Goal: Transaction & Acquisition: Book appointment/travel/reservation

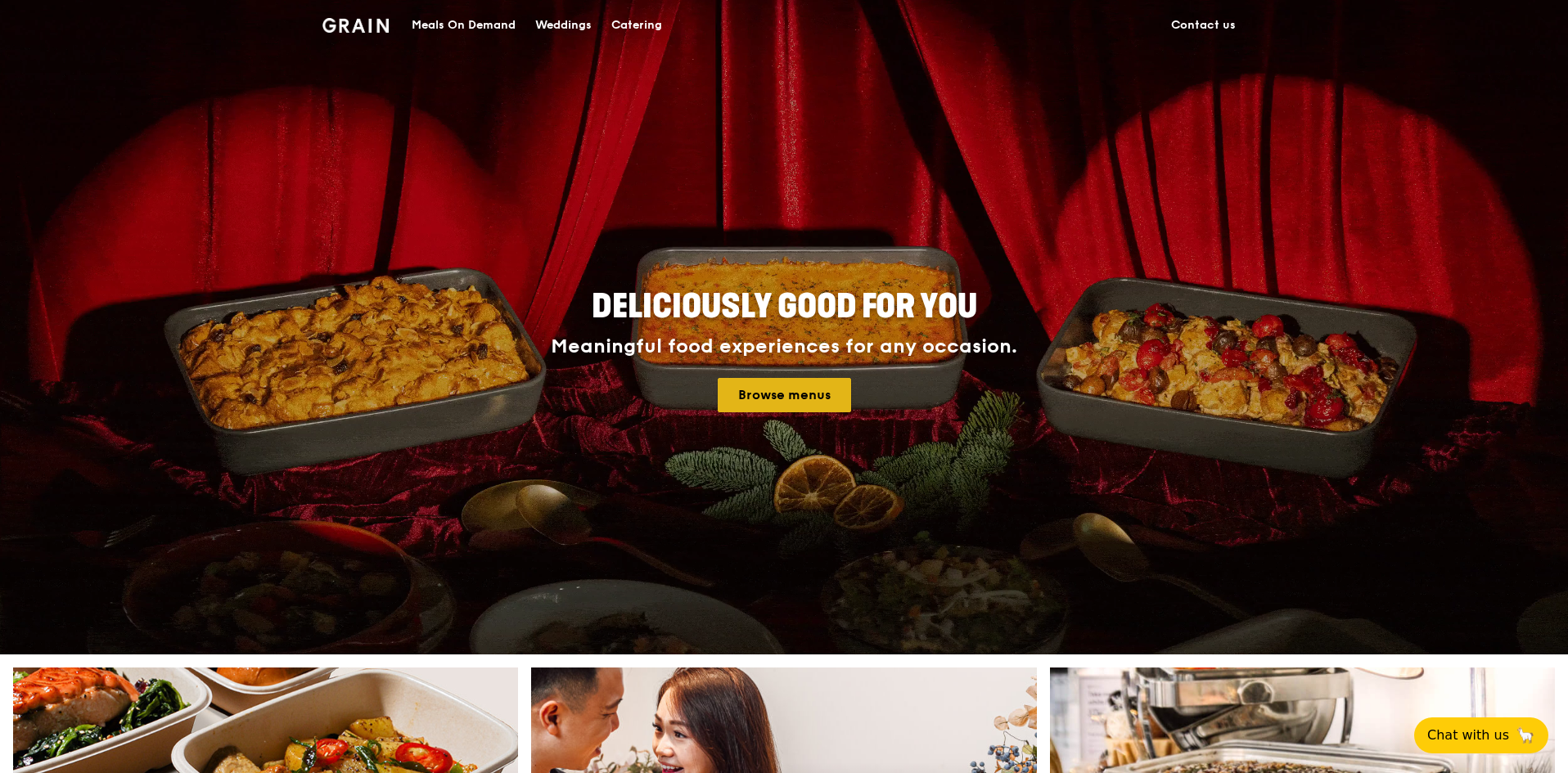
click at [801, 389] on link "Browse menus" at bounding box center [784, 396] width 133 height 35
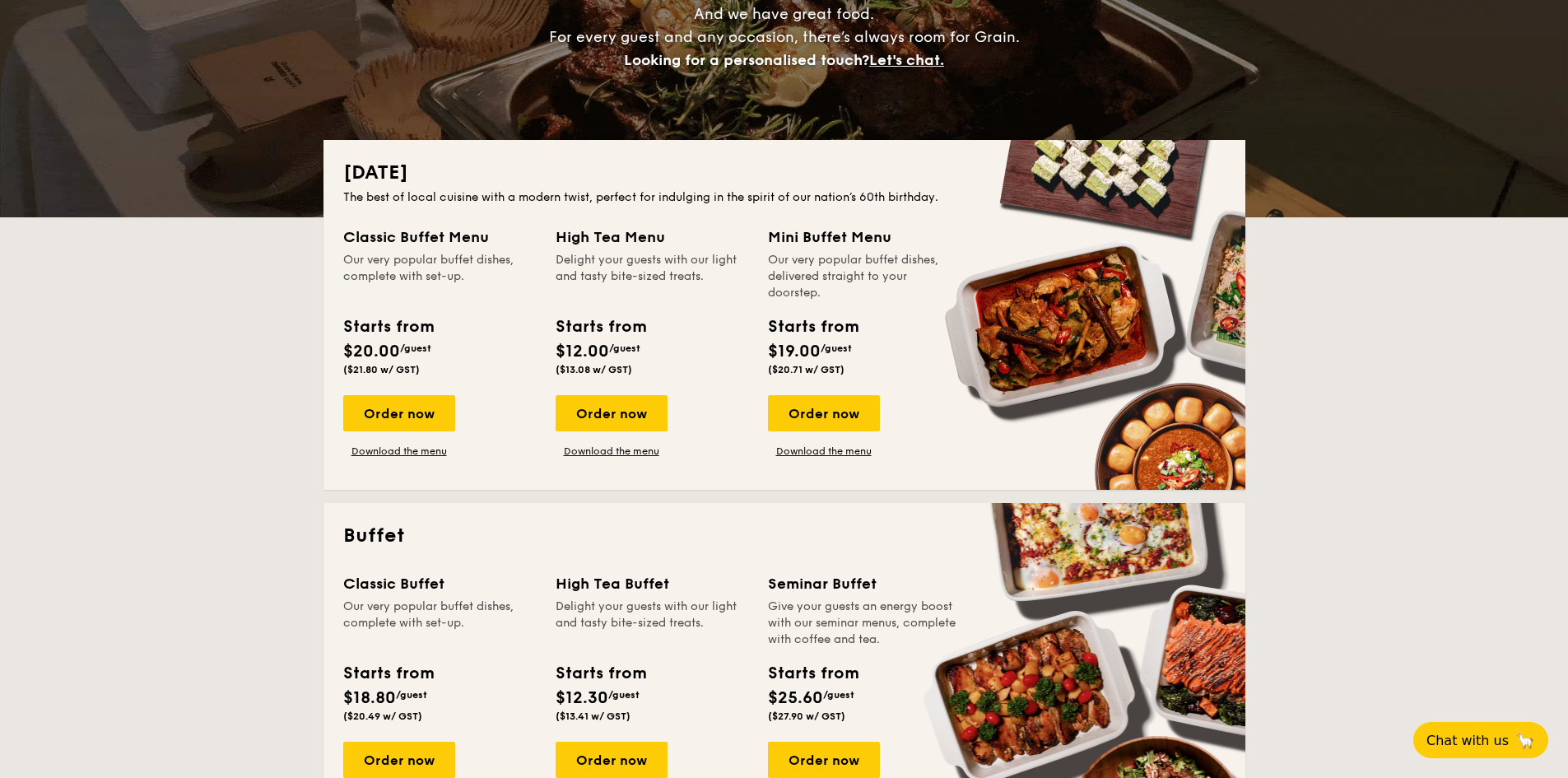
scroll to position [247, 0]
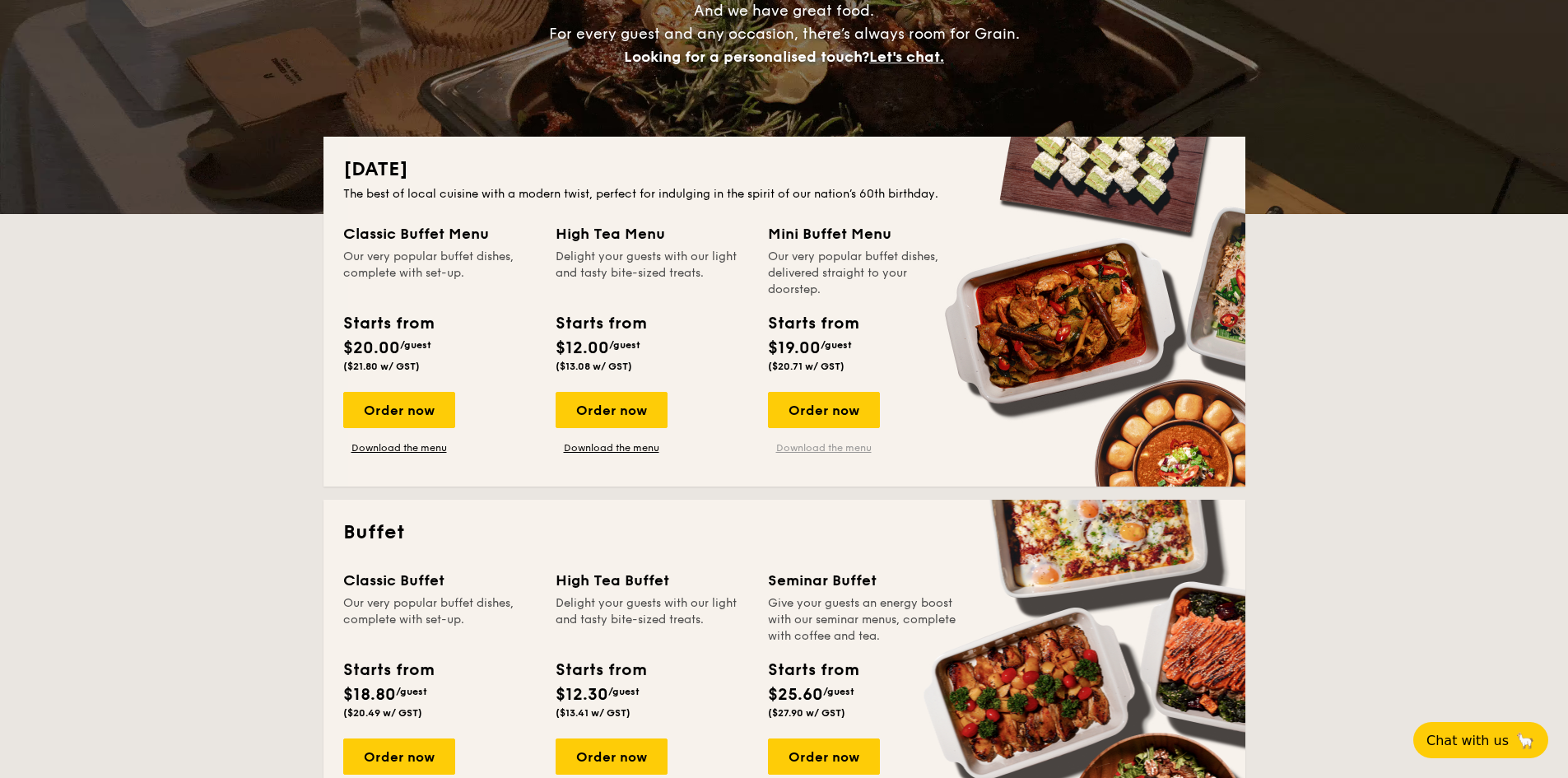
click at [814, 449] on link "Download the menu" at bounding box center [824, 448] width 112 height 13
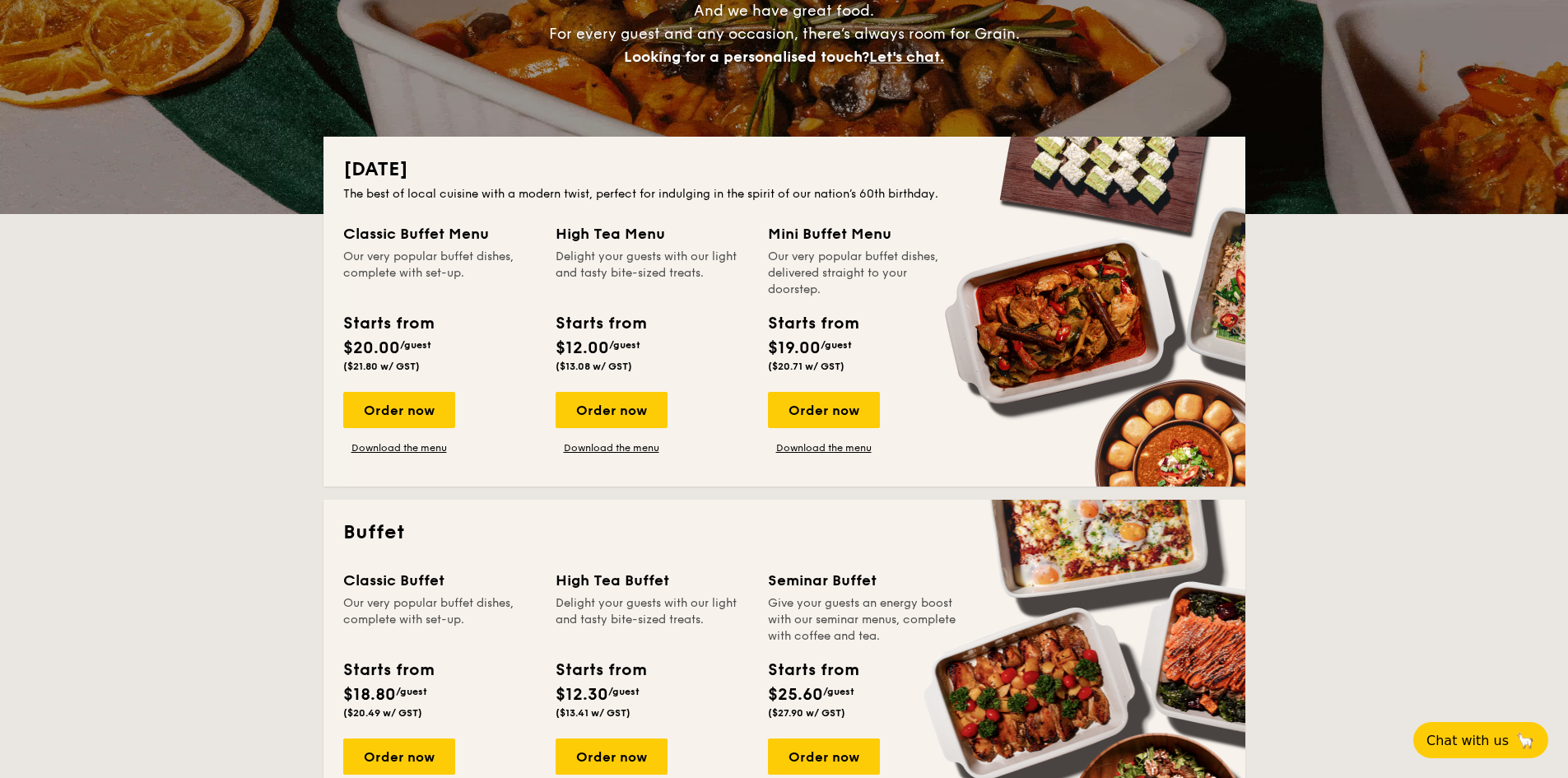
scroll to position [329, 0]
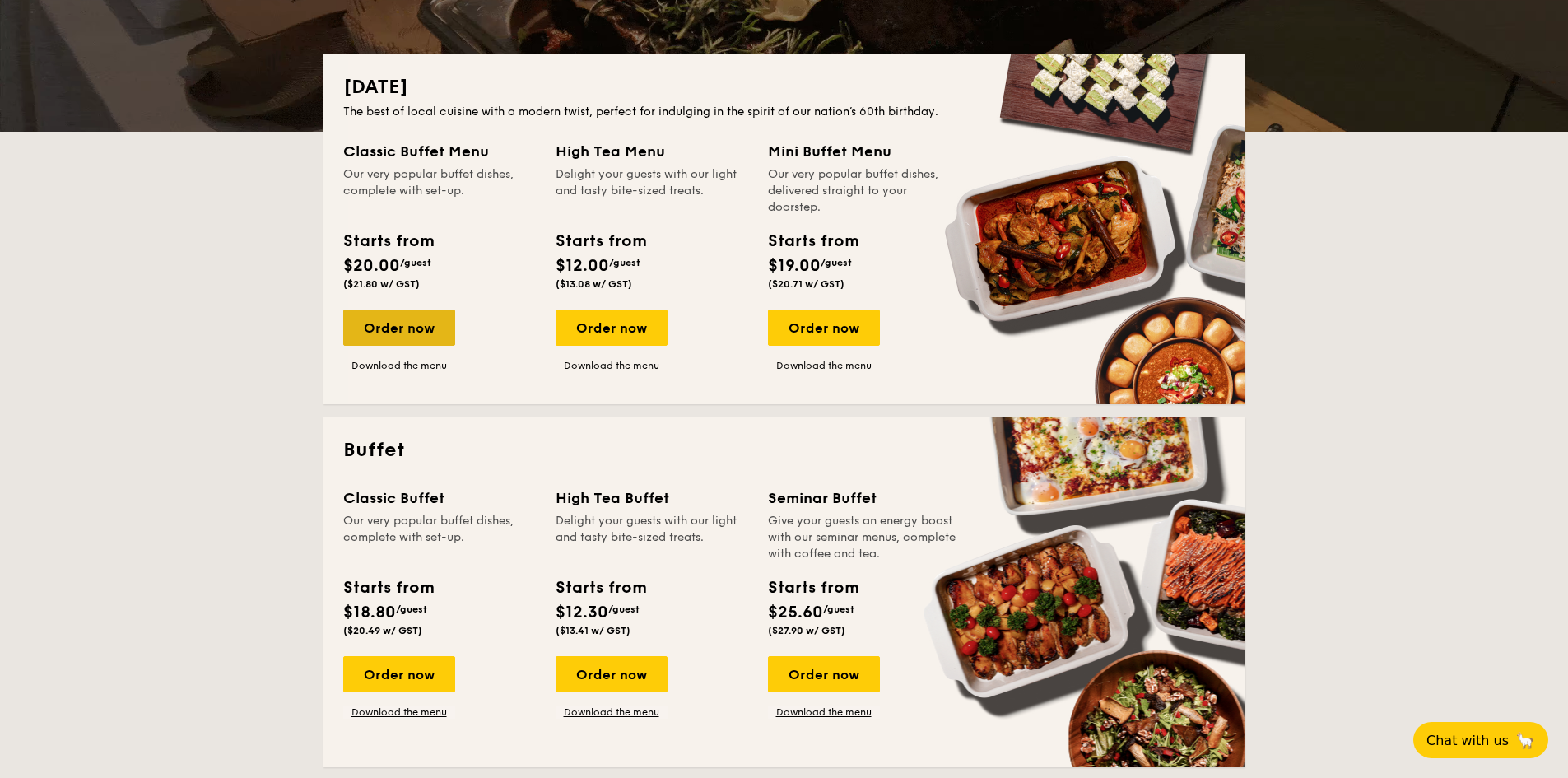
click at [404, 320] on div "Order now" at bounding box center [399, 327] width 112 height 36
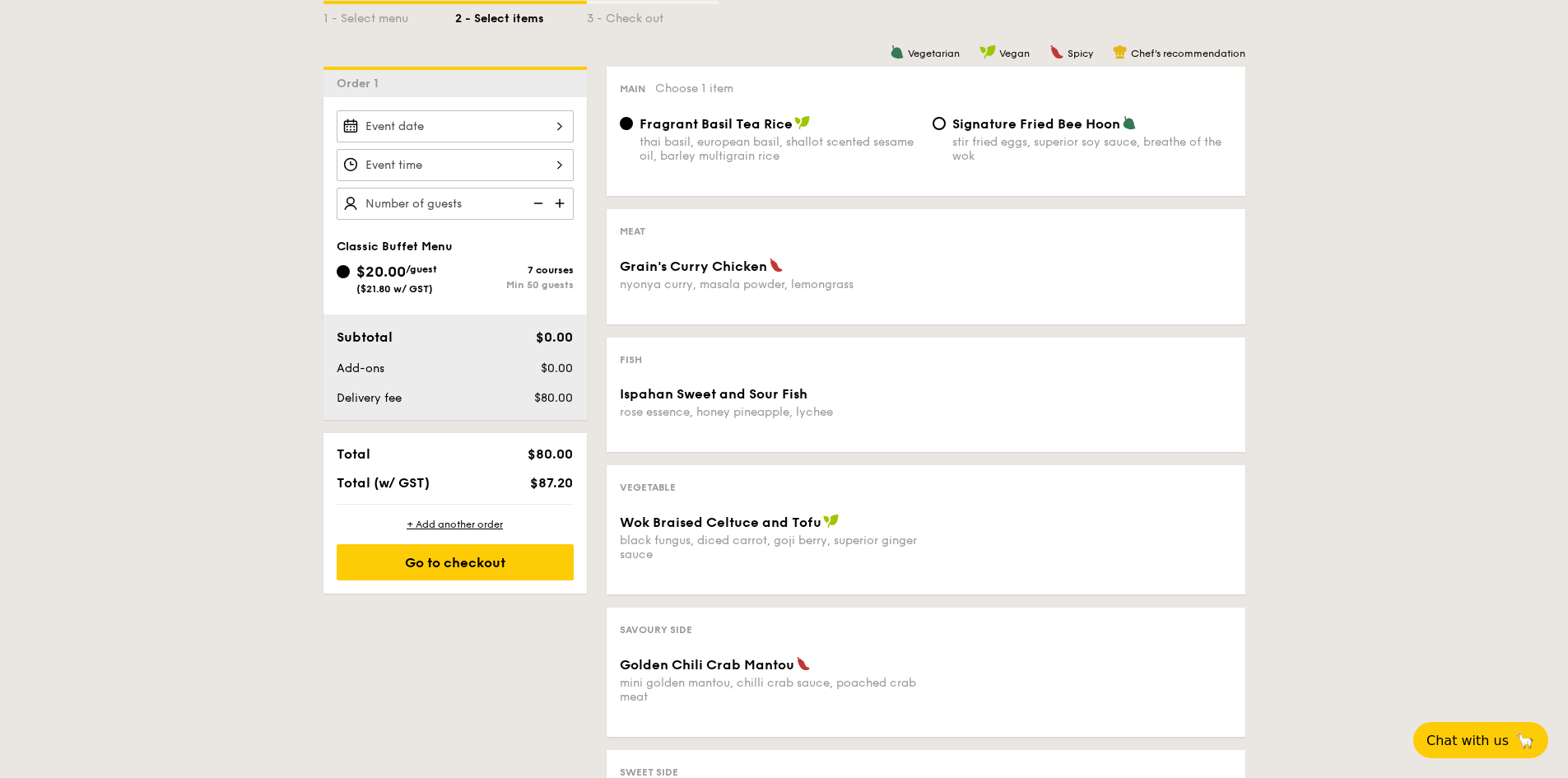
scroll to position [412, 0]
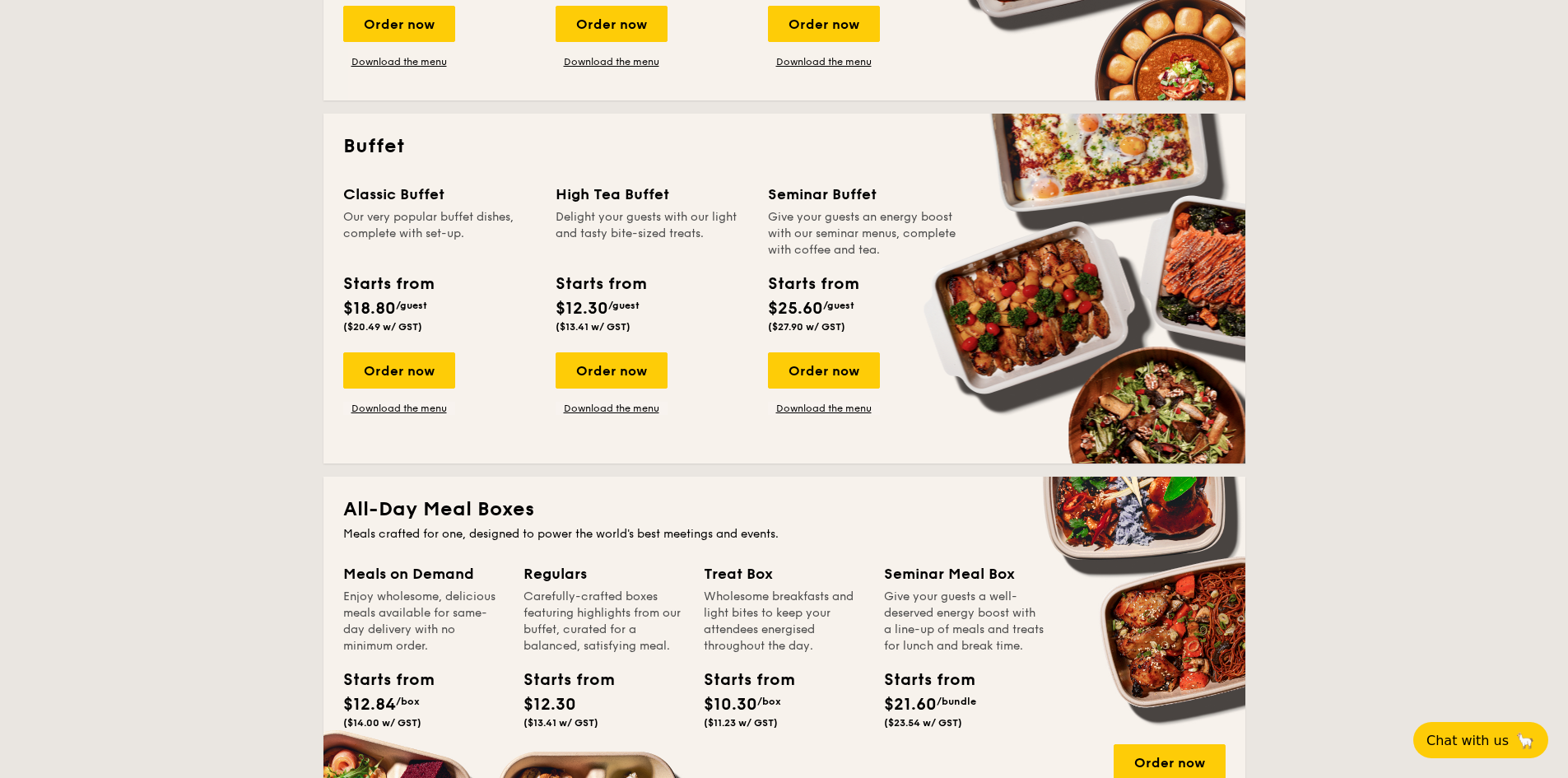
scroll to position [658, 0]
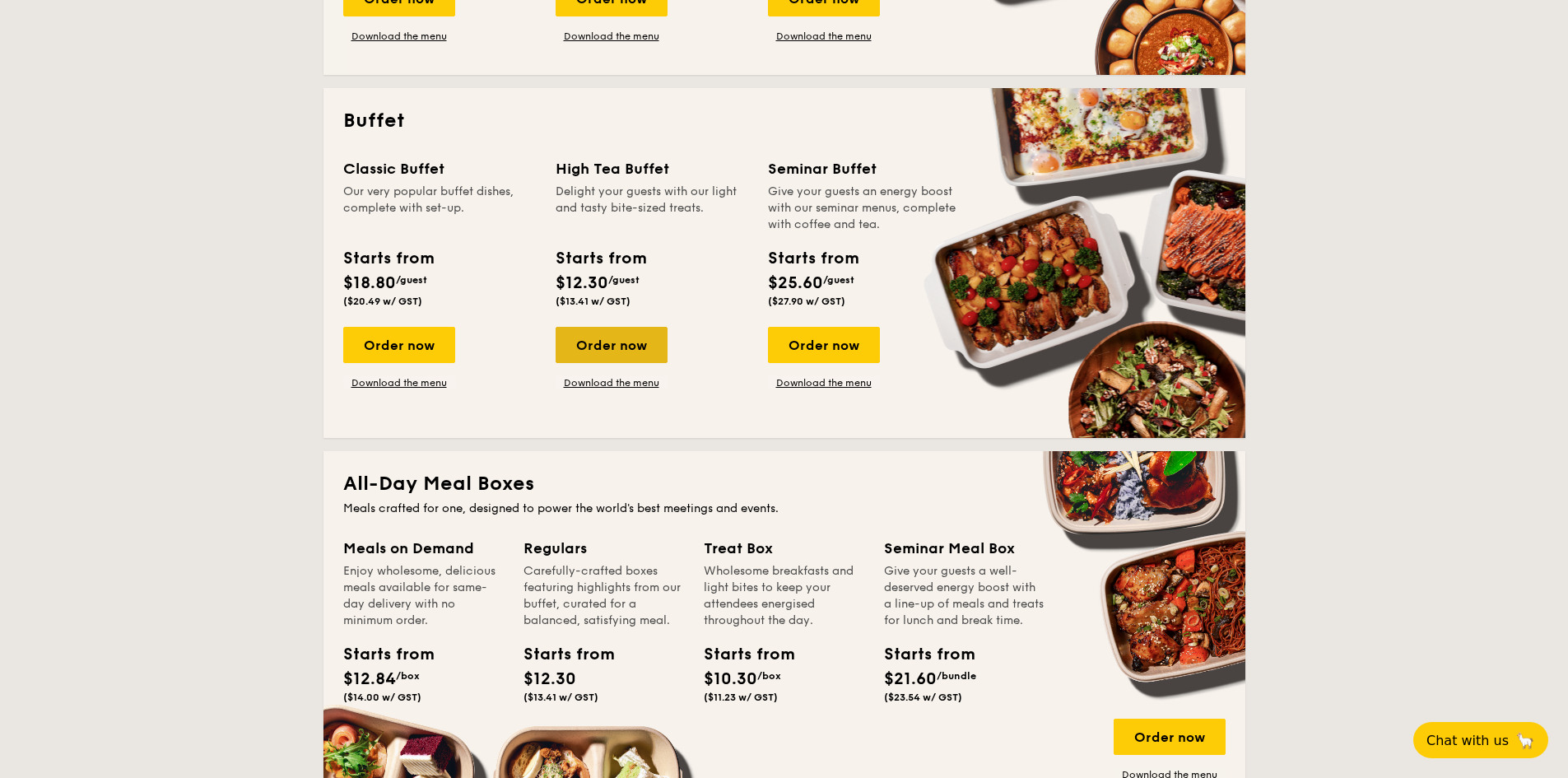
click at [606, 339] on div "Order now" at bounding box center [611, 344] width 112 height 36
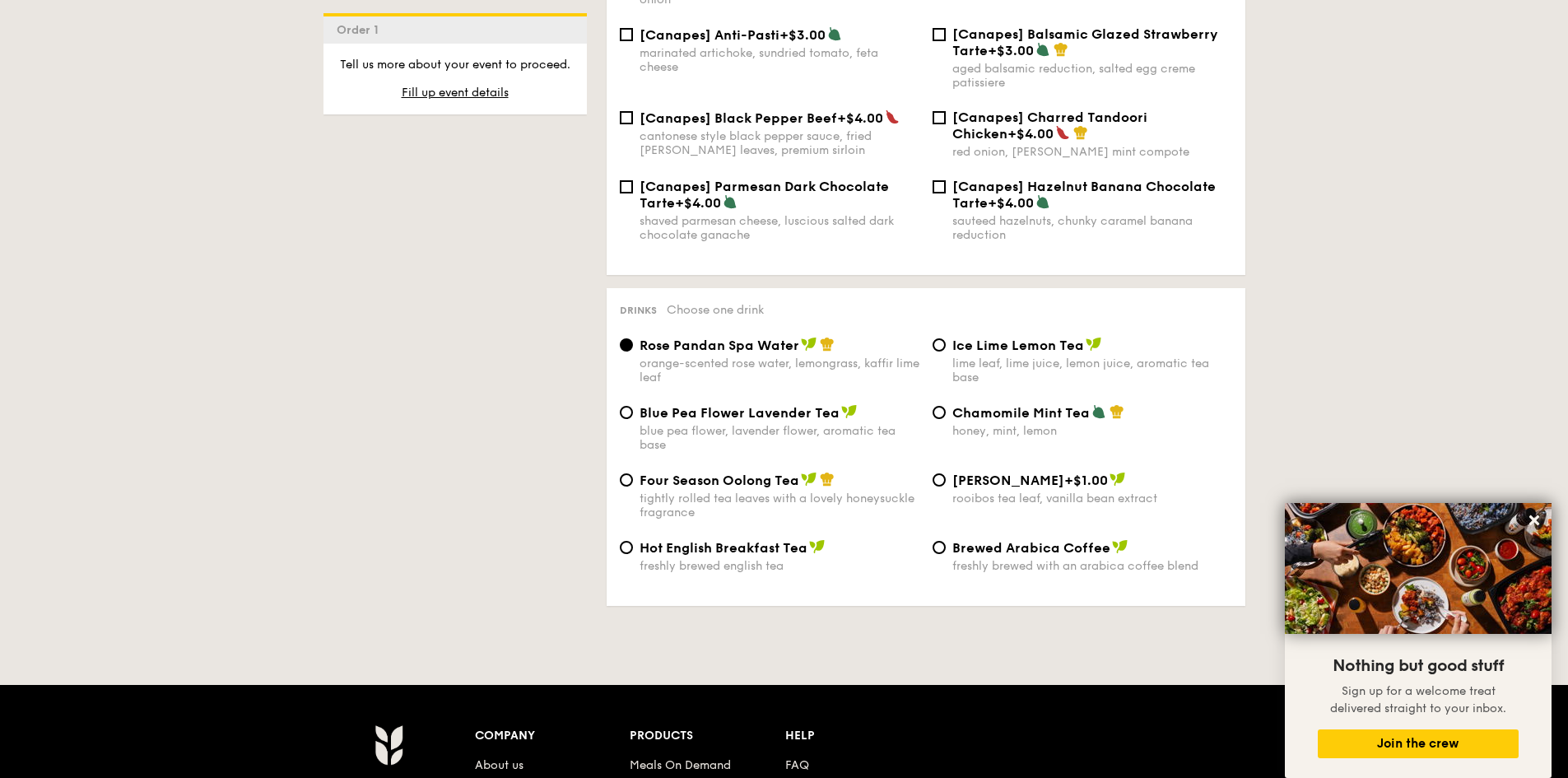
scroll to position [2470, 0]
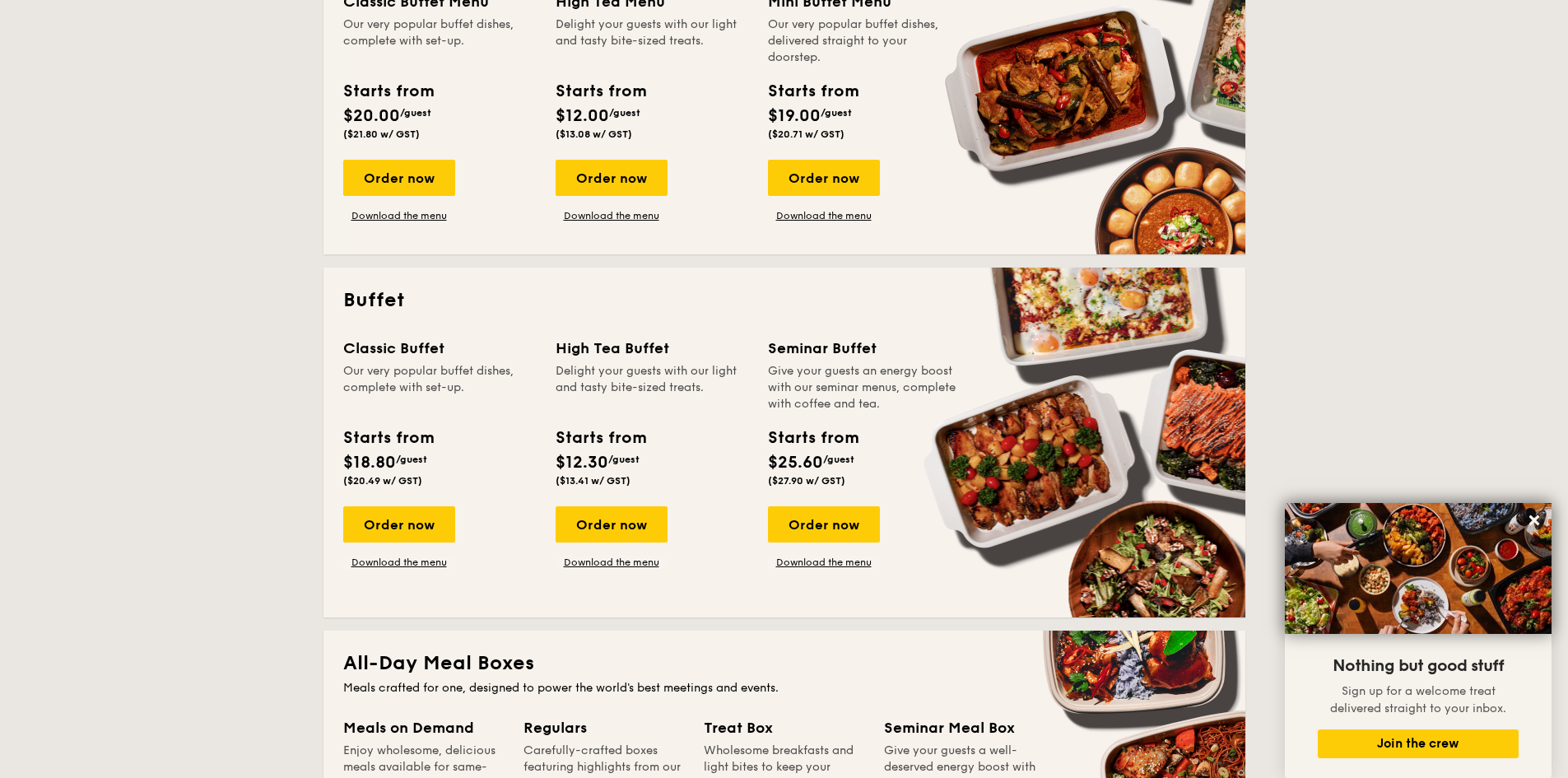
scroll to position [483, 0]
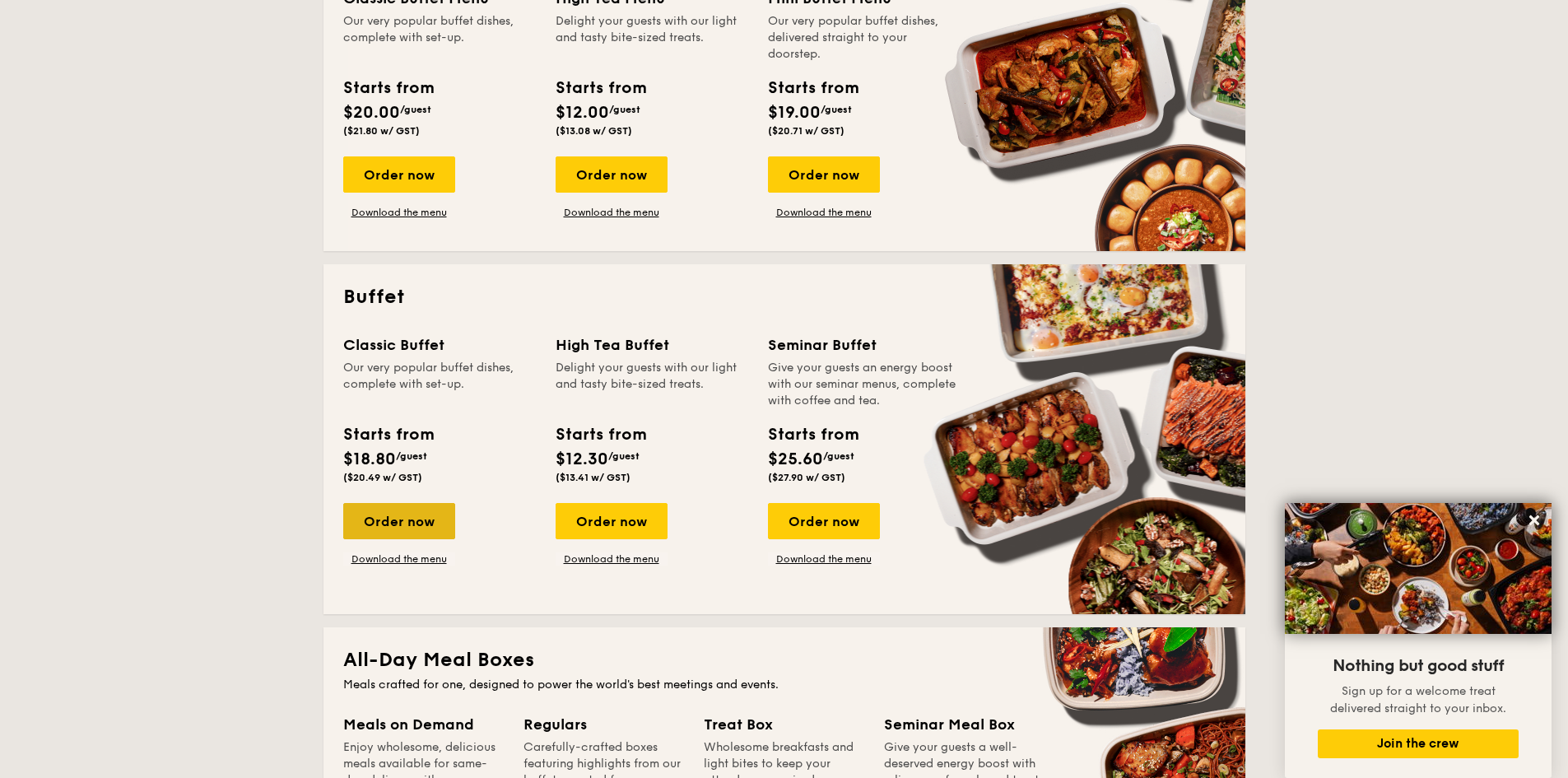
click at [414, 527] on div "Order now" at bounding box center [399, 521] width 112 height 36
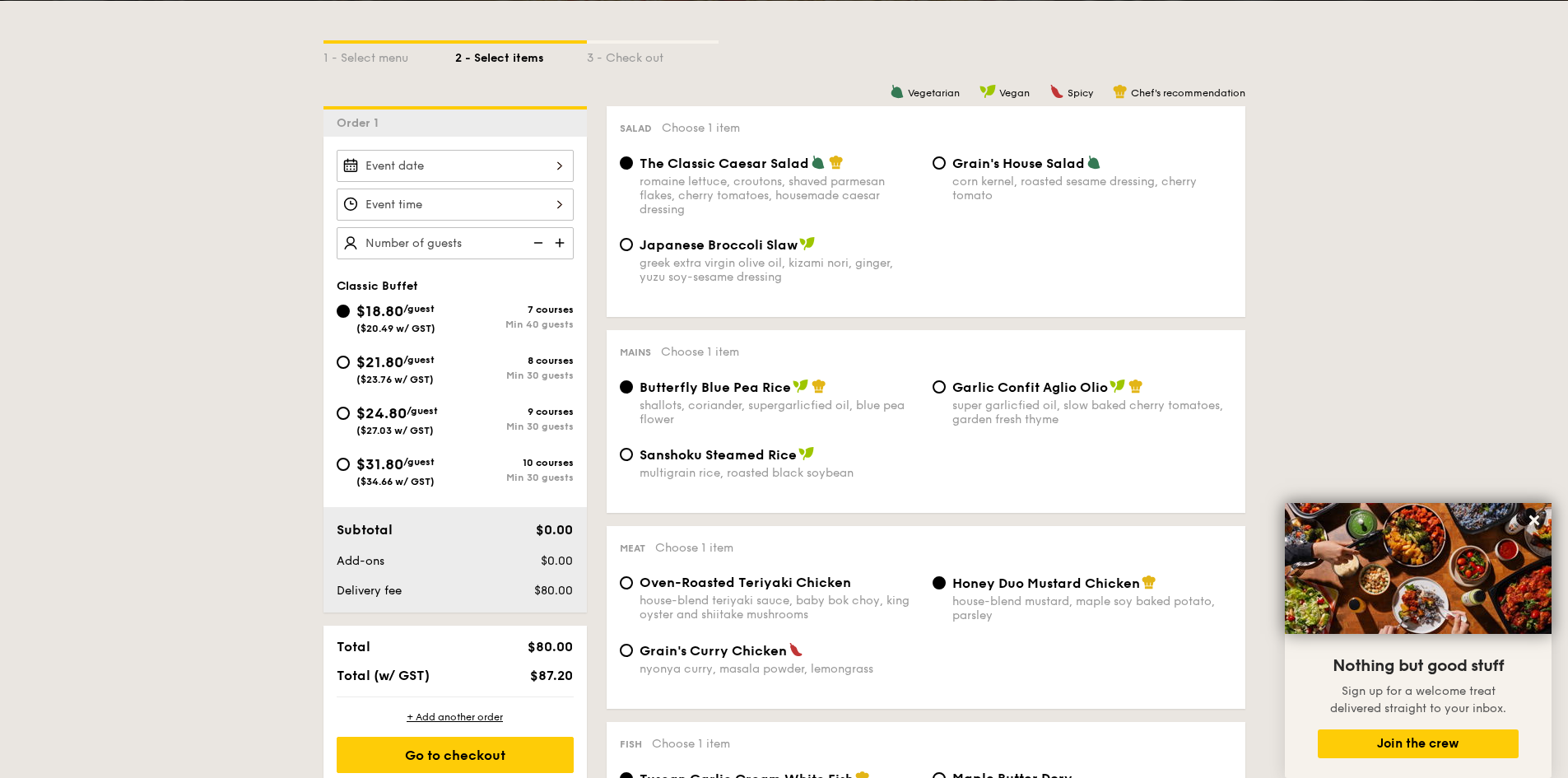
scroll to position [329, 0]
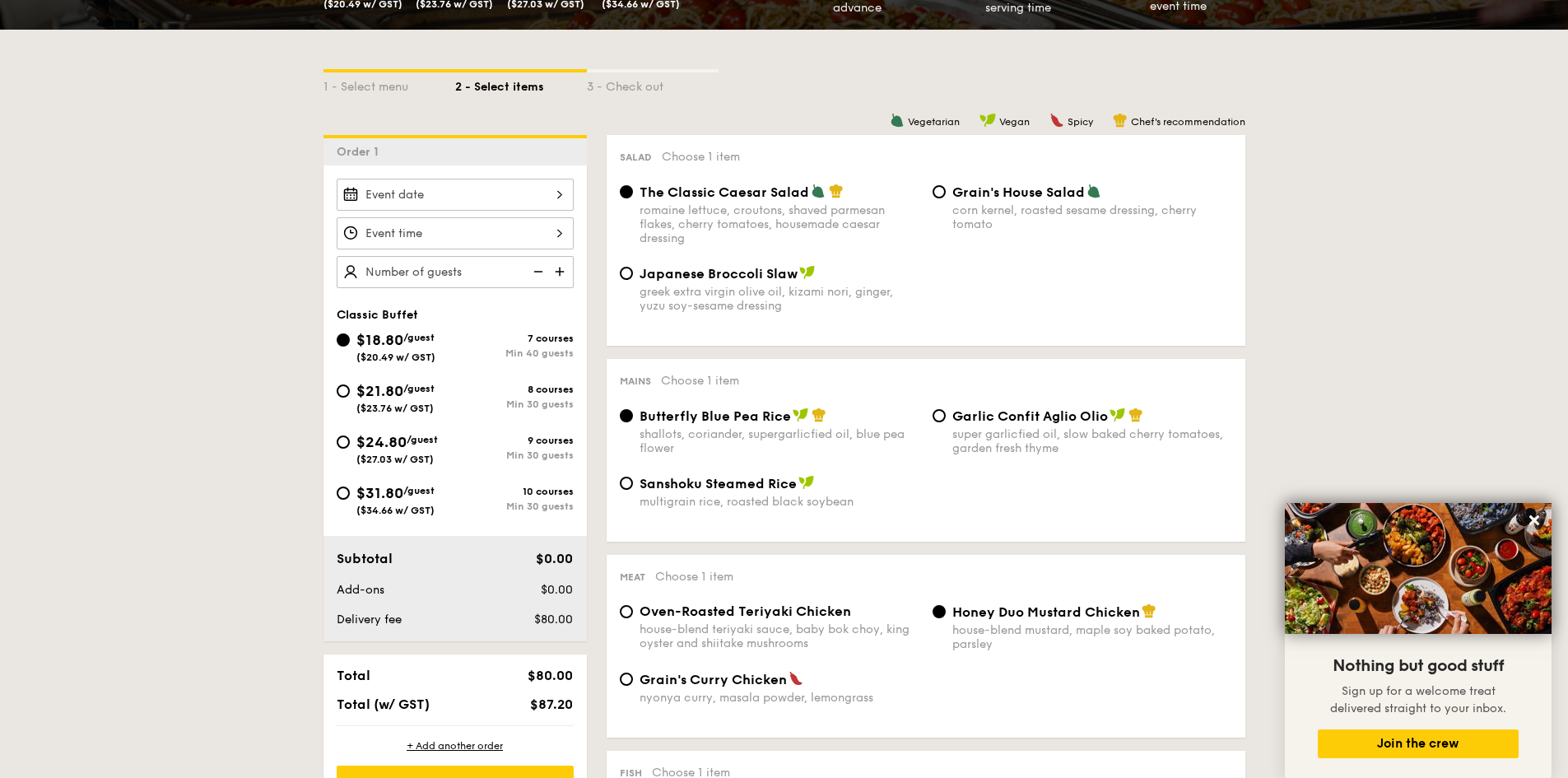
click at [733, 275] on span "Japanese Broccoli Slaw" at bounding box center [719, 273] width 158 height 16
click at [632, 275] on input "Japanese Broccoli Slaw greek extra virgin olive oil, kizami nori, ginger, yuzu …" at bounding box center [626, 273] width 13 height 13
radio input "true"
click at [700, 189] on span "The Classic Caesar Salad" at bounding box center [724, 192] width 169 height 16
click at [632, 189] on input "The Classic Caesar Salad romaine lettuce, croutons, shaved parmesan flakes, che…" at bounding box center [626, 191] width 13 height 13
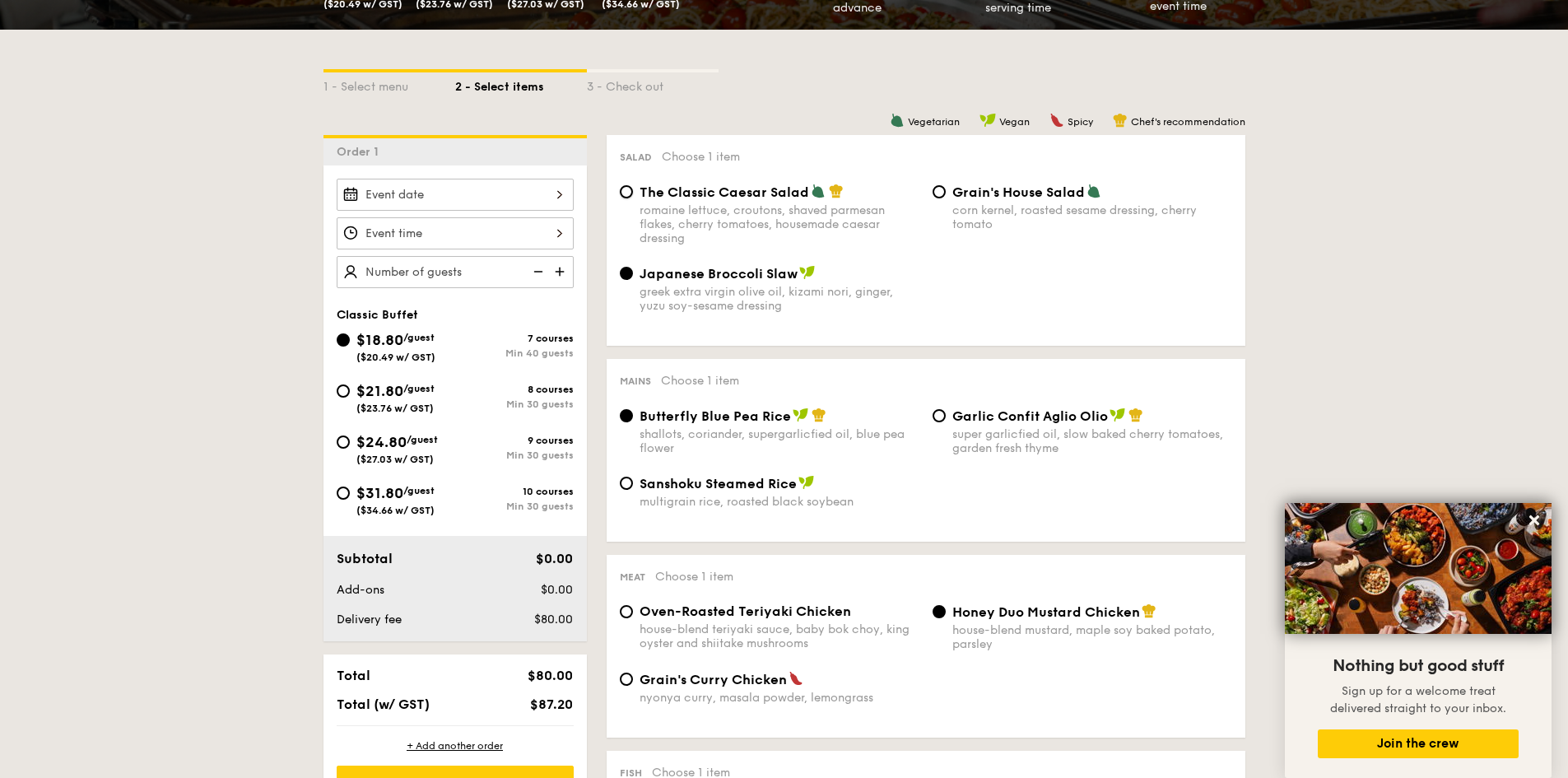
radio input "true"
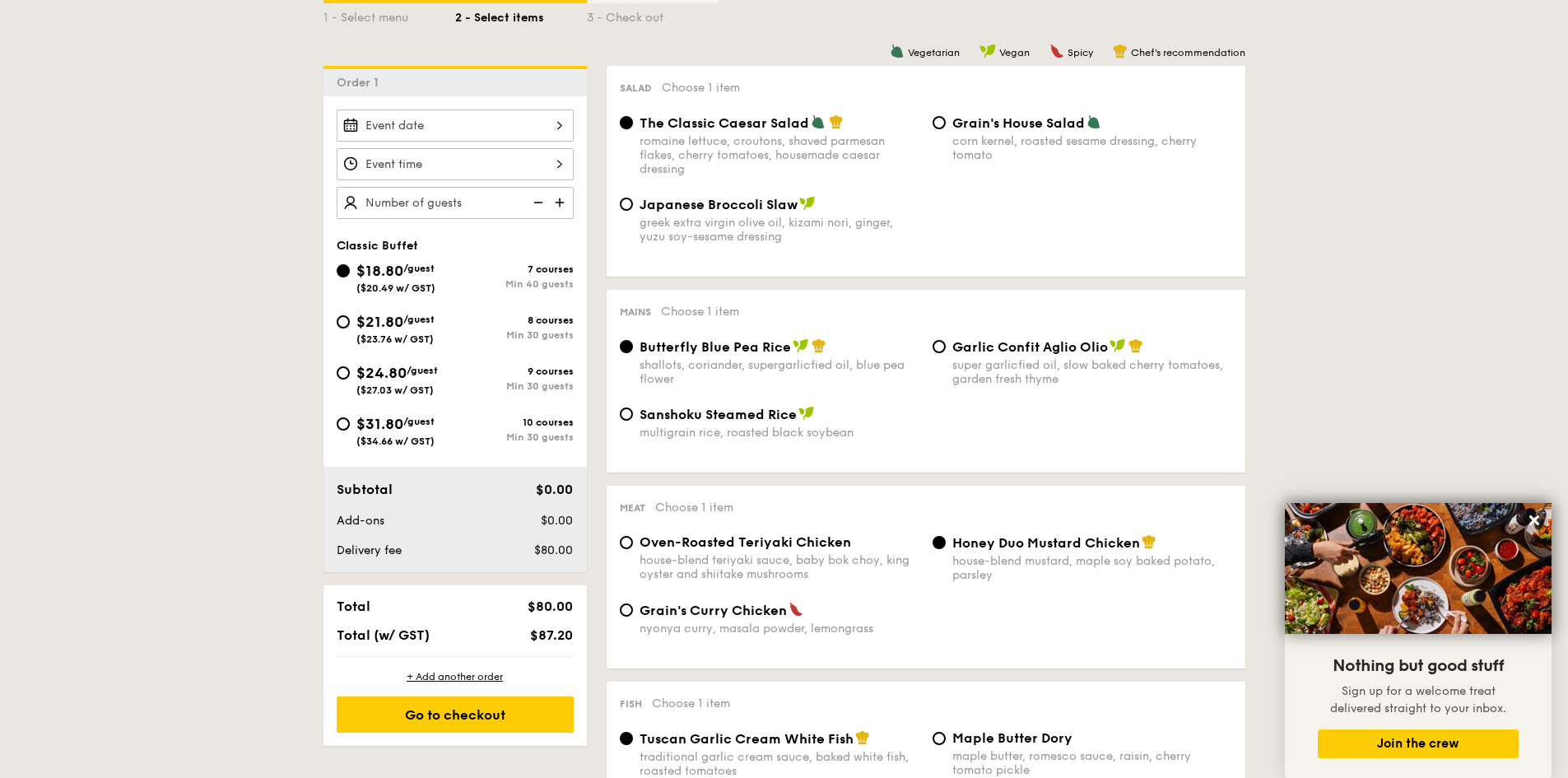
scroll to position [494, 0]
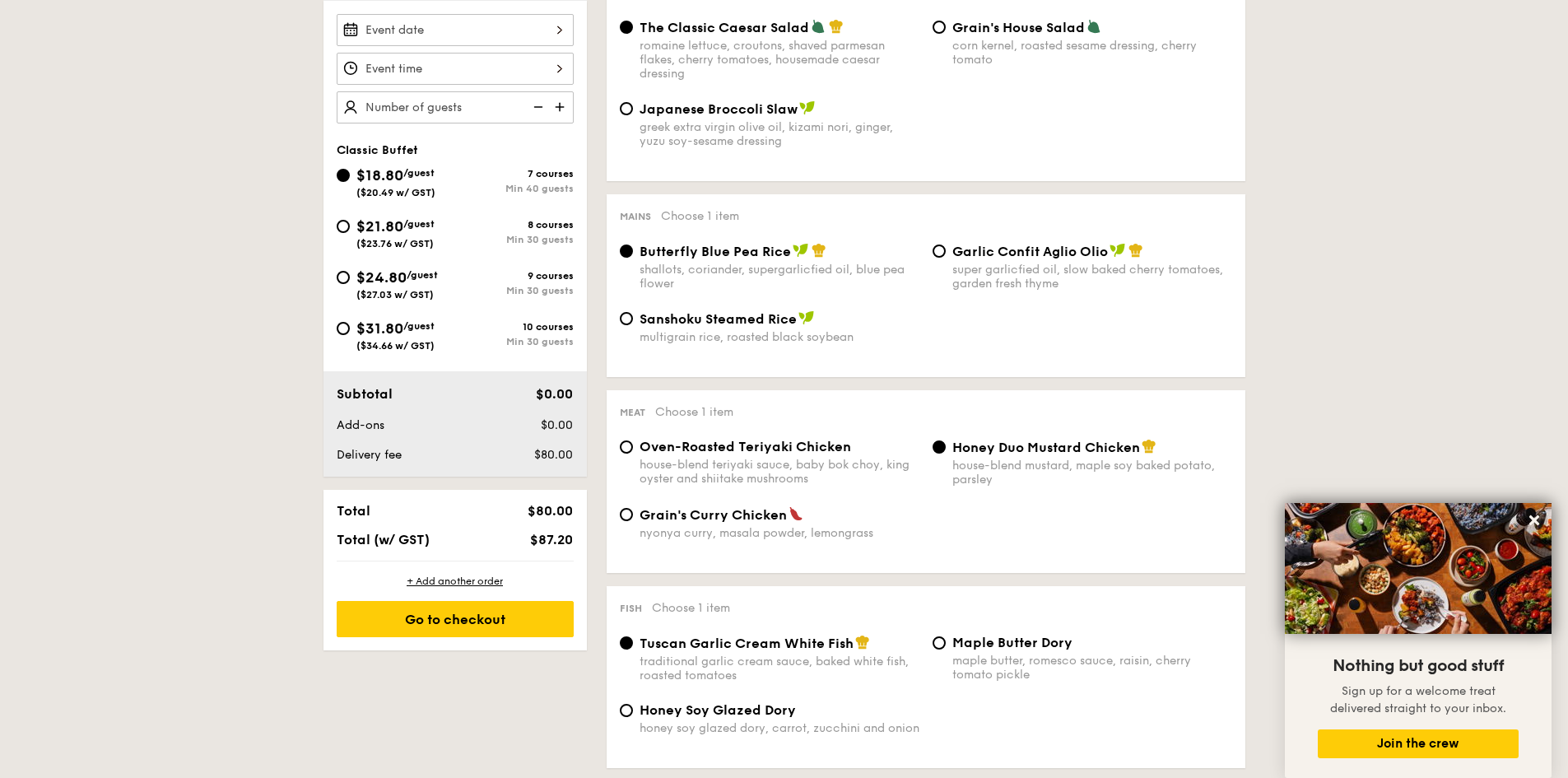
click at [399, 226] on span "$21.80" at bounding box center [380, 226] width 47 height 18
click at [349, 226] on input "$21.80 /guest ($23.76 w/ GST) 8 courses Min 30 guests" at bounding box center [343, 226] width 13 height 13
radio input "true"
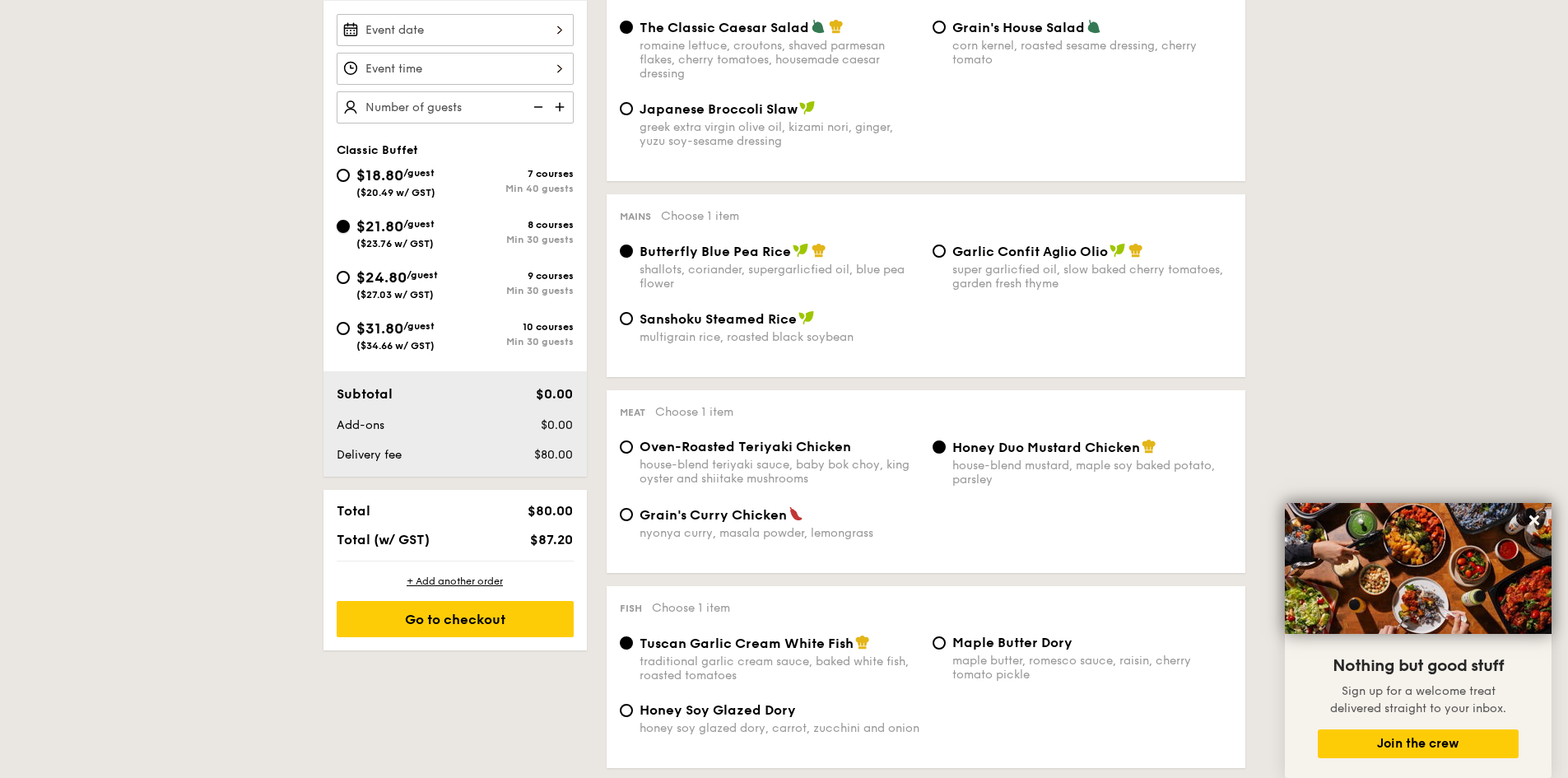
radio input "true"
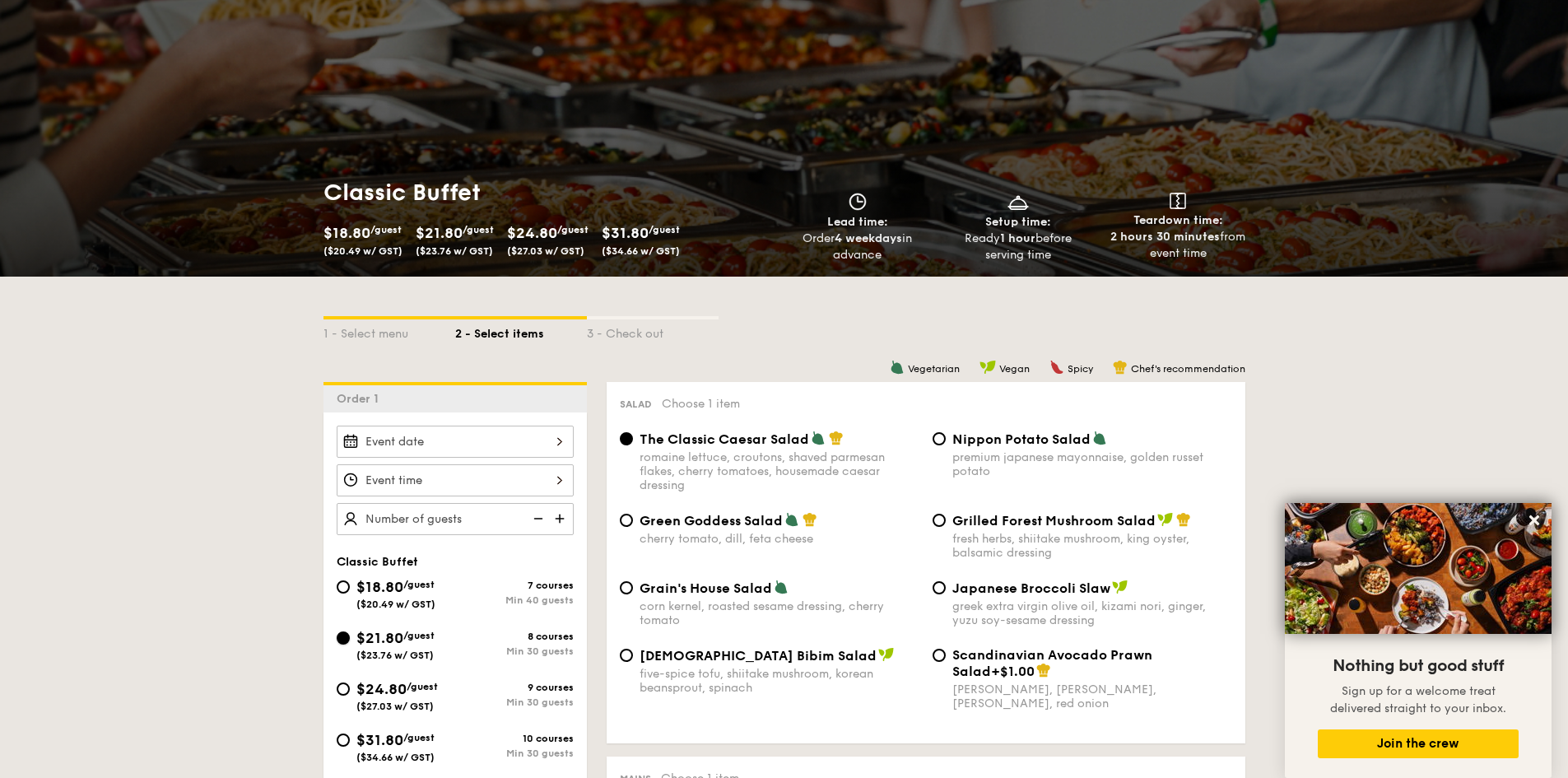
scroll to position [412, 0]
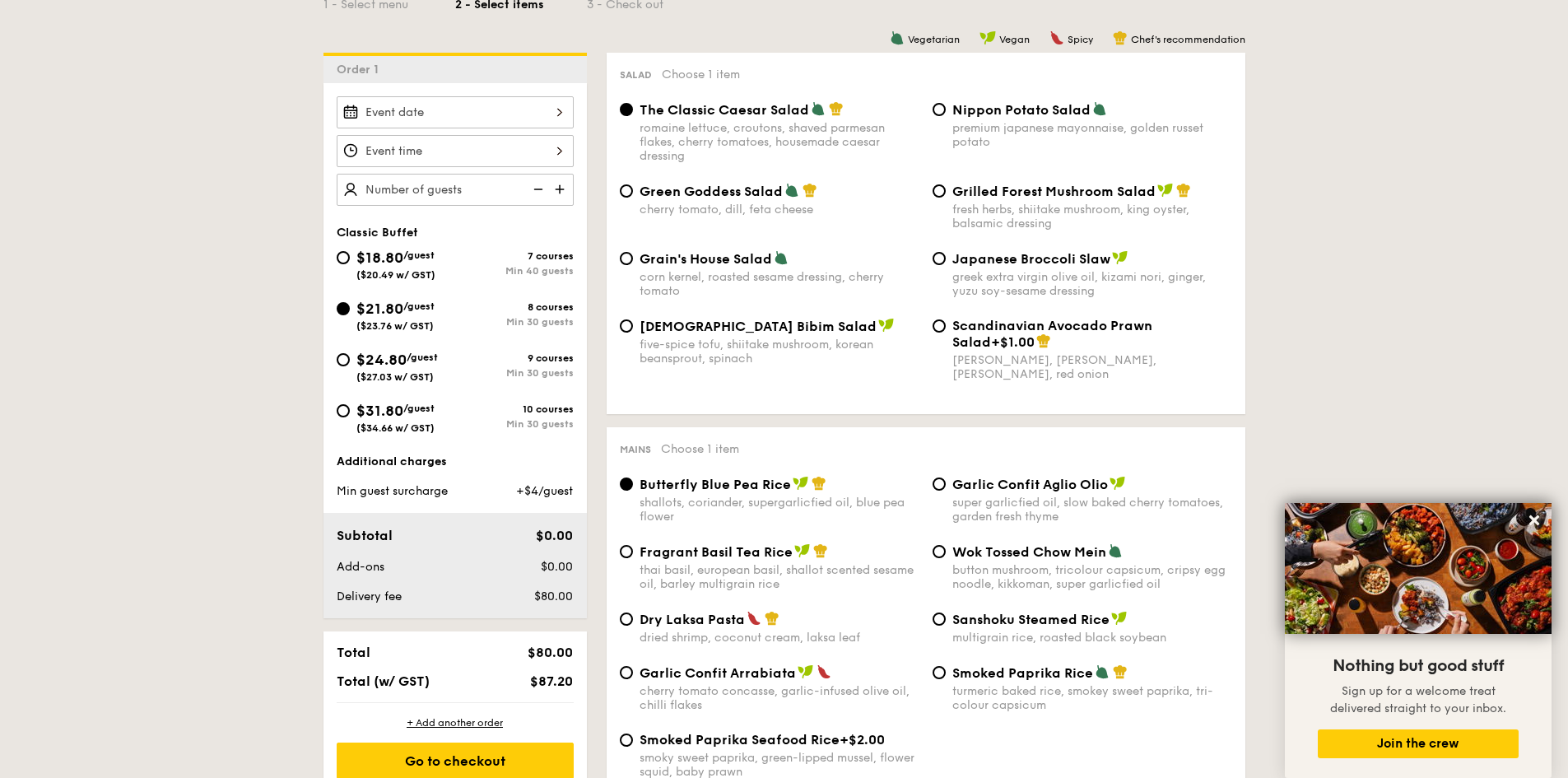
click at [928, 322] on div "Scandinavian Avocado Prawn Salad +$1.00 virgin mary dressing, dijon mustard, ar…" at bounding box center [1082, 349] width 312 height 63
click at [939, 331] on input "Scandinavian Avocado Prawn Salad +$1.00 virgin mary dressing, dijon mustard, ar…" at bounding box center [938, 326] width 13 height 13
radio input "true"
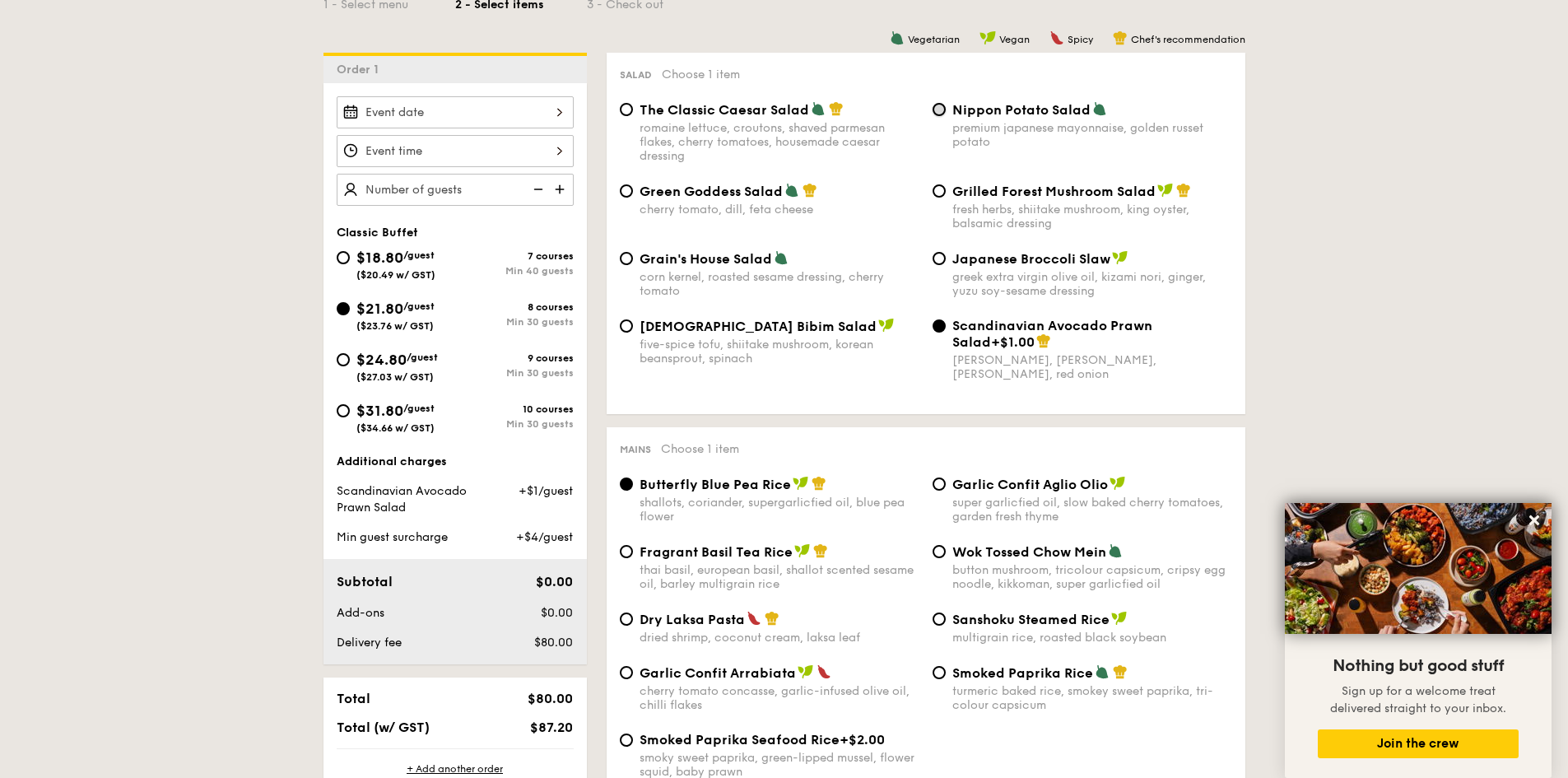
click at [939, 110] on input "Nippon Potato Salad premium japanese mayonnaise, golden russet potato" at bounding box center [938, 109] width 13 height 13
radio input "true"
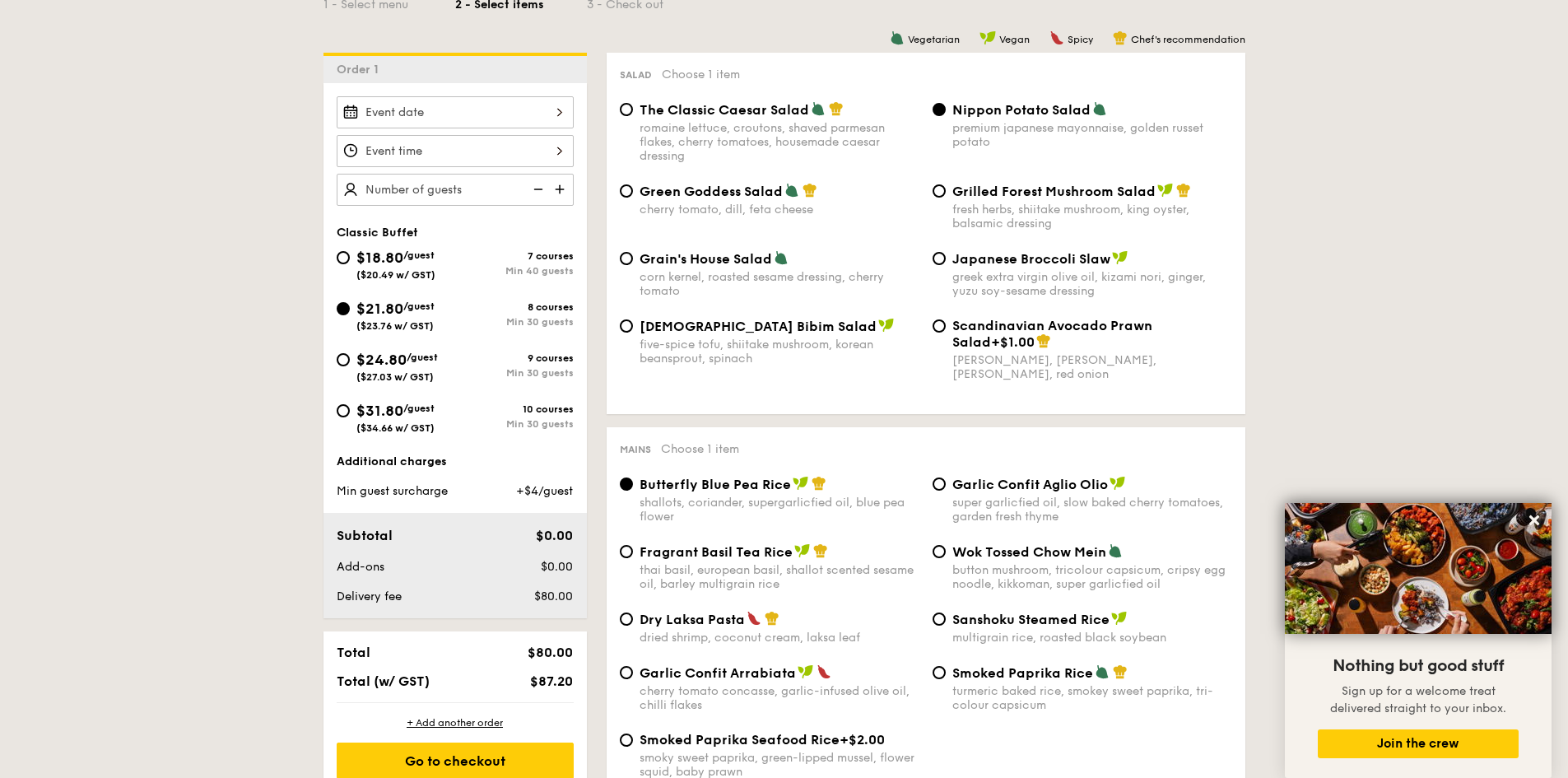
click at [948, 265] on div "Japanese Broccoli Slaw greek extra virgin olive oil, kizami nori, ginger, yuzu …" at bounding box center [1082, 274] width 312 height 48
click at [948, 262] on div "Japanese Broccoli Slaw greek extra virgin olive oil, kizami nori, ginger, yuzu …" at bounding box center [1082, 274] width 312 height 48
click at [937, 263] on input "Japanese Broccoli Slaw greek extra virgin olive oil, kizami nori, ginger, yuzu …" at bounding box center [938, 258] width 13 height 13
radio input "true"
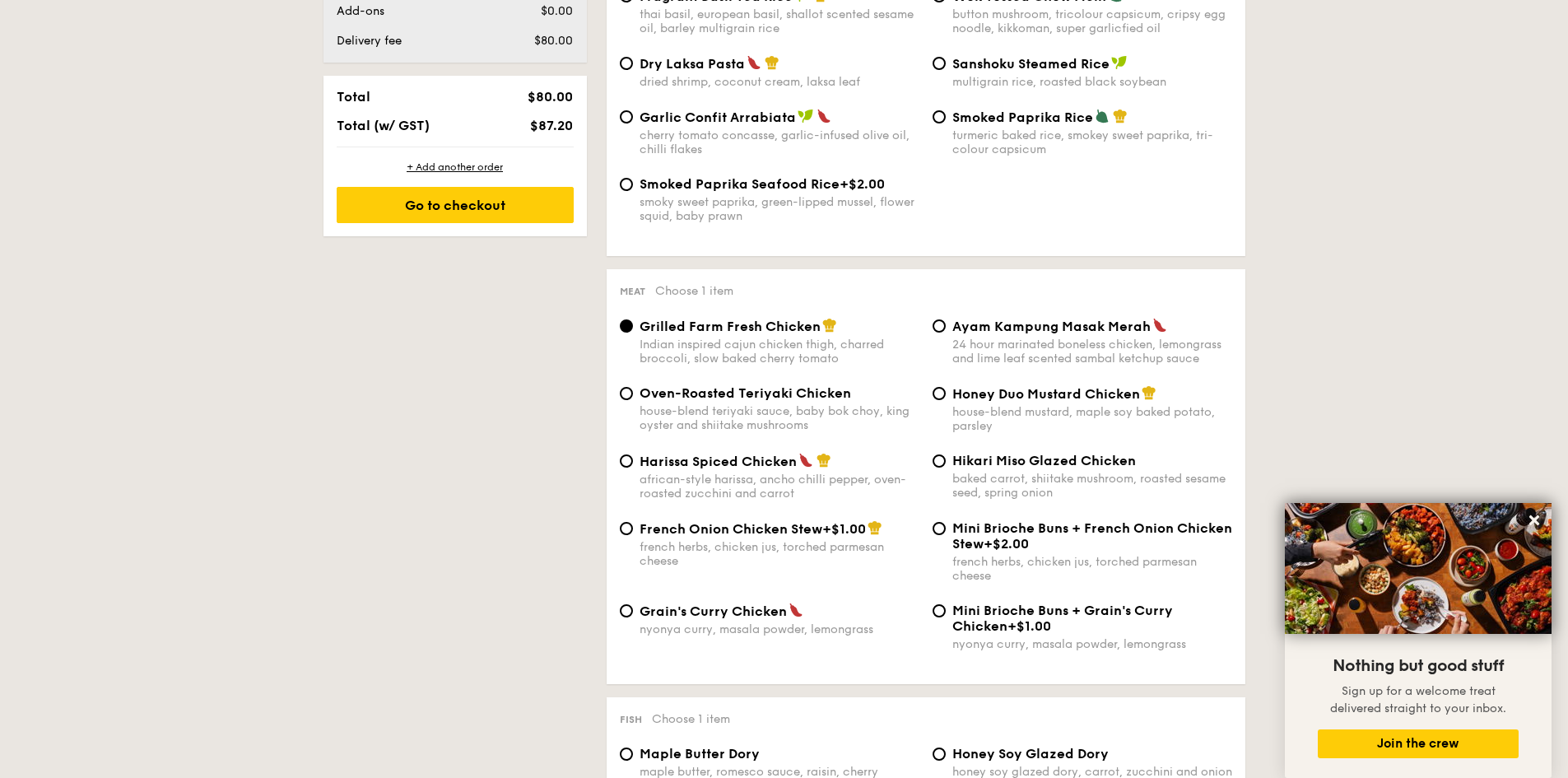
scroll to position [1152, 0]
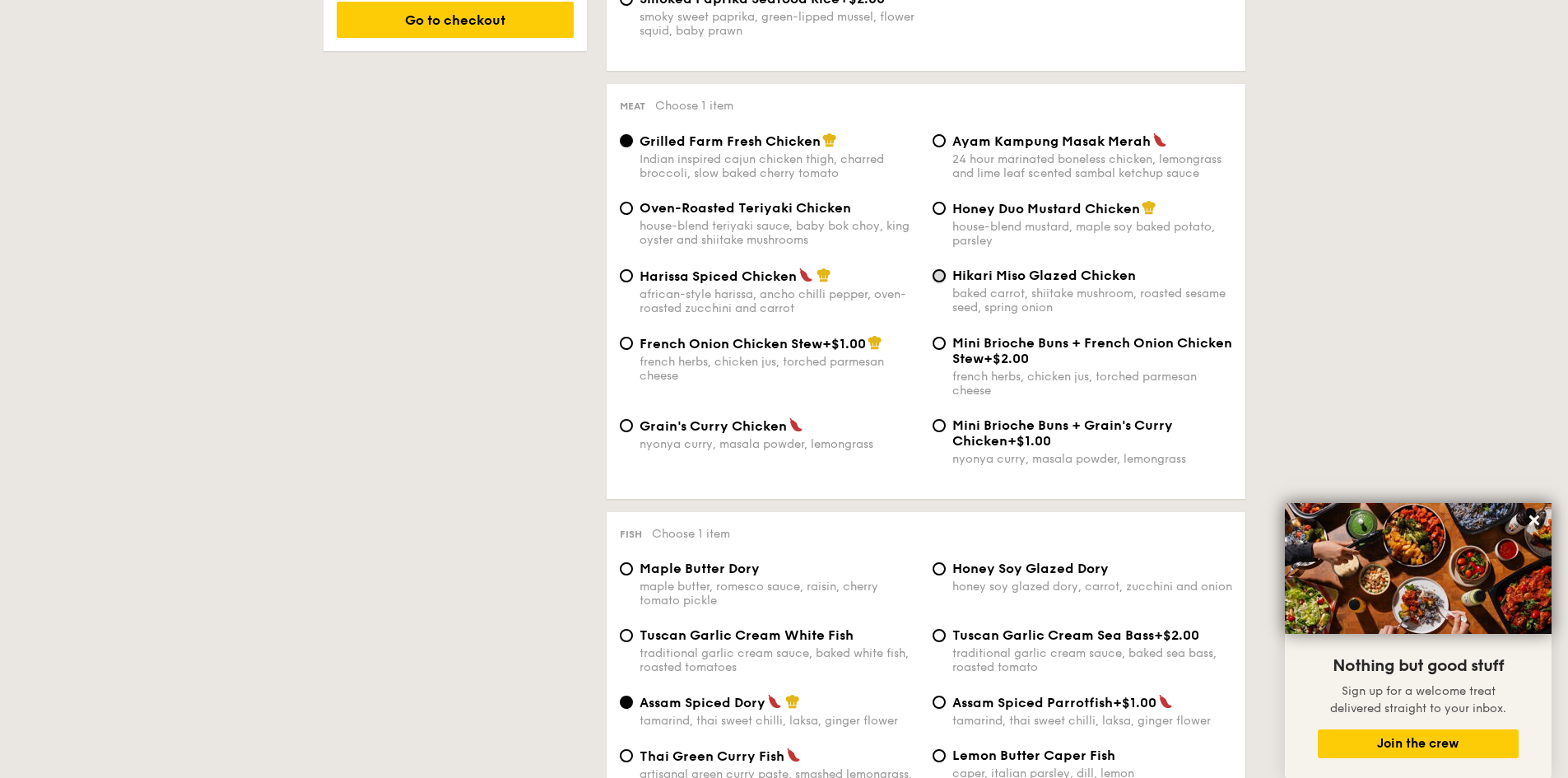
click at [939, 269] on input "Hikari Miso Glazed Chicken baked carrot, shiitake mushroom, roasted sesame seed…" at bounding box center [938, 276] width 13 height 13
radio input "true"
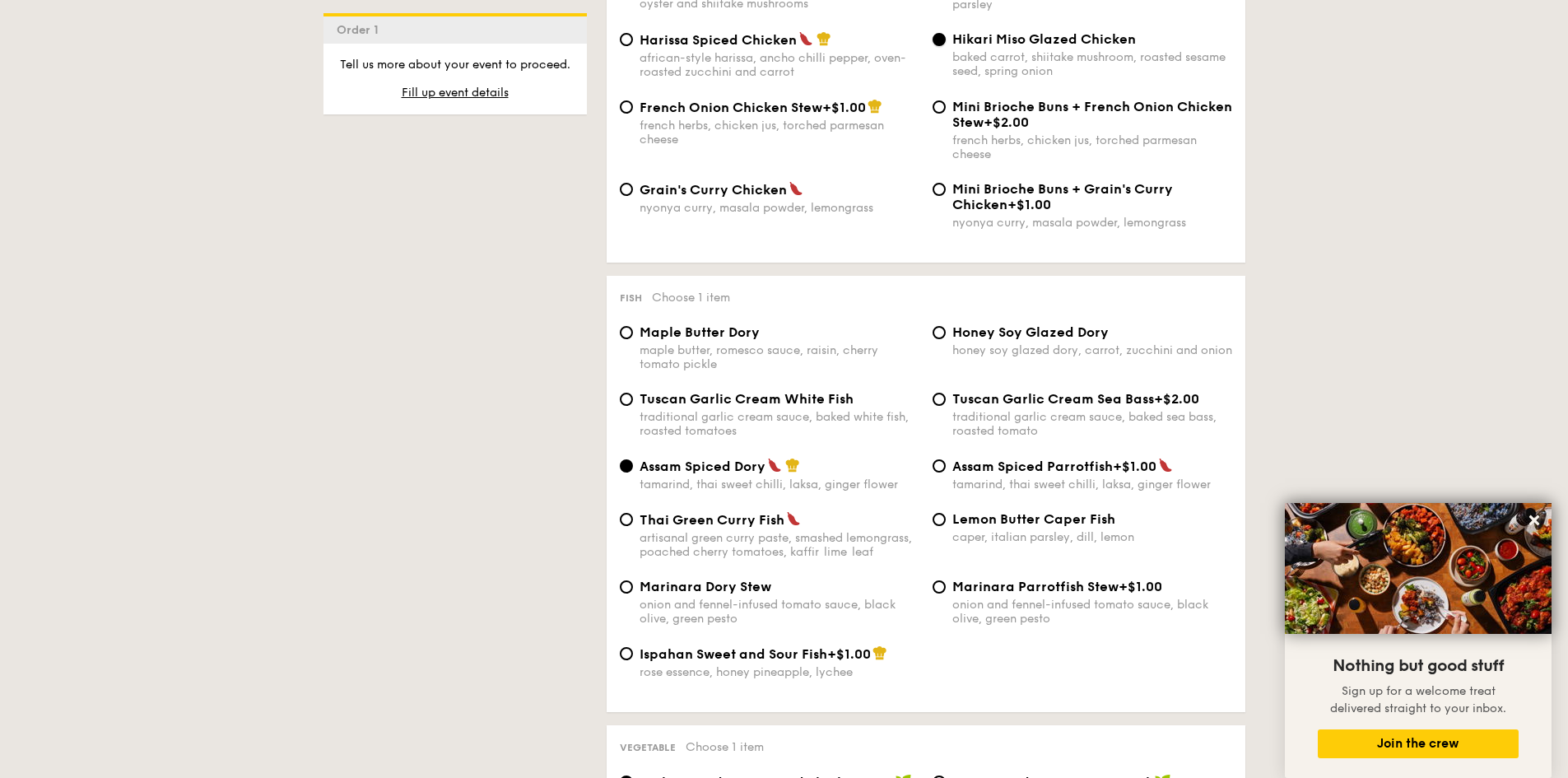
scroll to position [1400, 0]
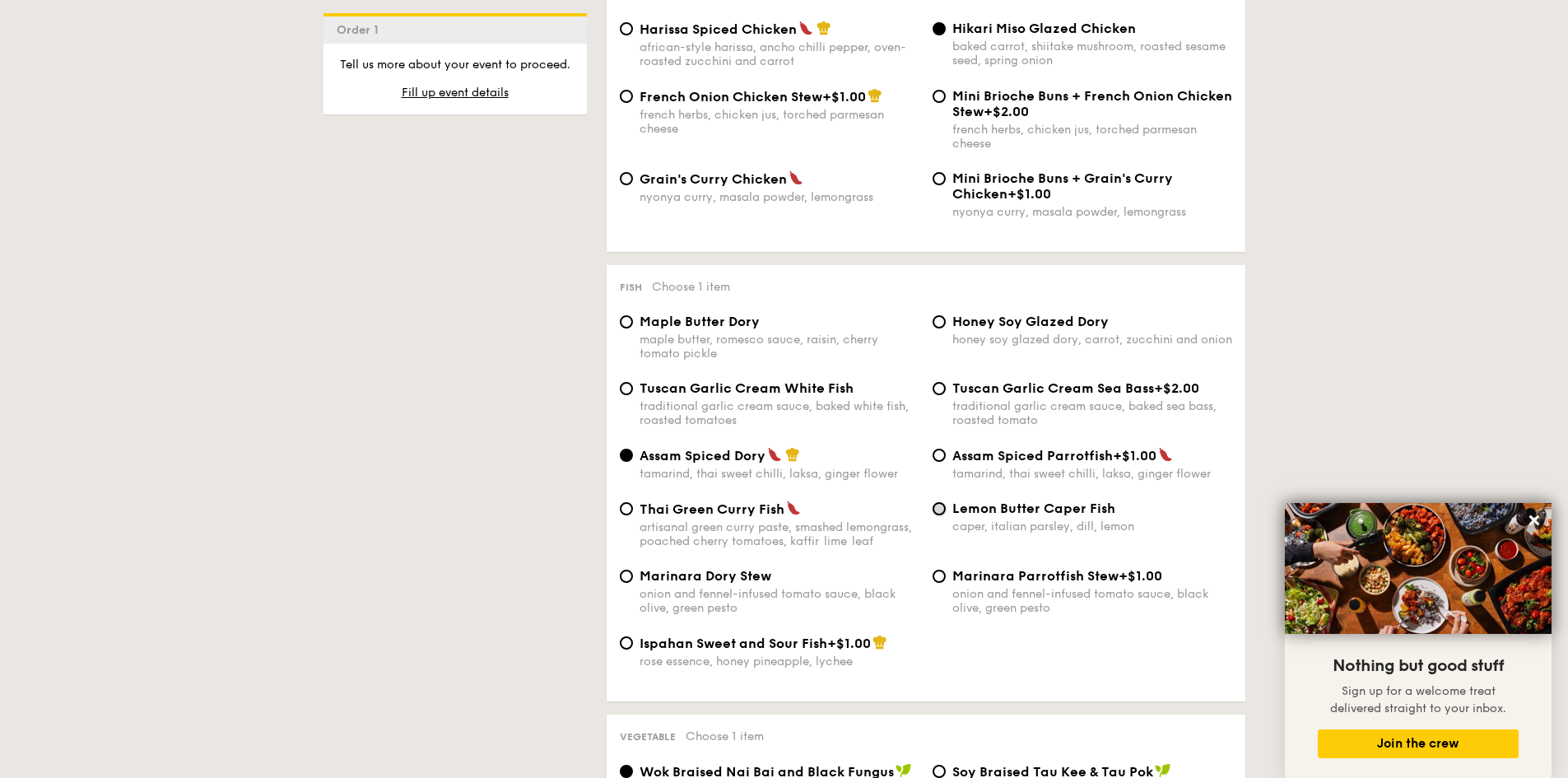
click at [942, 514] on input "Lemon Butter Caper Fish caper, italian parsley, dill, lemon" at bounding box center [938, 509] width 13 height 13
radio input "true"
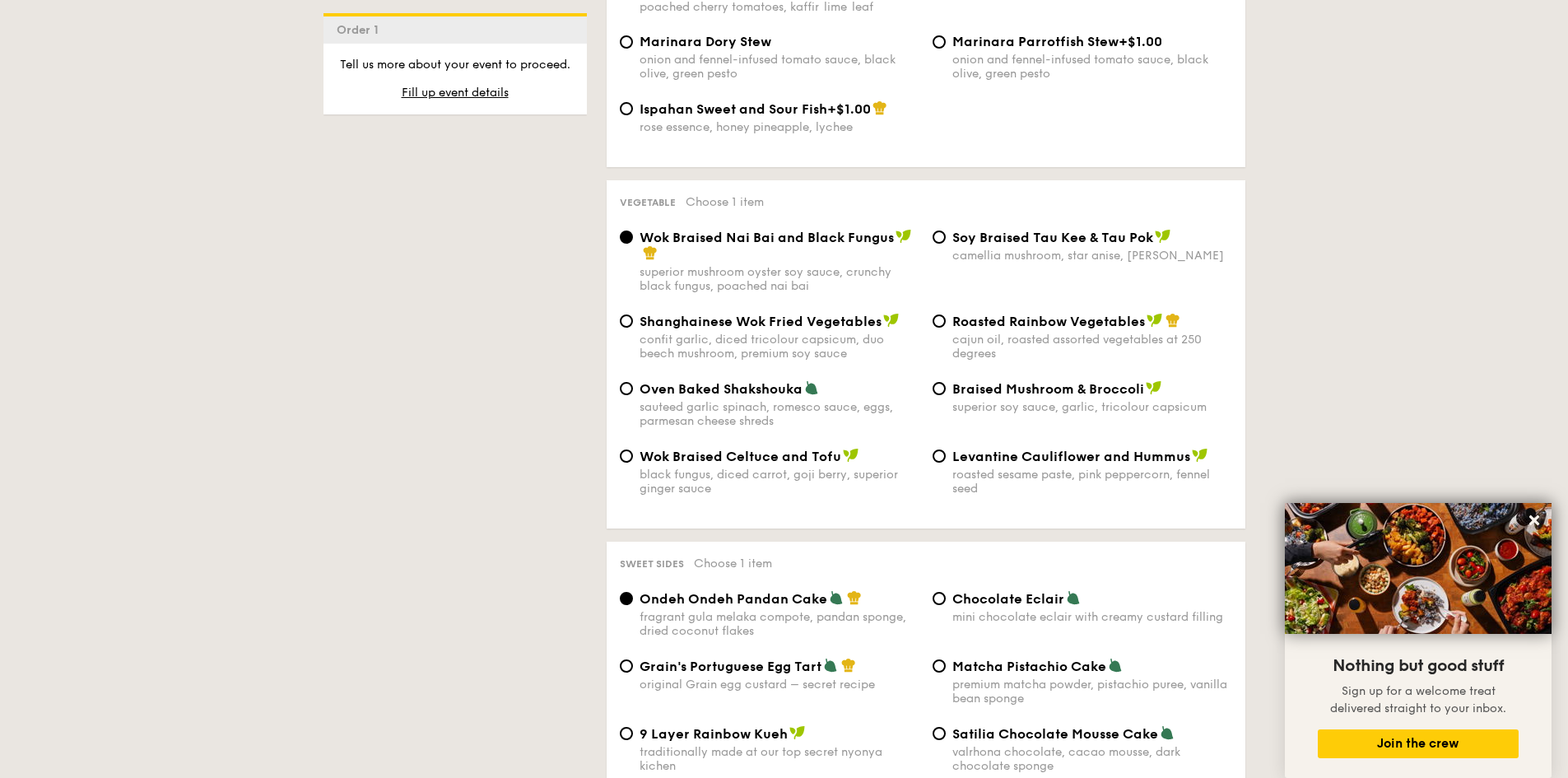
scroll to position [1976, 0]
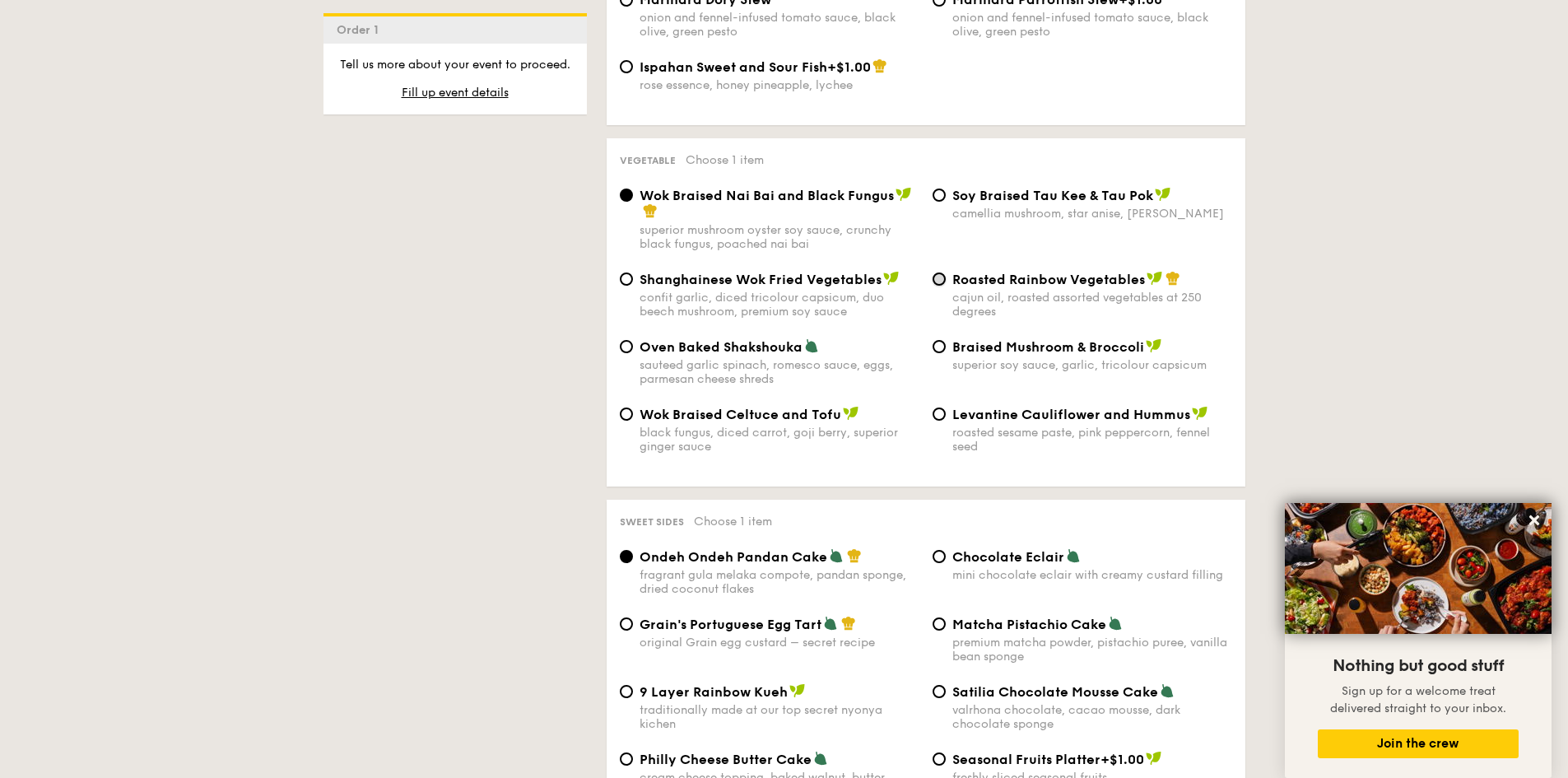
click at [939, 275] on input "Roasted Rainbow Vegetables cajun oil, roasted assorted vegetables at 250 degrees" at bounding box center [938, 279] width 13 height 13
radio input "true"
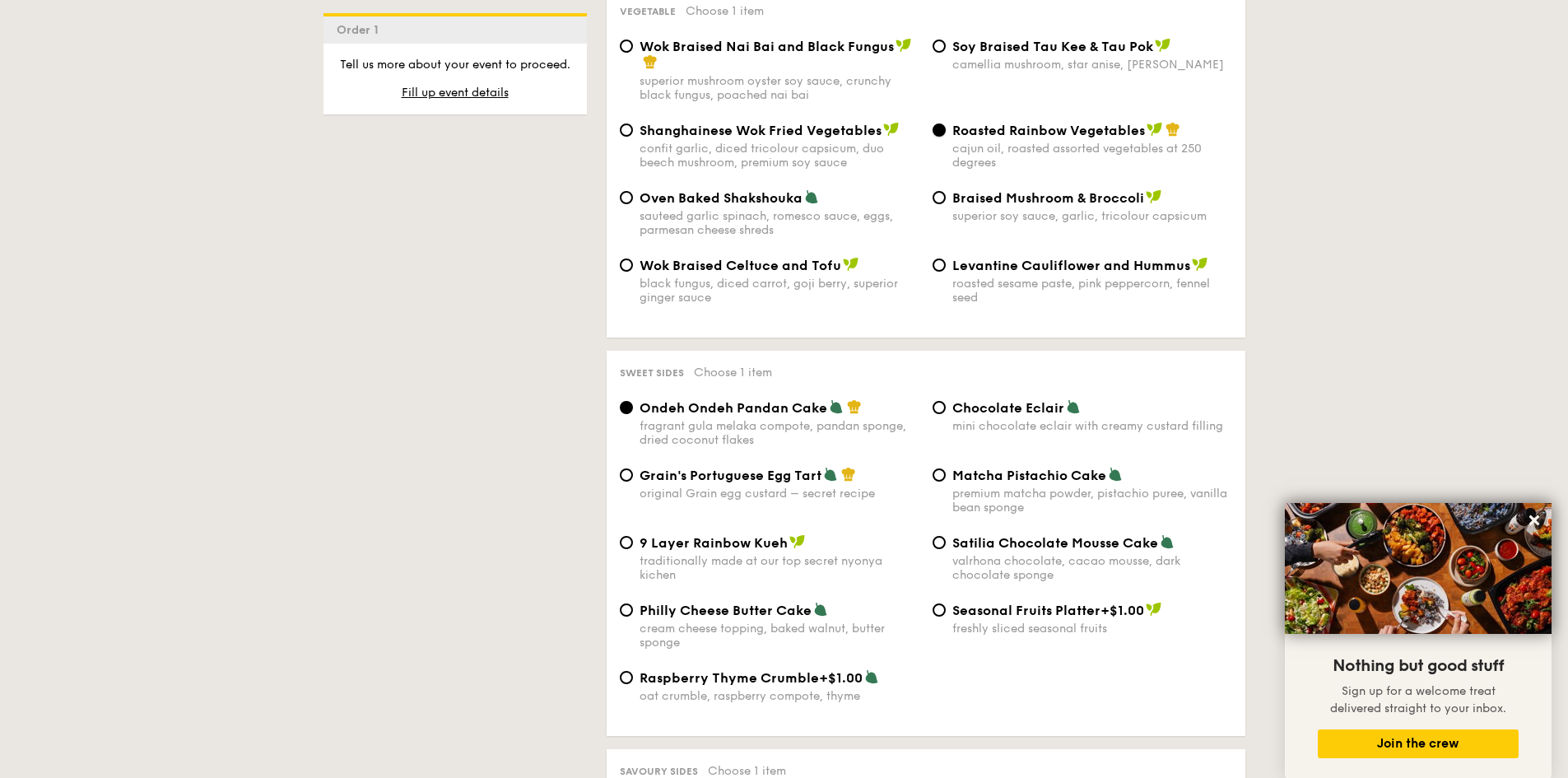
scroll to position [2387, 0]
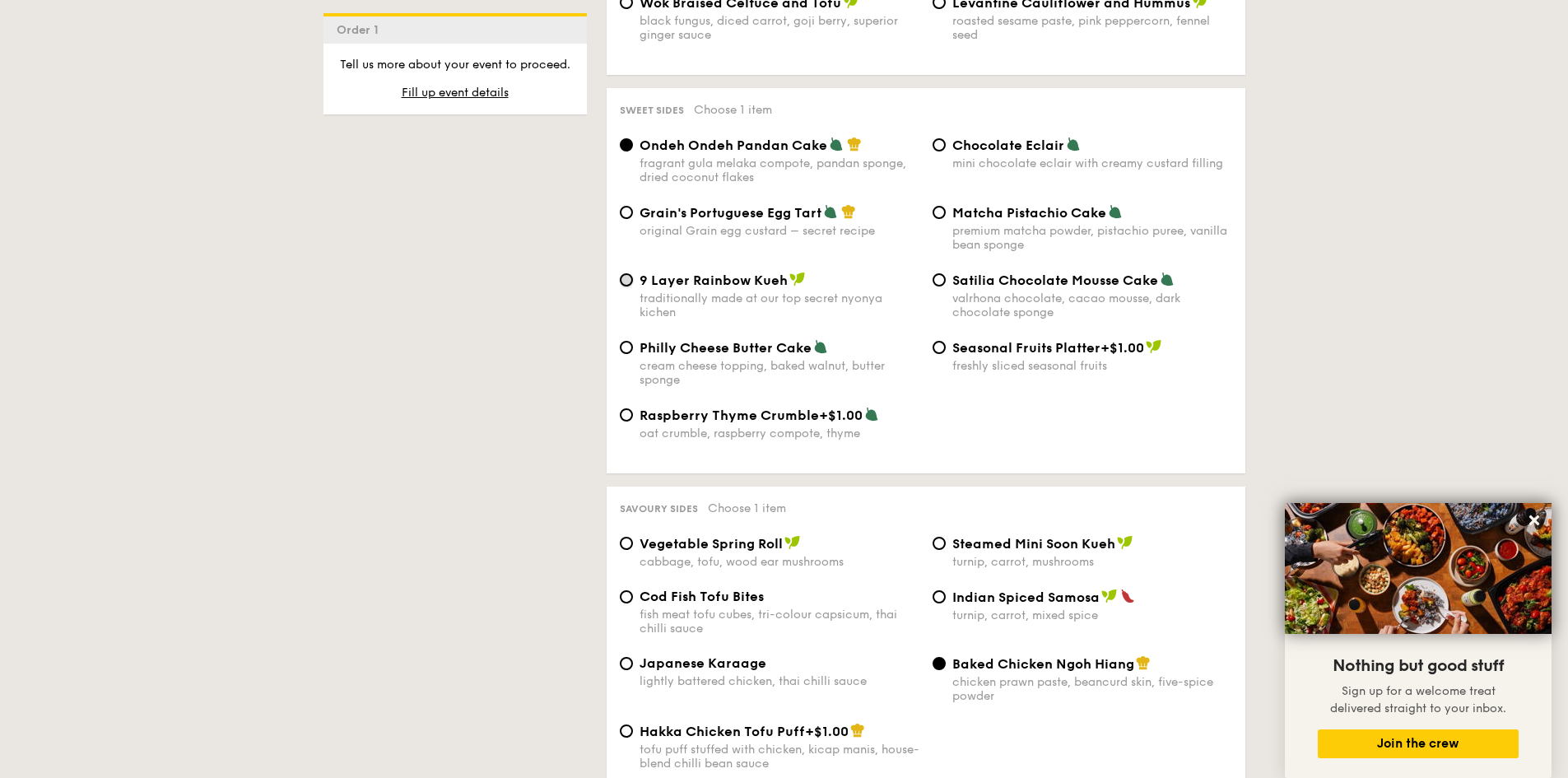
click at [627, 286] on input "9 Layer Rainbow Kueh traditionally made at our top secret nyonya kichen" at bounding box center [626, 280] width 13 height 13
radio input "true"
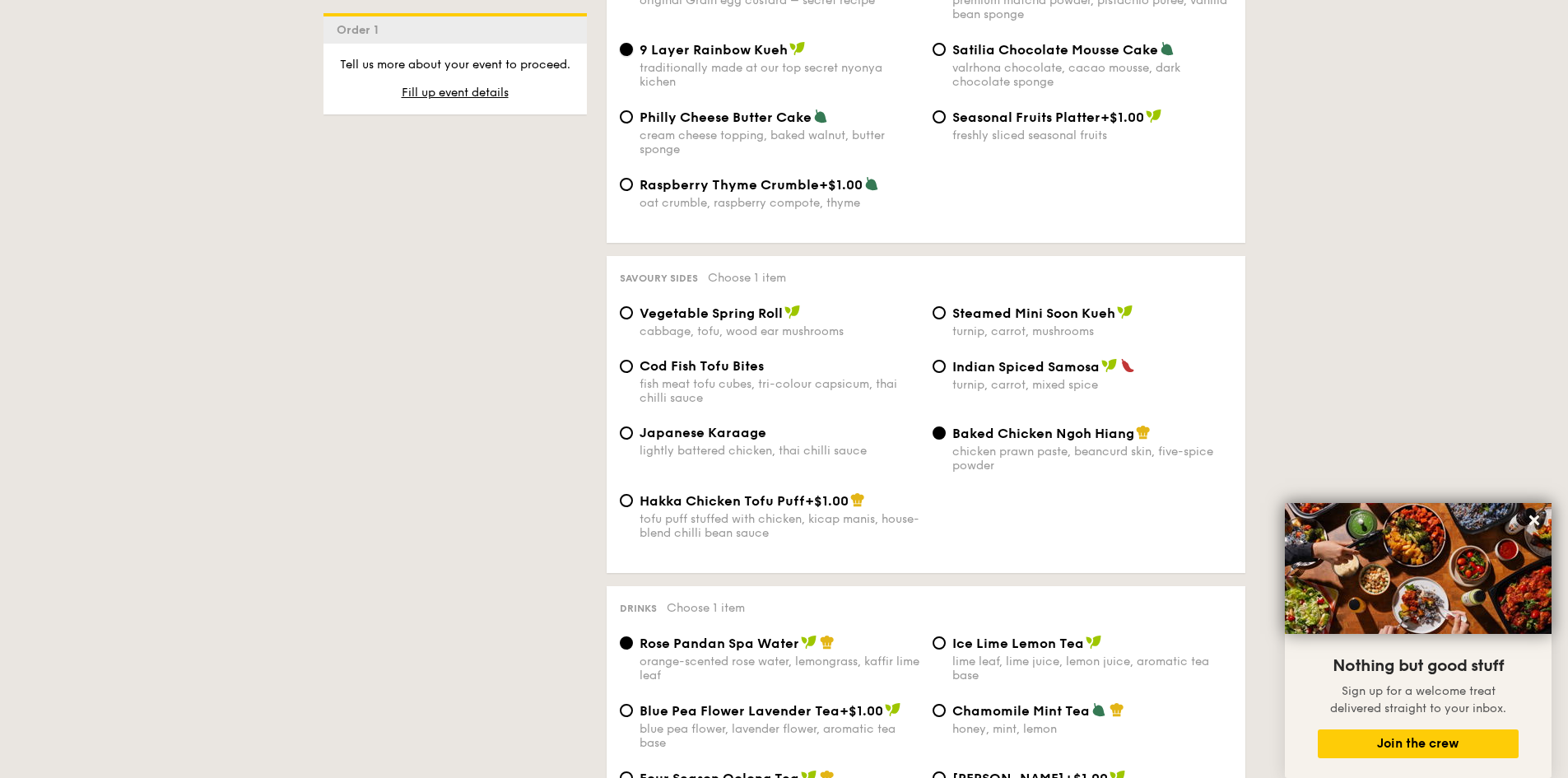
scroll to position [2635, 0]
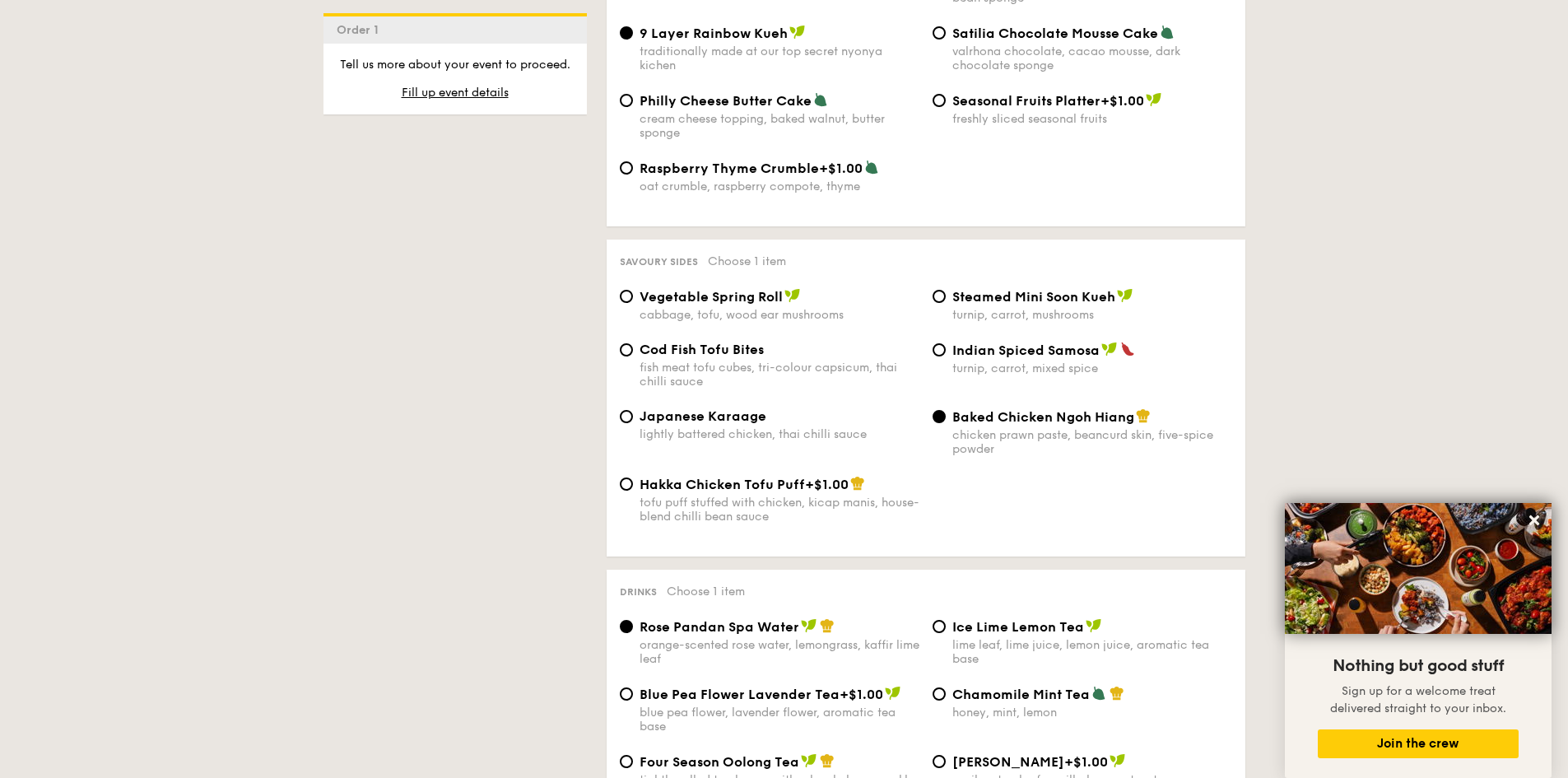
click at [949, 298] on div "Steamed Mini Soon Kueh turnip, carrot, mushrooms" at bounding box center [1082, 304] width 312 height 34
click at [941, 298] on input "Steamed Mini Soon Kueh turnip, carrot, mushrooms" at bounding box center [938, 296] width 13 height 13
radio input "true"
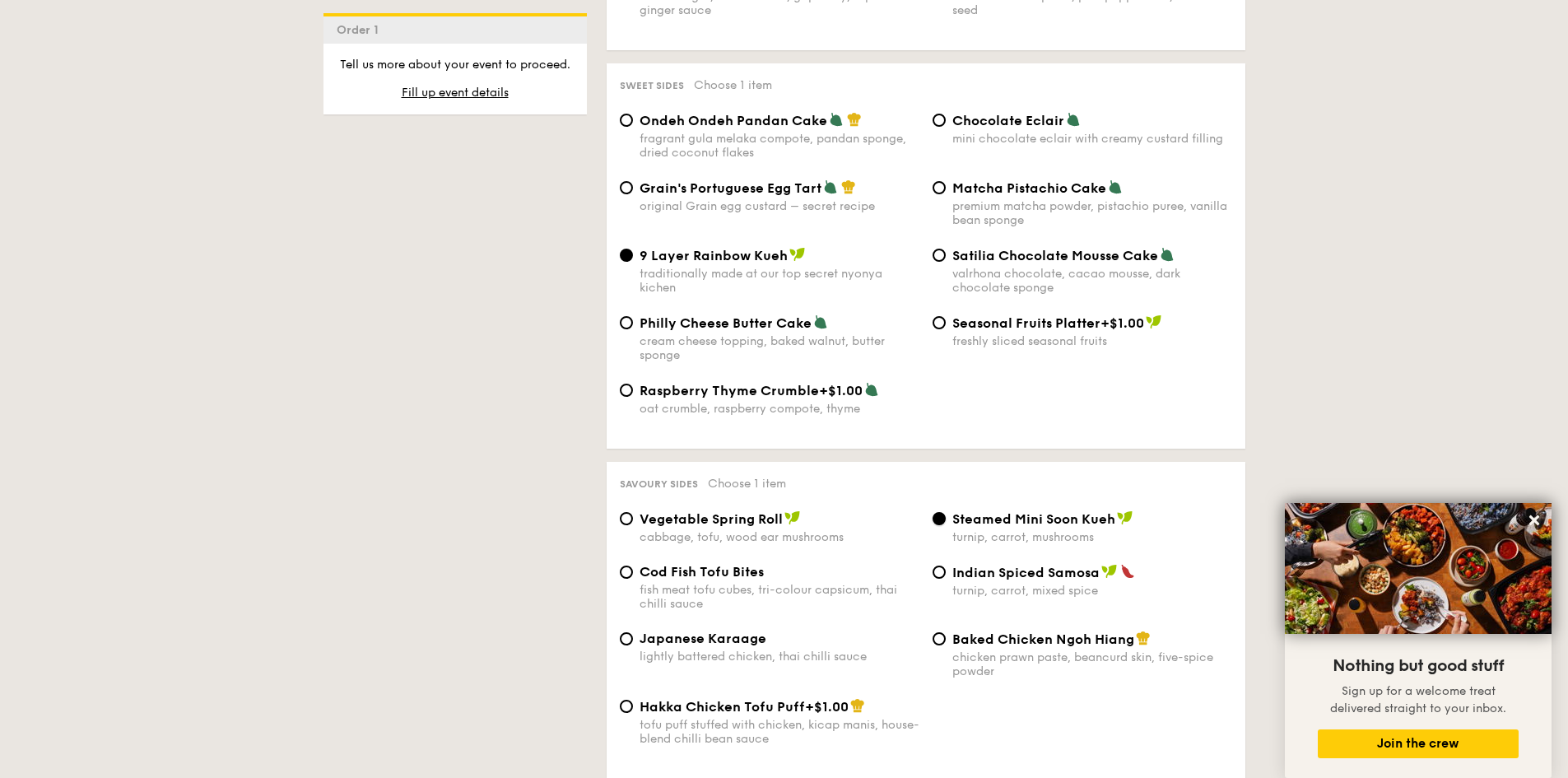
scroll to position [2387, 0]
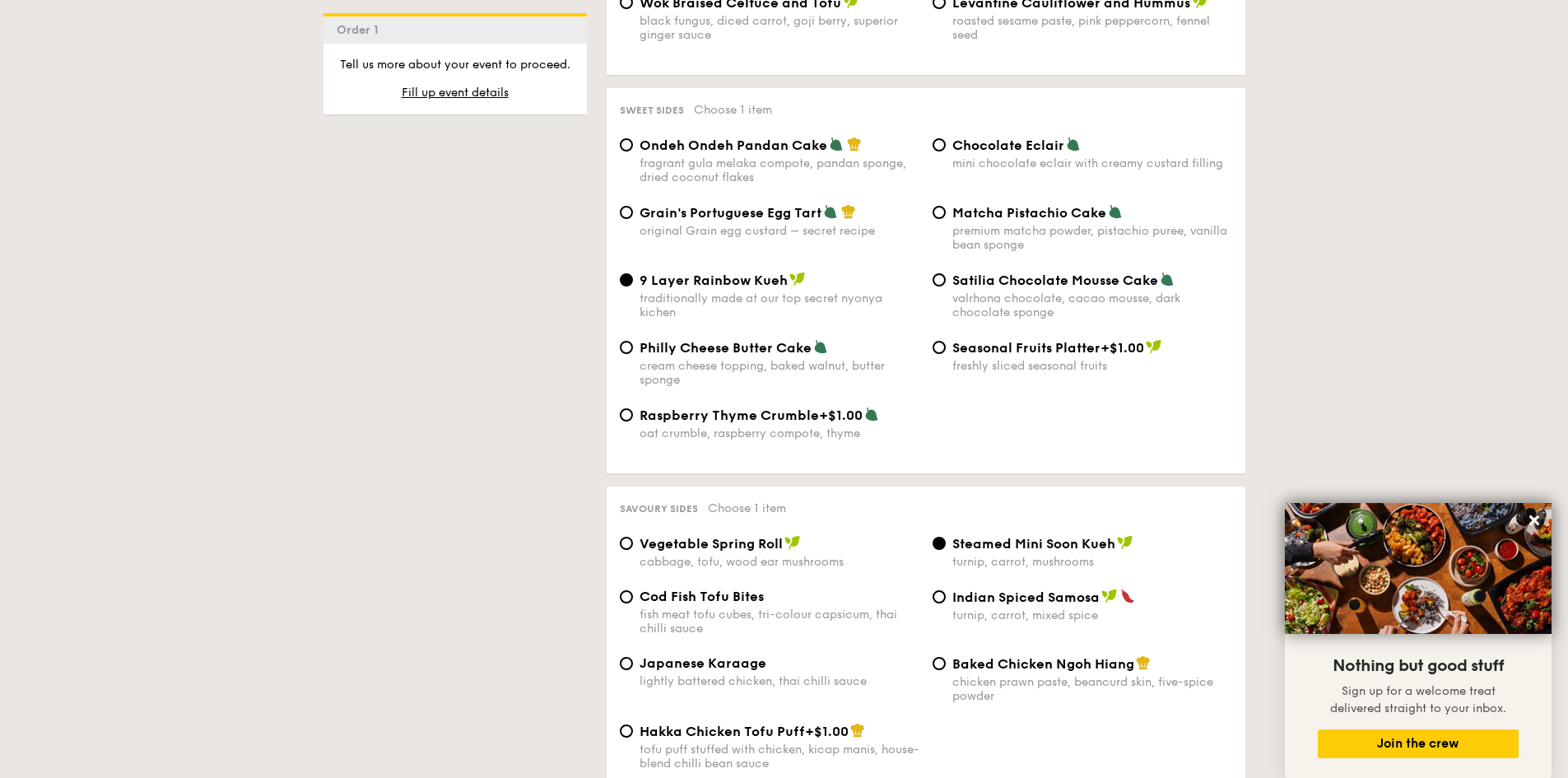
click at [664, 351] on span "Philly Cheese Butter Cake" at bounding box center [725, 348] width 172 height 16
click at [632, 351] on input "Philly Cheese Butter Cake cream cheese topping, baked walnut, butter sponge" at bounding box center [626, 348] width 13 height 13
radio input "true"
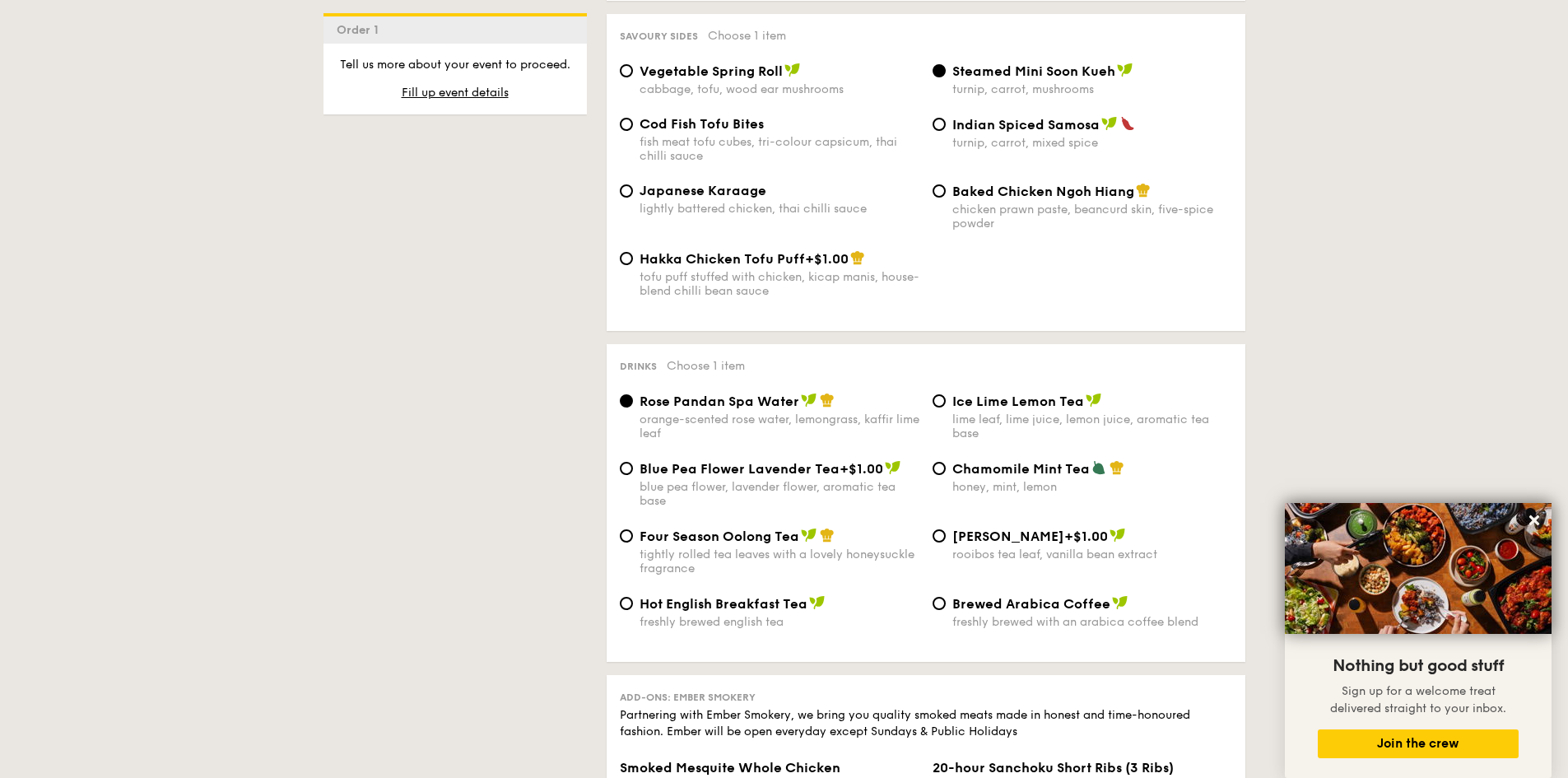
scroll to position [2964, 0]
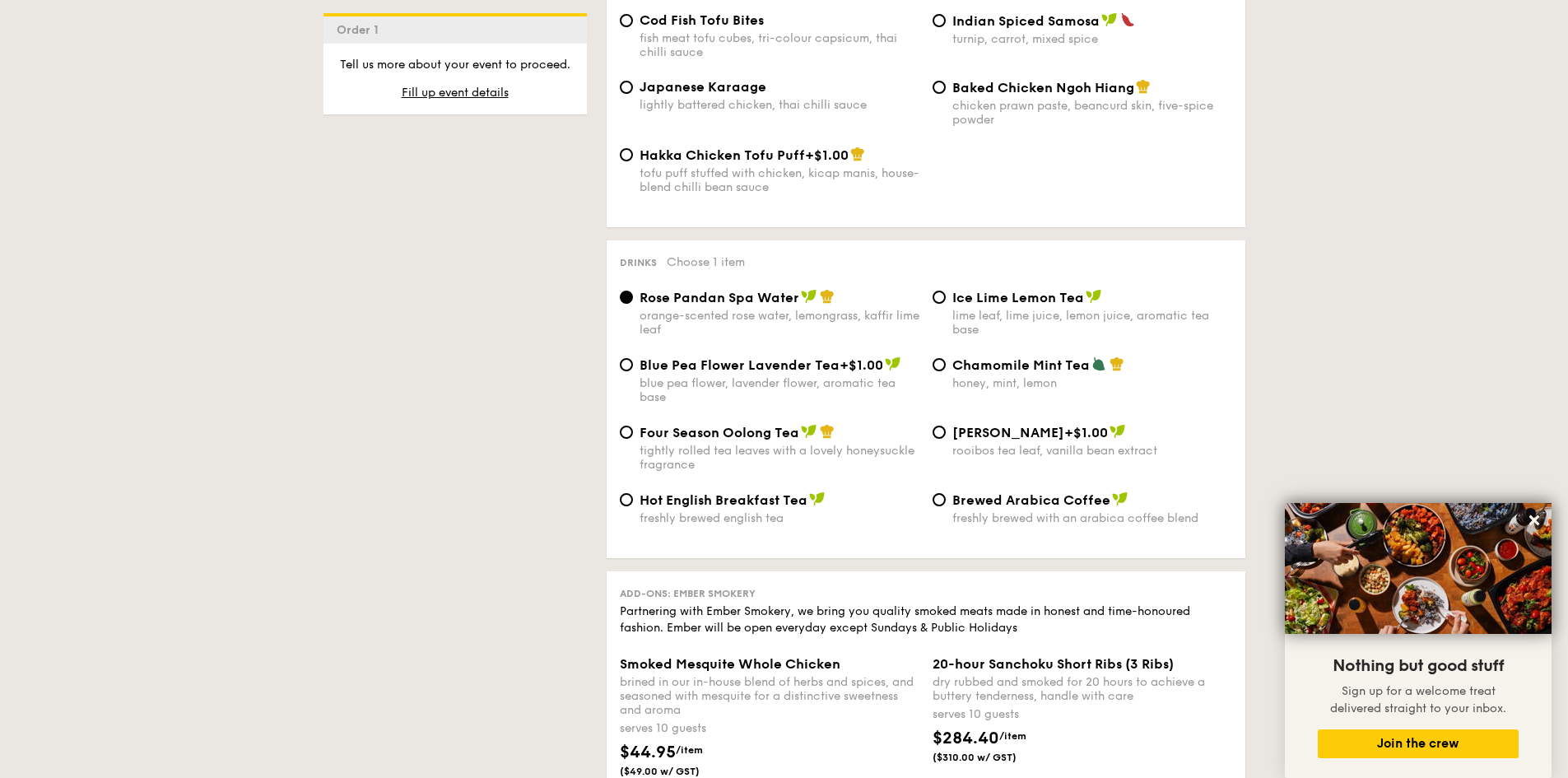
click at [983, 364] on span "Chamomile Mint Tea" at bounding box center [1021, 365] width 138 height 16
click at [946, 364] on input "Chamomile Mint Tea honey, mint, lemon" at bounding box center [938, 364] width 13 height 13
radio input "true"
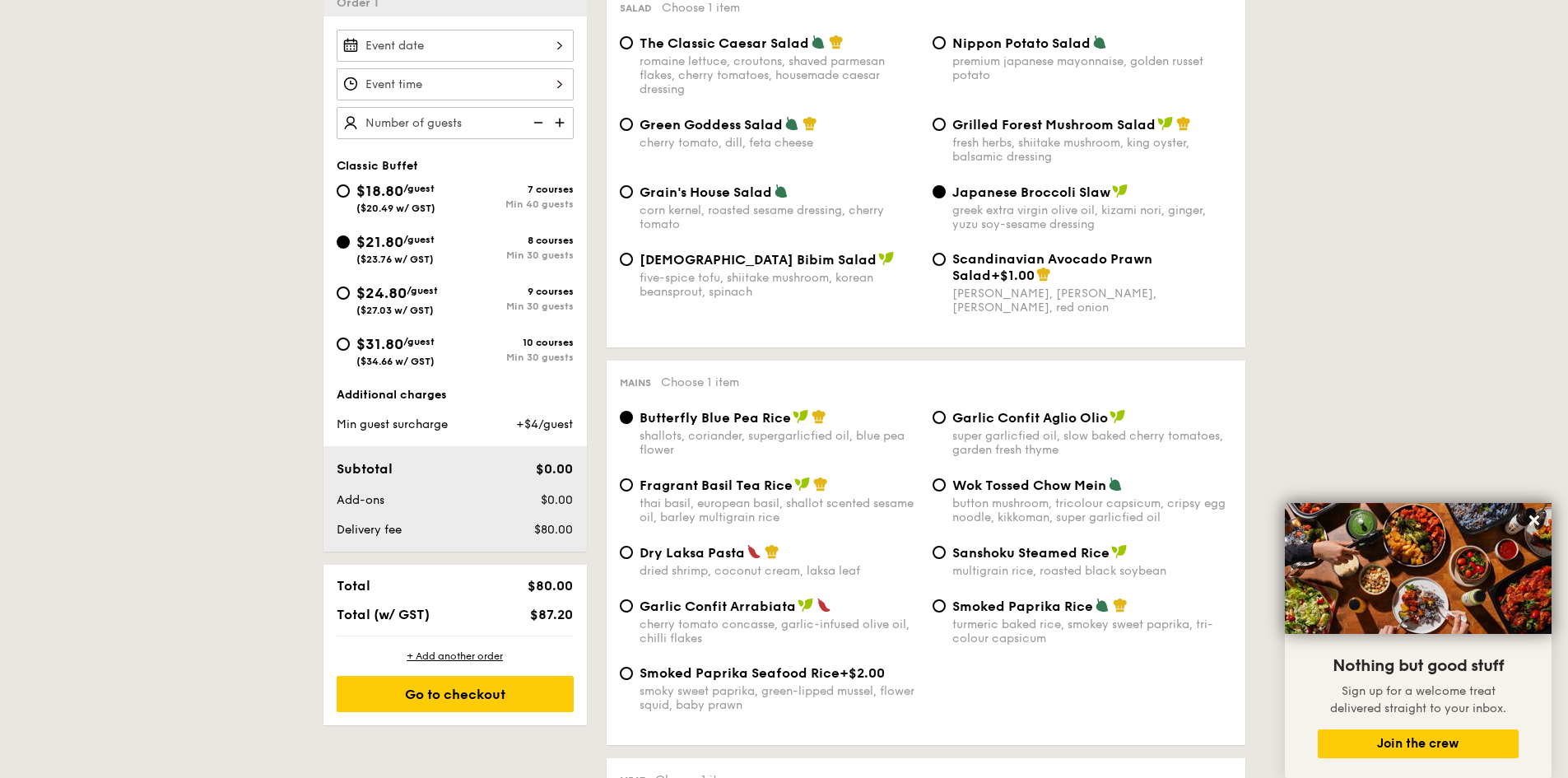
scroll to position [480, 0]
click at [480, 684] on div "Go to checkout" at bounding box center [455, 692] width 237 height 36
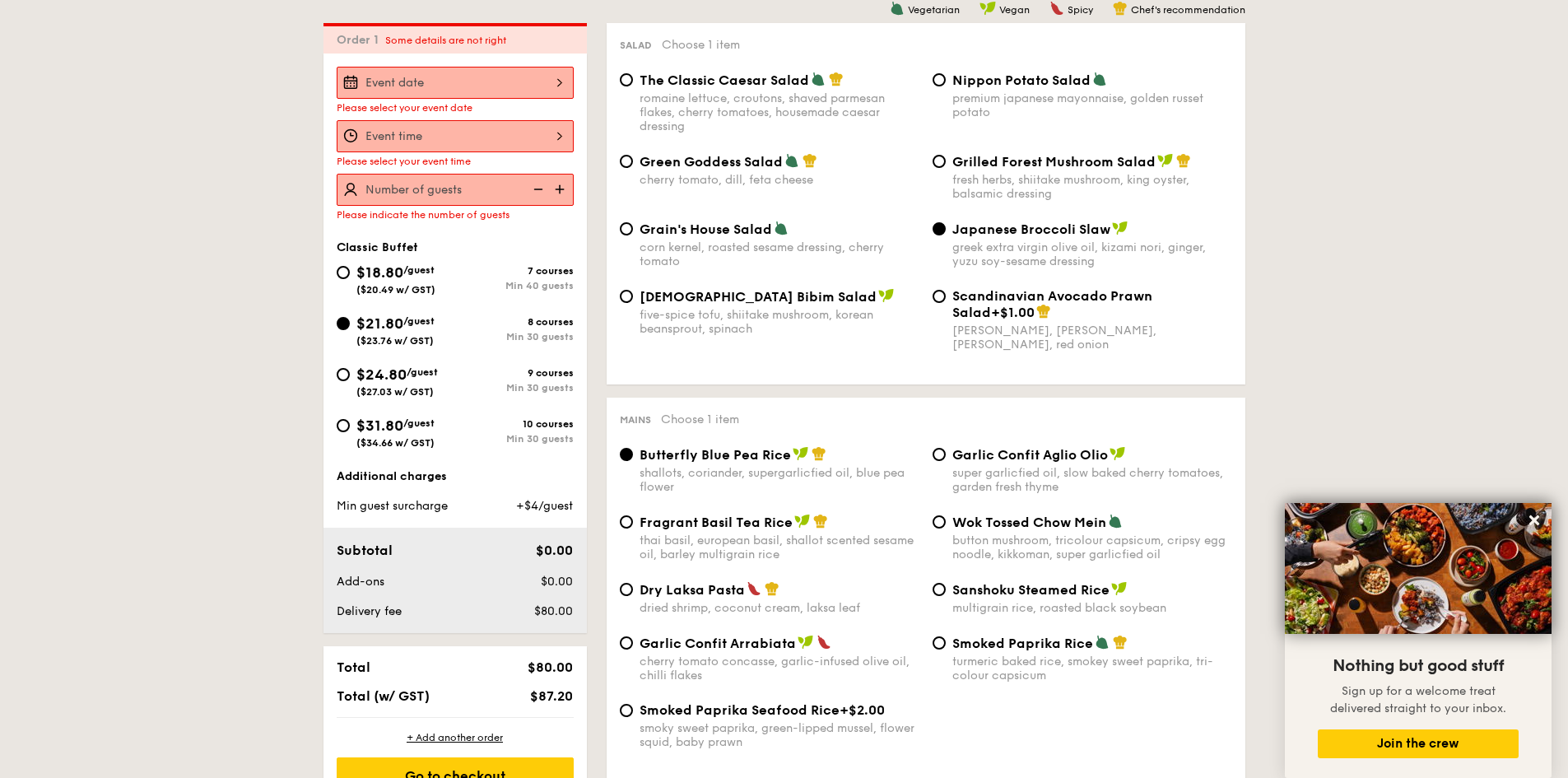
scroll to position [440, 0]
click at [539, 89] on div at bounding box center [455, 84] width 237 height 32
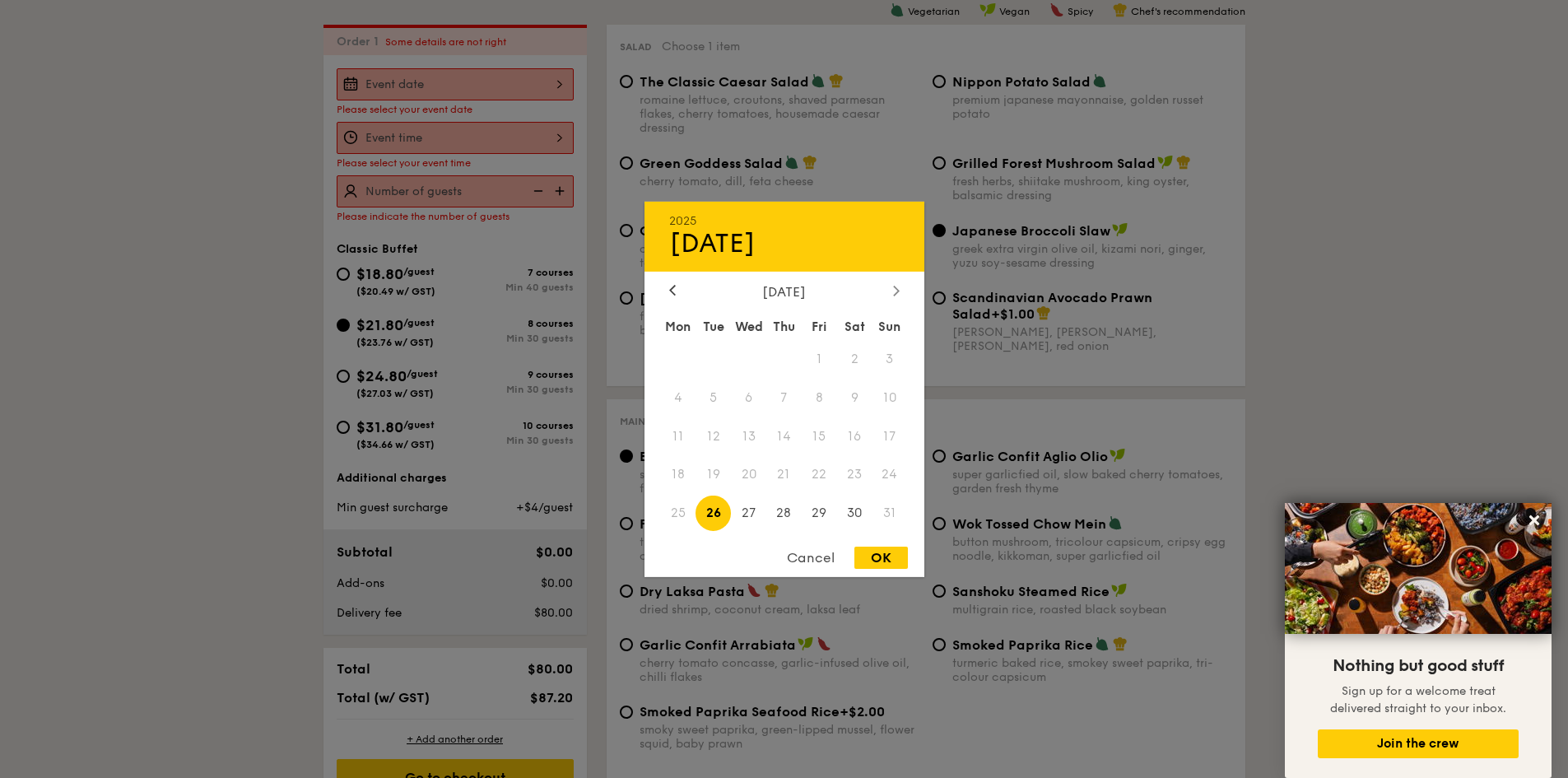
click at [894, 292] on icon at bounding box center [895, 291] width 6 height 11
click at [810, 288] on div "October 2025" at bounding box center [784, 291] width 231 height 16
click at [892, 291] on div at bounding box center [896, 291] width 15 height 16
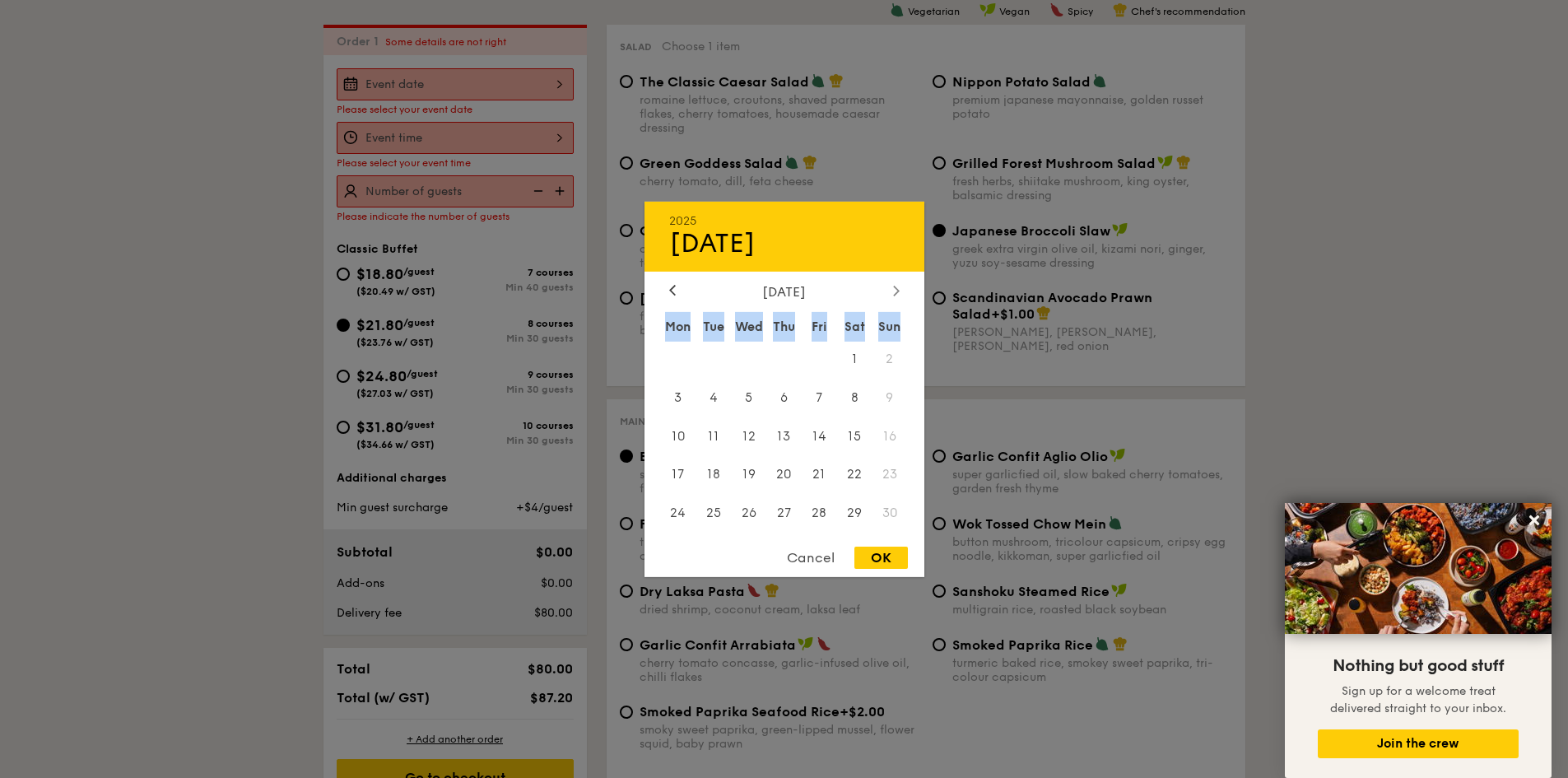
click at [892, 291] on div at bounding box center [896, 291] width 15 height 16
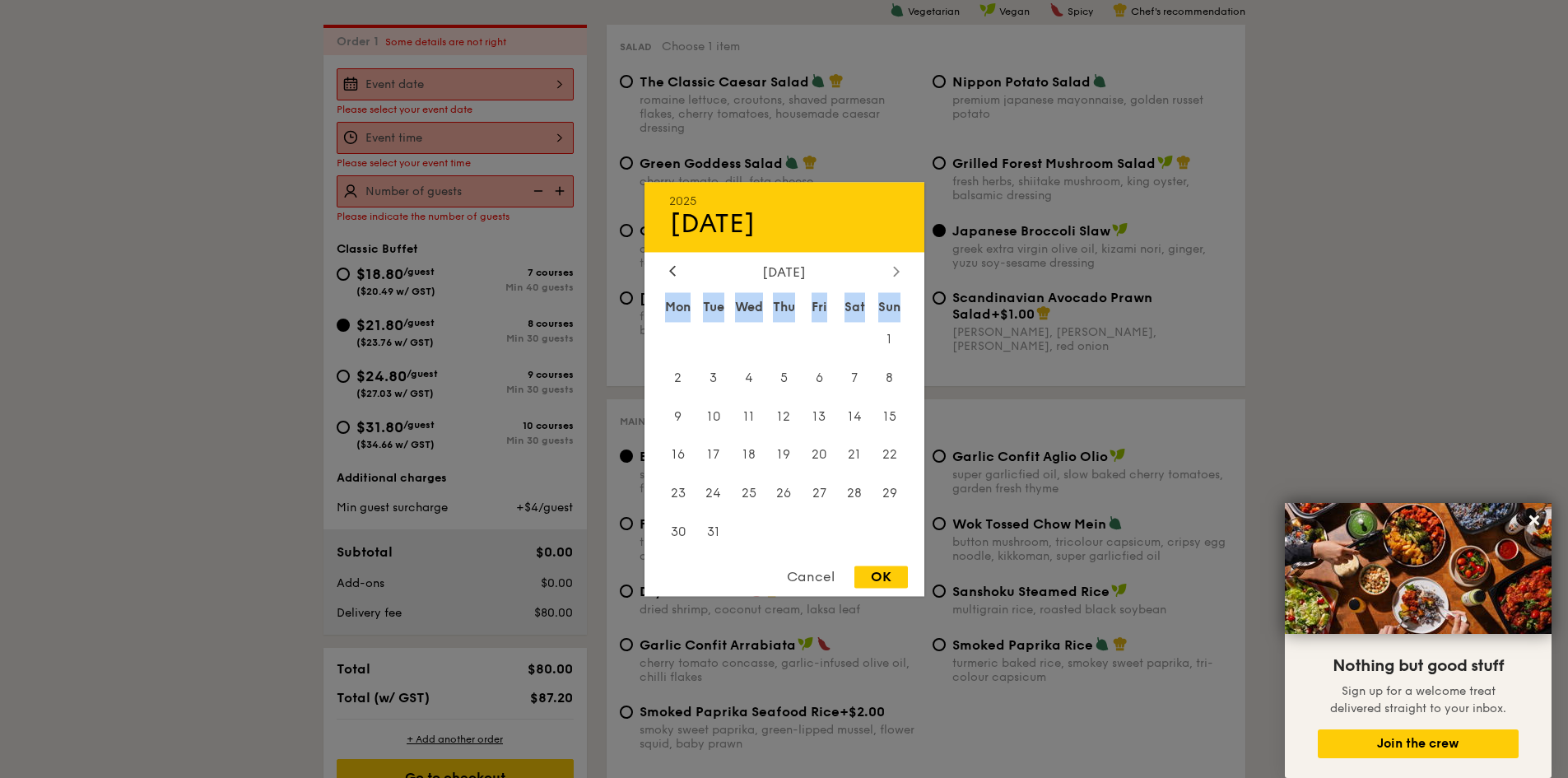
click at [892, 291] on div "March 2026 Mon Tue Wed Thu Fri Sat Sun 1 2 3 4 5 6 7 8 9 10 11 12 13 14 15 16 1…" at bounding box center [784, 408] width 279 height 289
click at [897, 271] on icon at bounding box center [894, 270] width 5 height 10
click at [897, 271] on div "2025 Aug 26 March 2026 Mon Tue Wed Thu Fri Sat Sun 1 2 3 4 5 6 7 8 9 10 11 12 1…" at bounding box center [784, 389] width 279 height 414
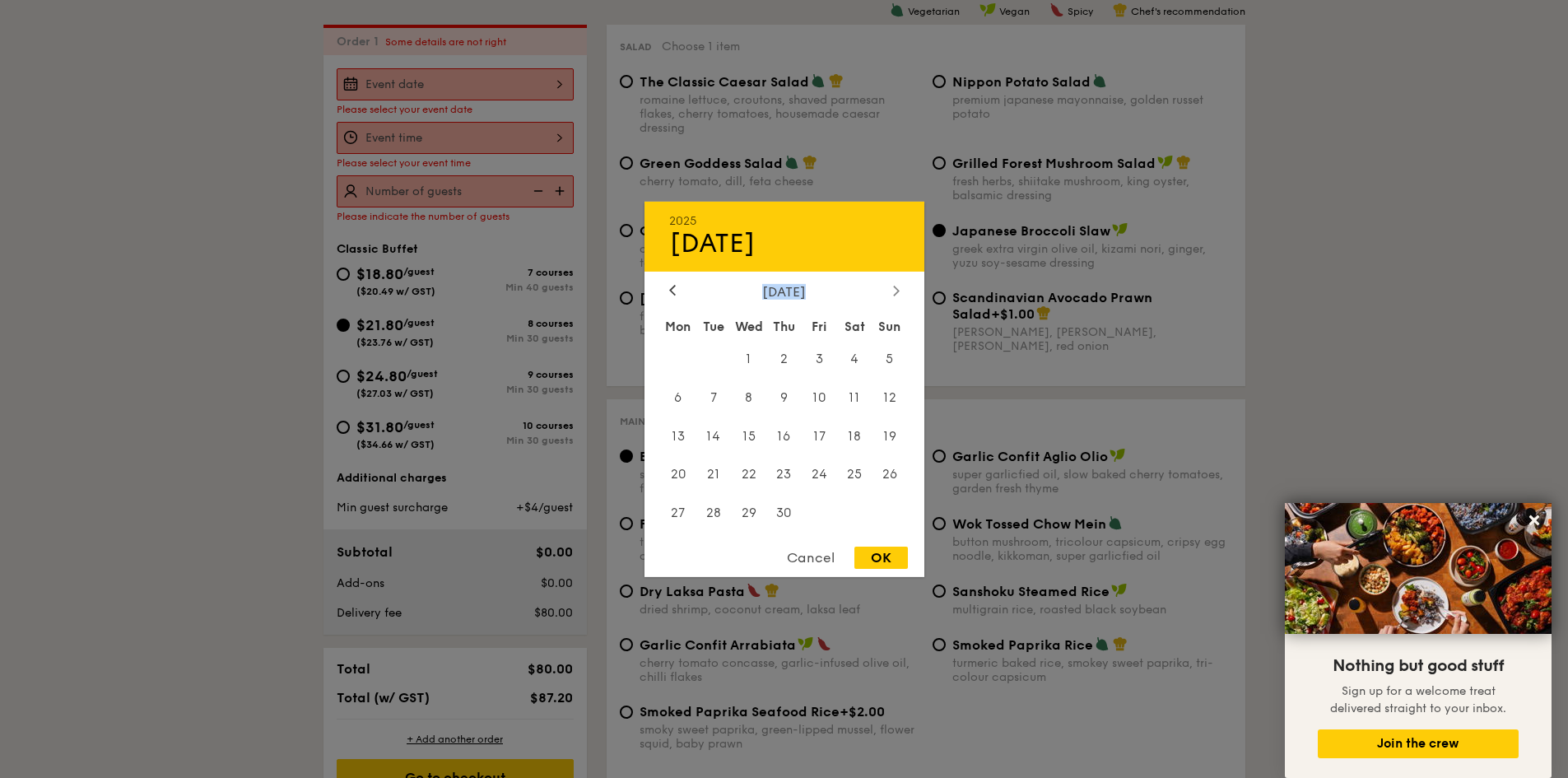
click at [897, 271] on div "2025 Aug 26 April 2026 Mon Tue Wed Thu Fri Sat Sun 1 2 3 4 5 6 7 8 9 10 11 12 1…" at bounding box center [784, 388] width 279 height 375
click at [896, 292] on icon at bounding box center [895, 291] width 6 height 11
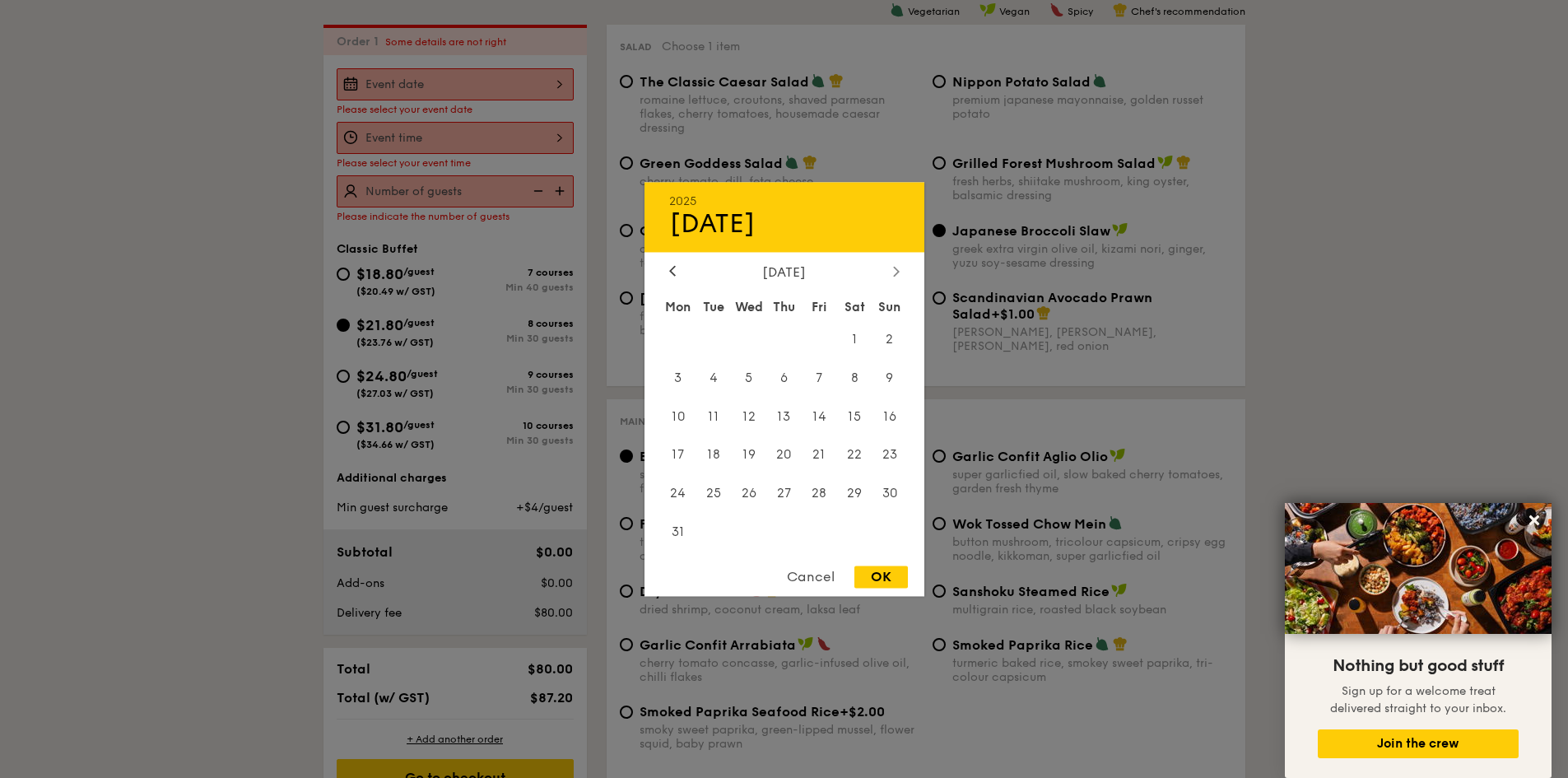
click at [896, 275] on icon at bounding box center [895, 271] width 6 height 11
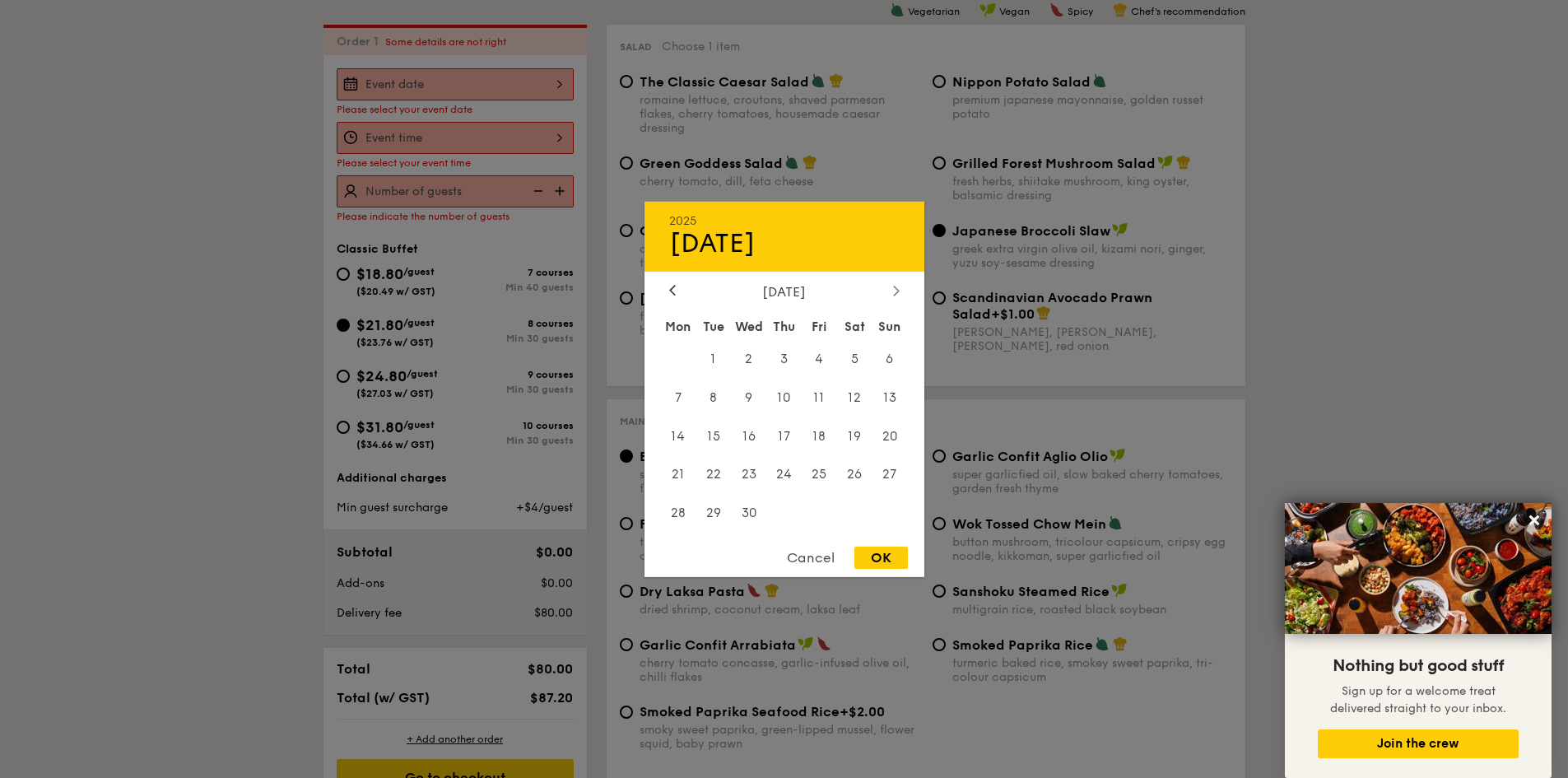
click at [896, 283] on div at bounding box center [896, 291] width 15 height 16
click at [861, 441] on span "17" at bounding box center [855, 436] width 35 height 35
click at [484, 143] on div at bounding box center [784, 389] width 1568 height 778
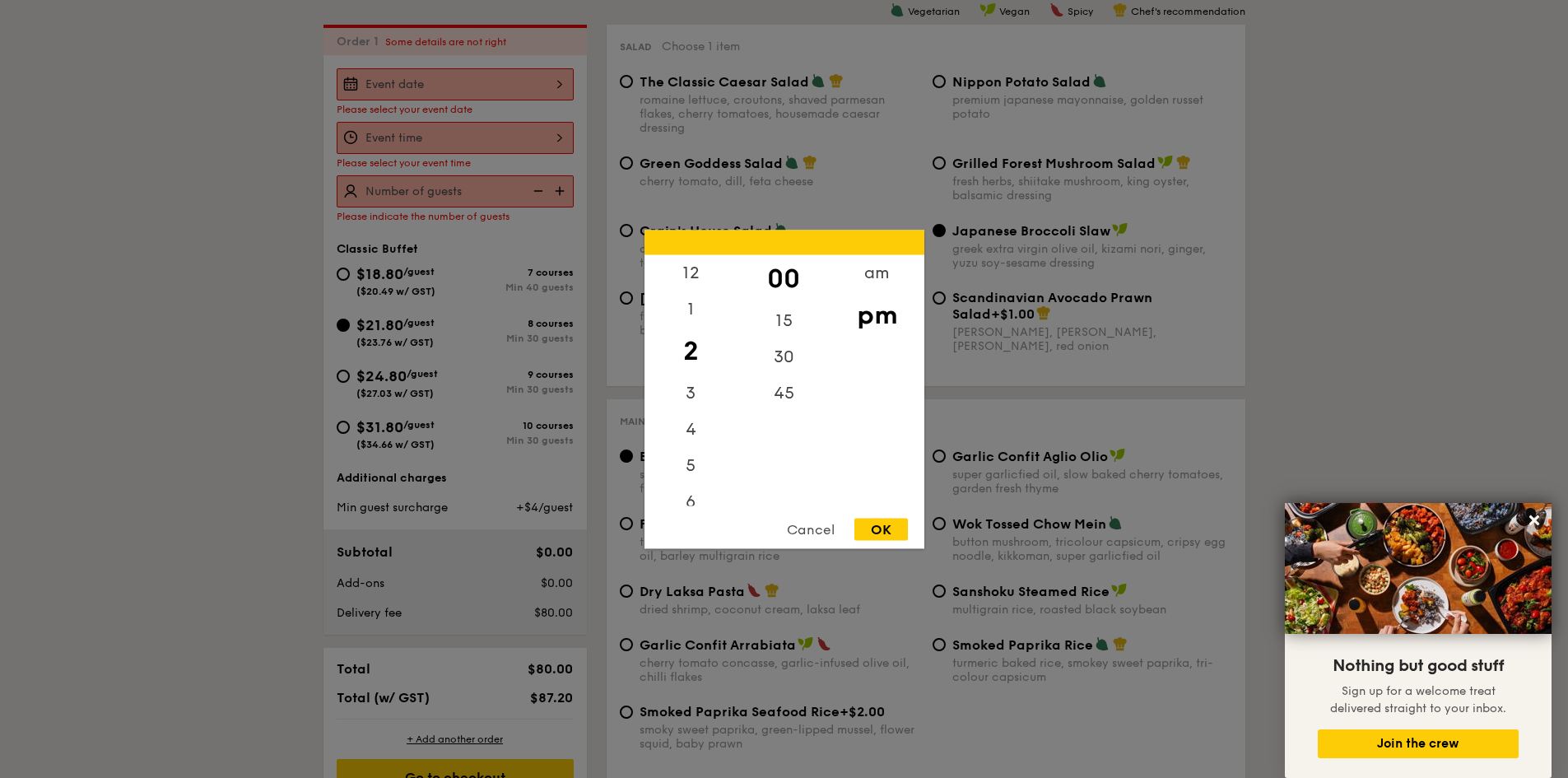
click at [484, 143] on div "12 1 2 3 4 5 6 7 8 9 10 11 00 15 30 45 am pm Cancel OK" at bounding box center [455, 138] width 237 height 32
drag, startPoint x: 699, startPoint y: 413, endPoint x: 704, endPoint y: 257, distance: 156.1
click at [704, 248] on div "12 1 2 3 4 5 6 7 8 9 10 11 00 15 30 45 am pm Cancel OK" at bounding box center [784, 389] width 279 height 318
drag, startPoint x: 684, startPoint y: 441, endPoint x: 683, endPoint y: 319, distance: 122.0
click at [683, 323] on div "12 1 2 3 4 5 6 7 8 9 10 11" at bounding box center [690, 380] width 93 height 251
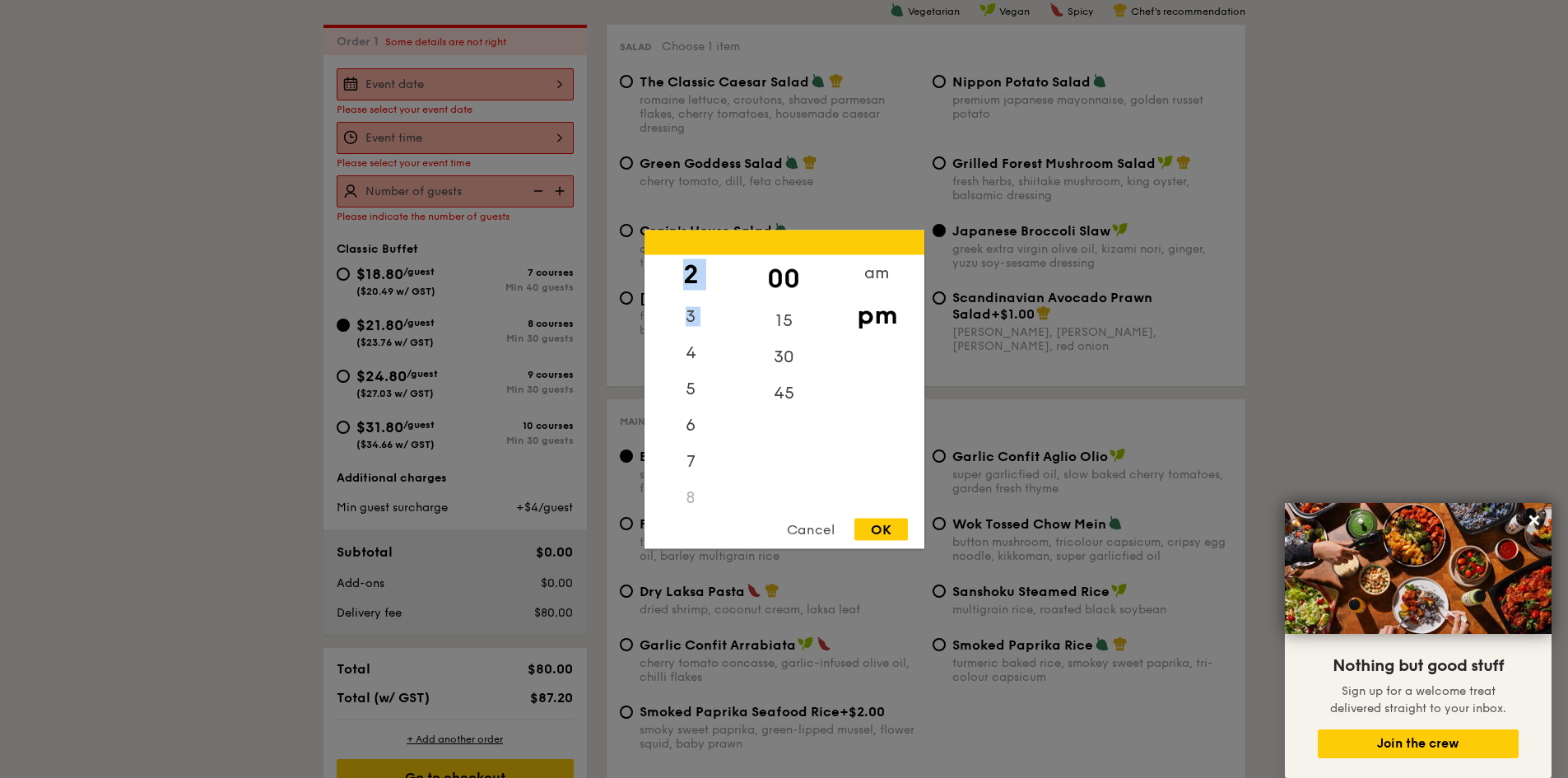
scroll to position [195, 0]
click at [697, 343] on div "7" at bounding box center [690, 349] width 93 height 48
click at [781, 279] on div "00" at bounding box center [783, 279] width 93 height 48
click at [782, 280] on div "00" at bounding box center [783, 279] width 93 height 48
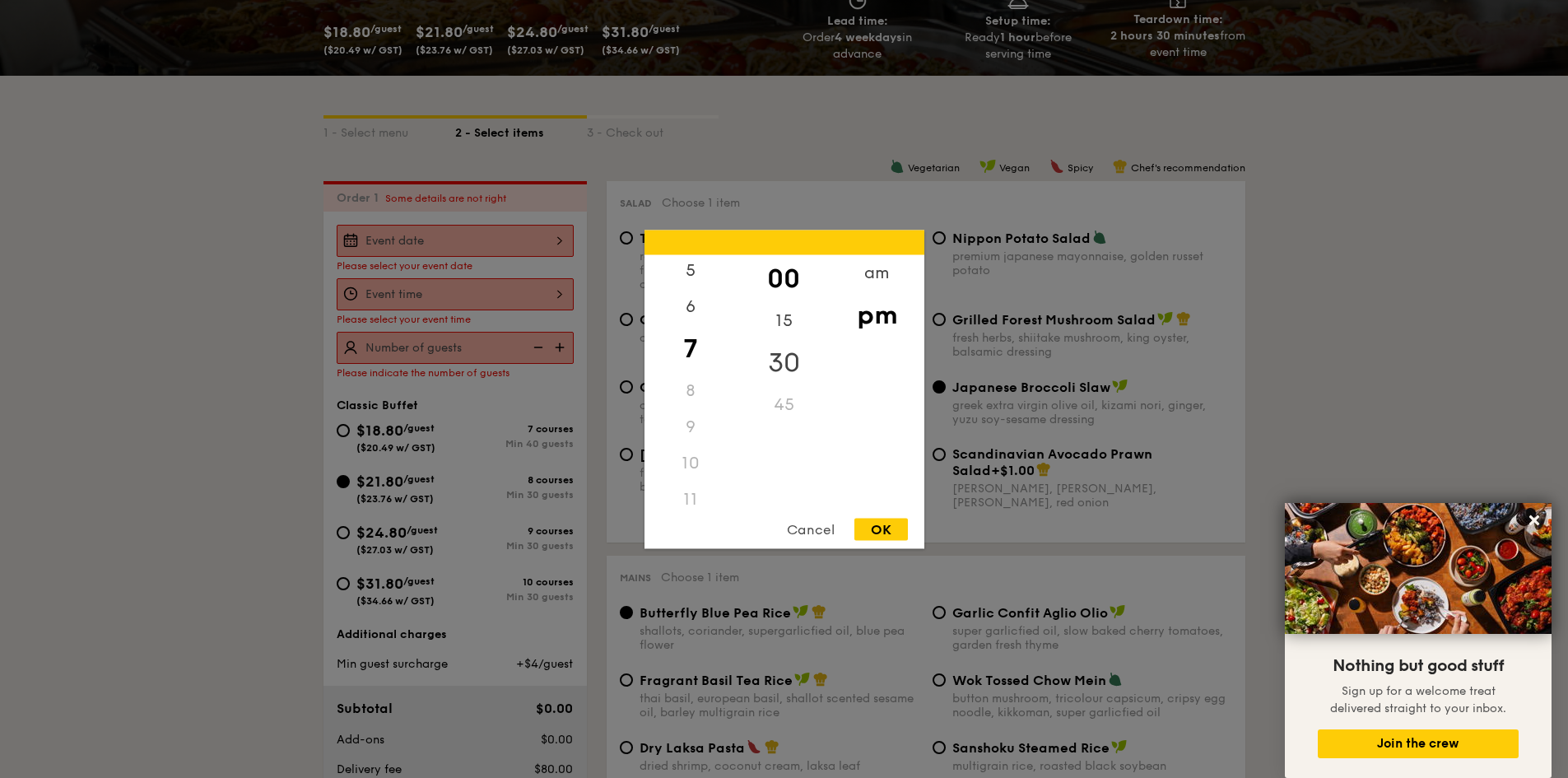
scroll to position [440, 0]
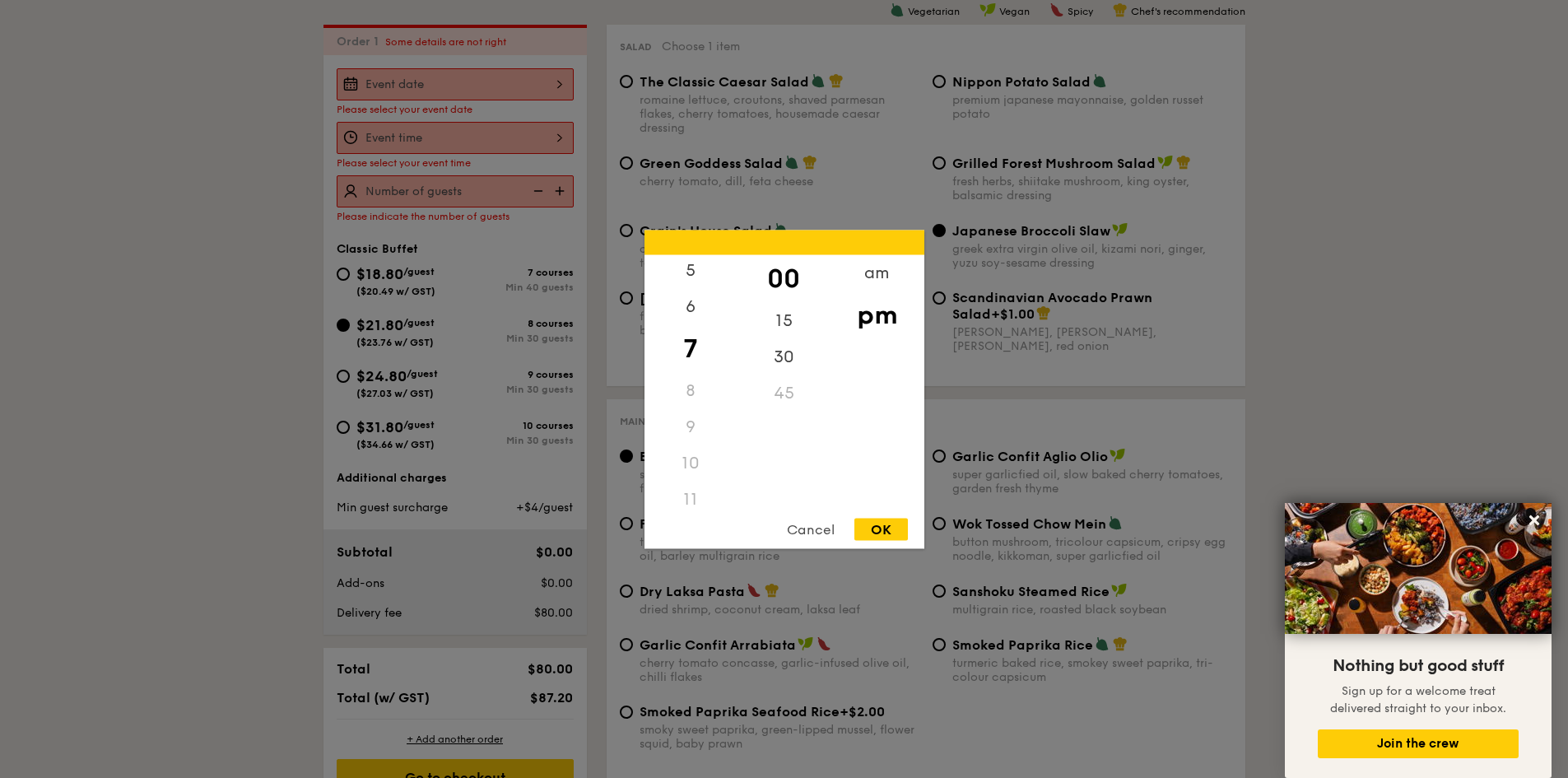
click at [782, 283] on div "00" at bounding box center [783, 279] width 93 height 48
drag, startPoint x: 782, startPoint y: 367, endPoint x: 782, endPoint y: 477, distance: 110.0
click at [782, 477] on div "00 15 30 45" at bounding box center [783, 380] width 93 height 251
click at [776, 307] on div "15" at bounding box center [783, 326] width 93 height 48
click at [783, 326] on div "15" at bounding box center [783, 315] width 93 height 48
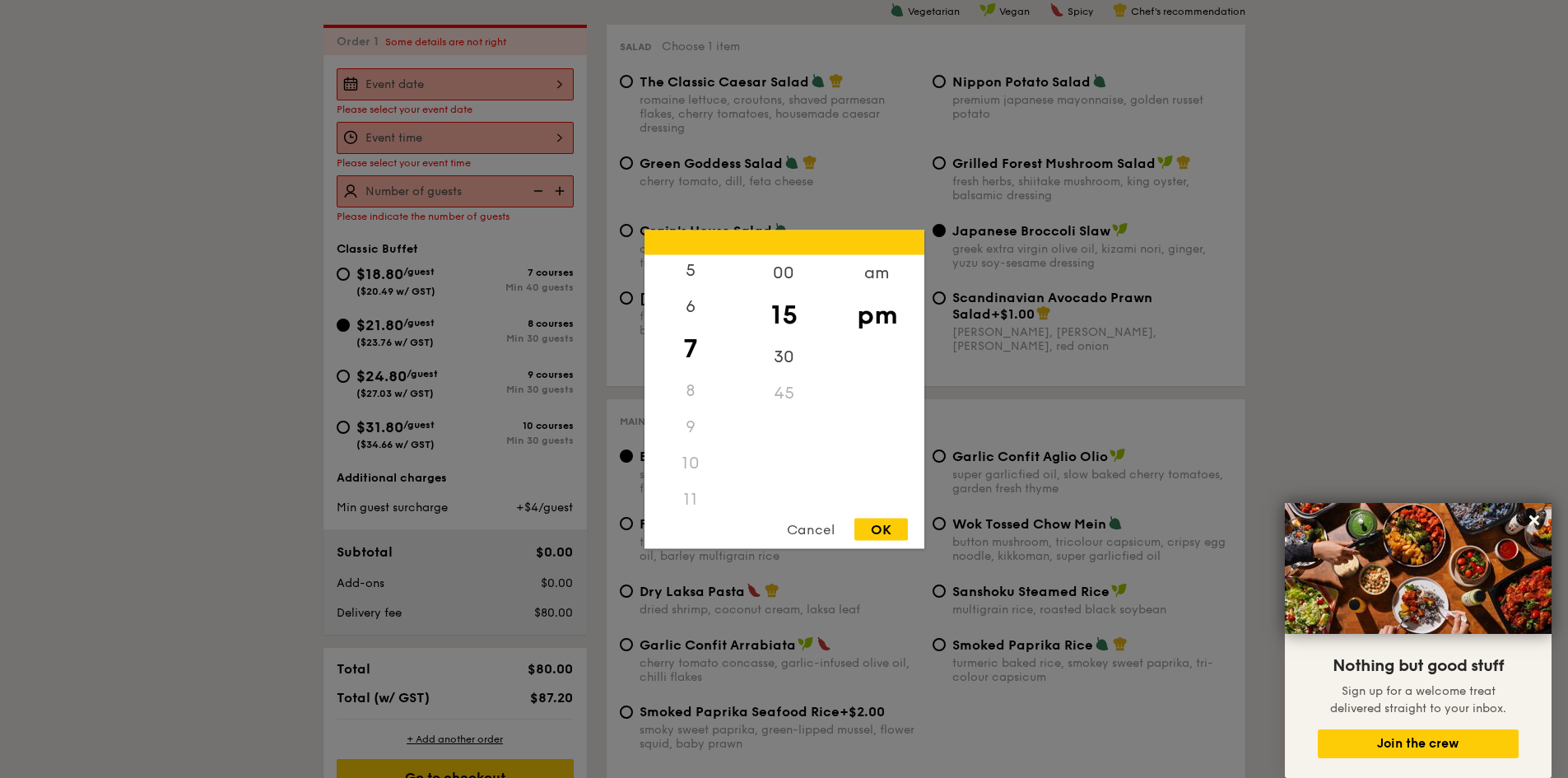
click at [783, 325] on div "15" at bounding box center [783, 315] width 93 height 48
click at [784, 321] on div "15" at bounding box center [783, 315] width 93 height 48
click at [790, 270] on div "00" at bounding box center [783, 279] width 93 height 48
click at [879, 530] on div "OK" at bounding box center [881, 529] width 53 height 22
type input "7:00PM"
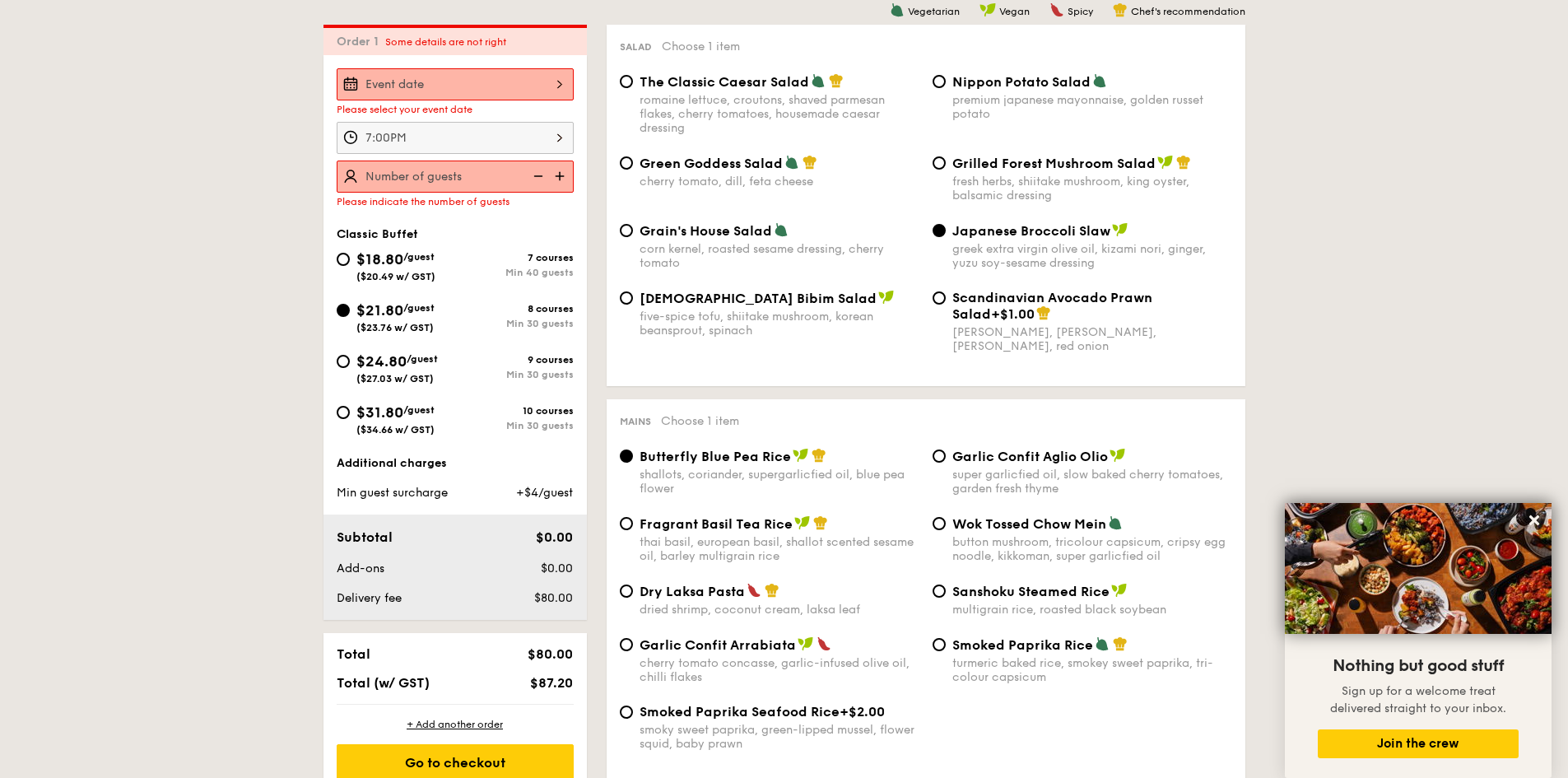
click at [552, 176] on img at bounding box center [561, 177] width 25 height 31
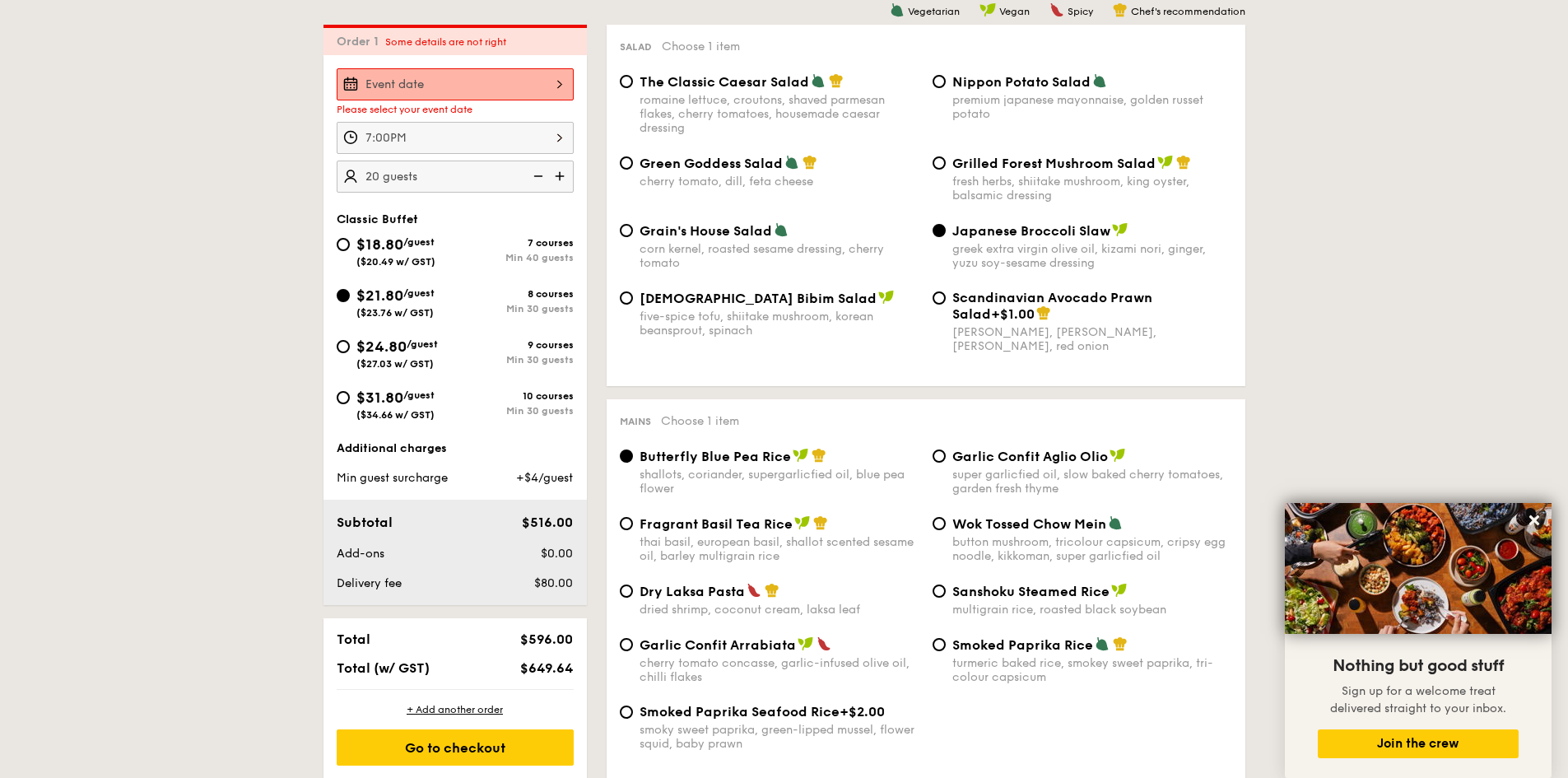
click at [556, 182] on img at bounding box center [561, 177] width 25 height 31
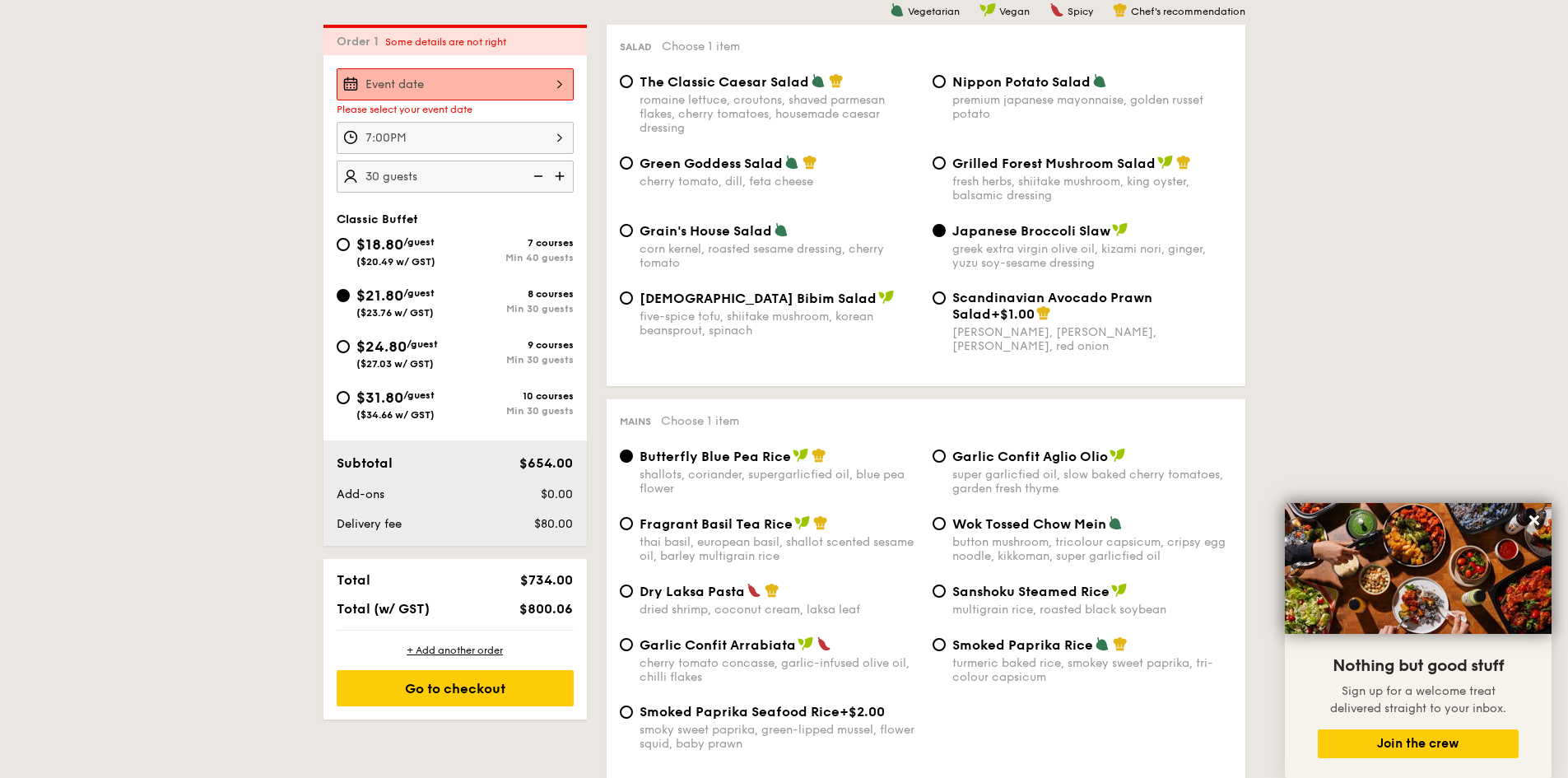
click at [531, 177] on img at bounding box center [536, 177] width 25 height 31
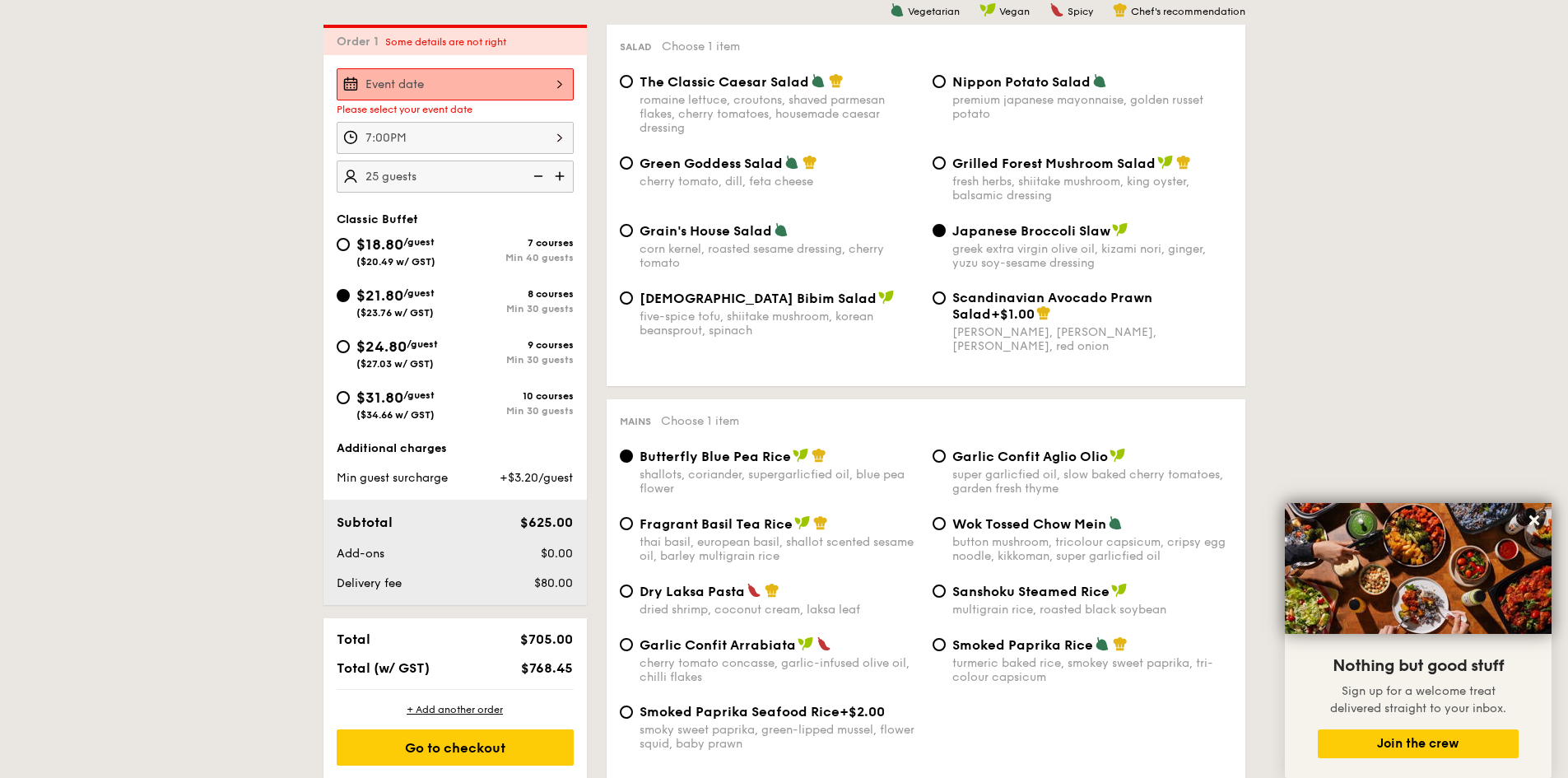
click at [538, 173] on img at bounding box center [536, 177] width 25 height 31
type input "20 guests"
click at [538, 173] on img at bounding box center [536, 177] width 25 height 31
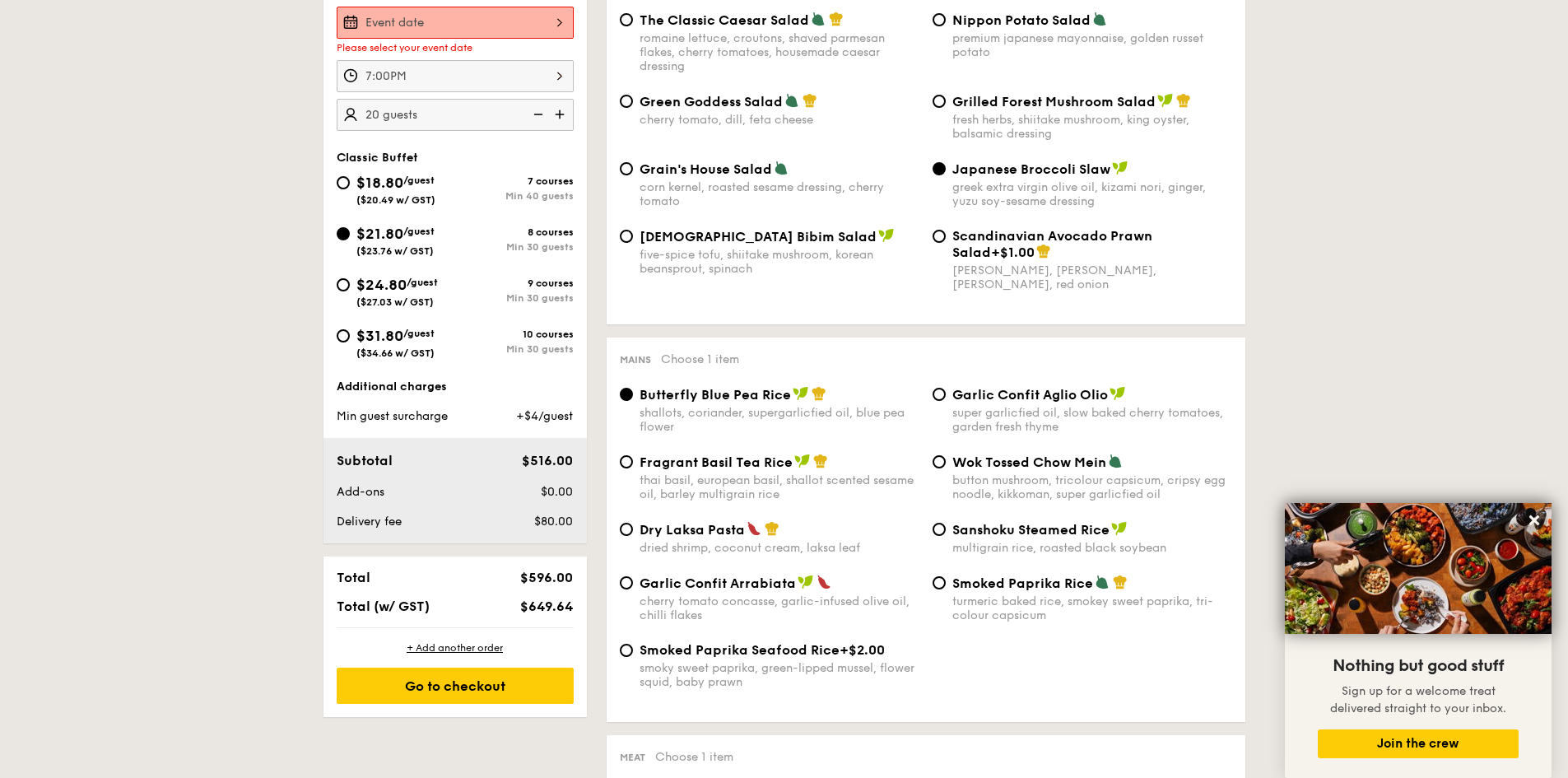
scroll to position [604, 0]
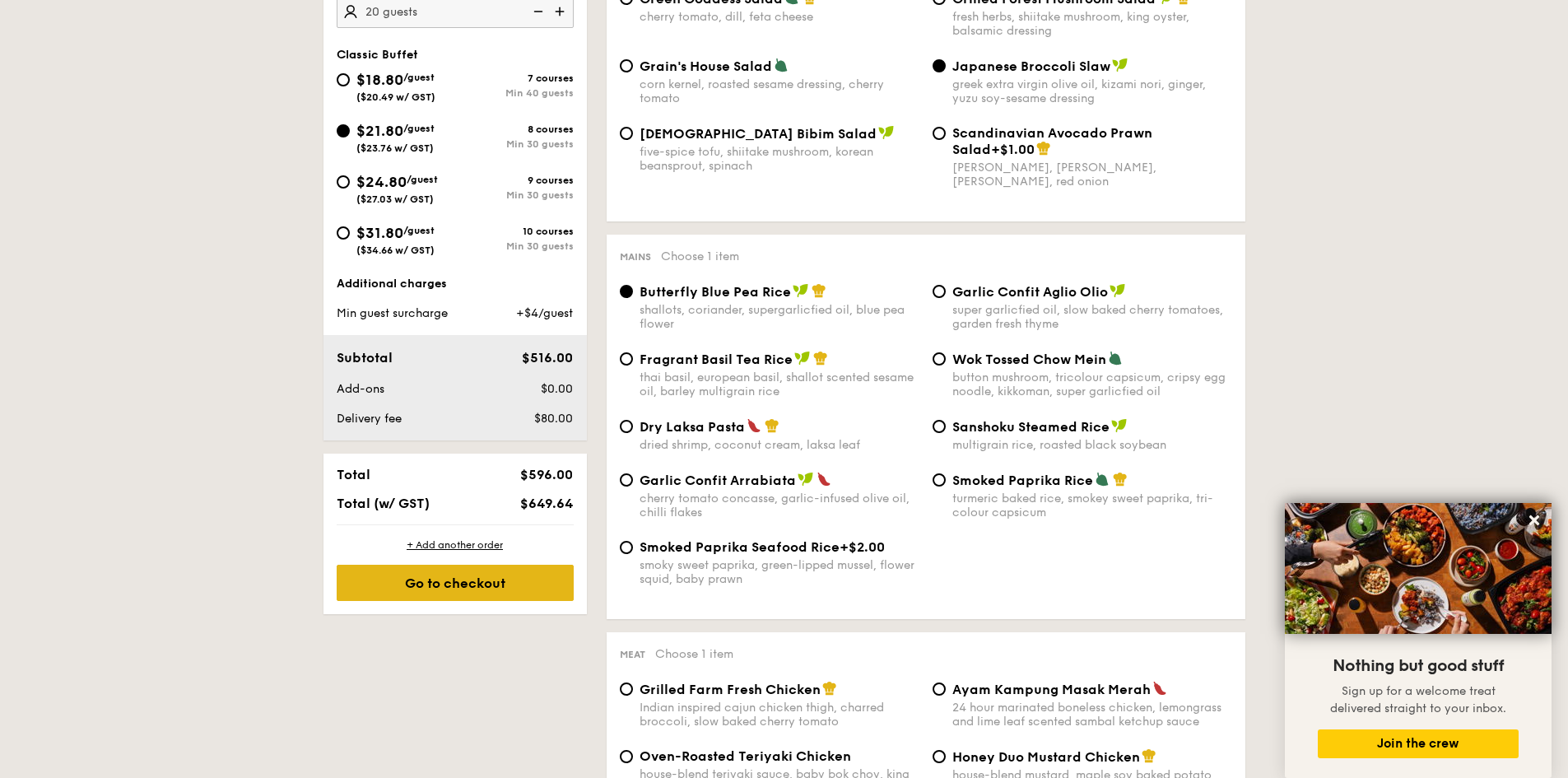
drag, startPoint x: 530, startPoint y: 601, endPoint x: 535, endPoint y: 587, distance: 14.9
click at [530, 595] on div "Go to checkout" at bounding box center [455, 582] width 237 height 36
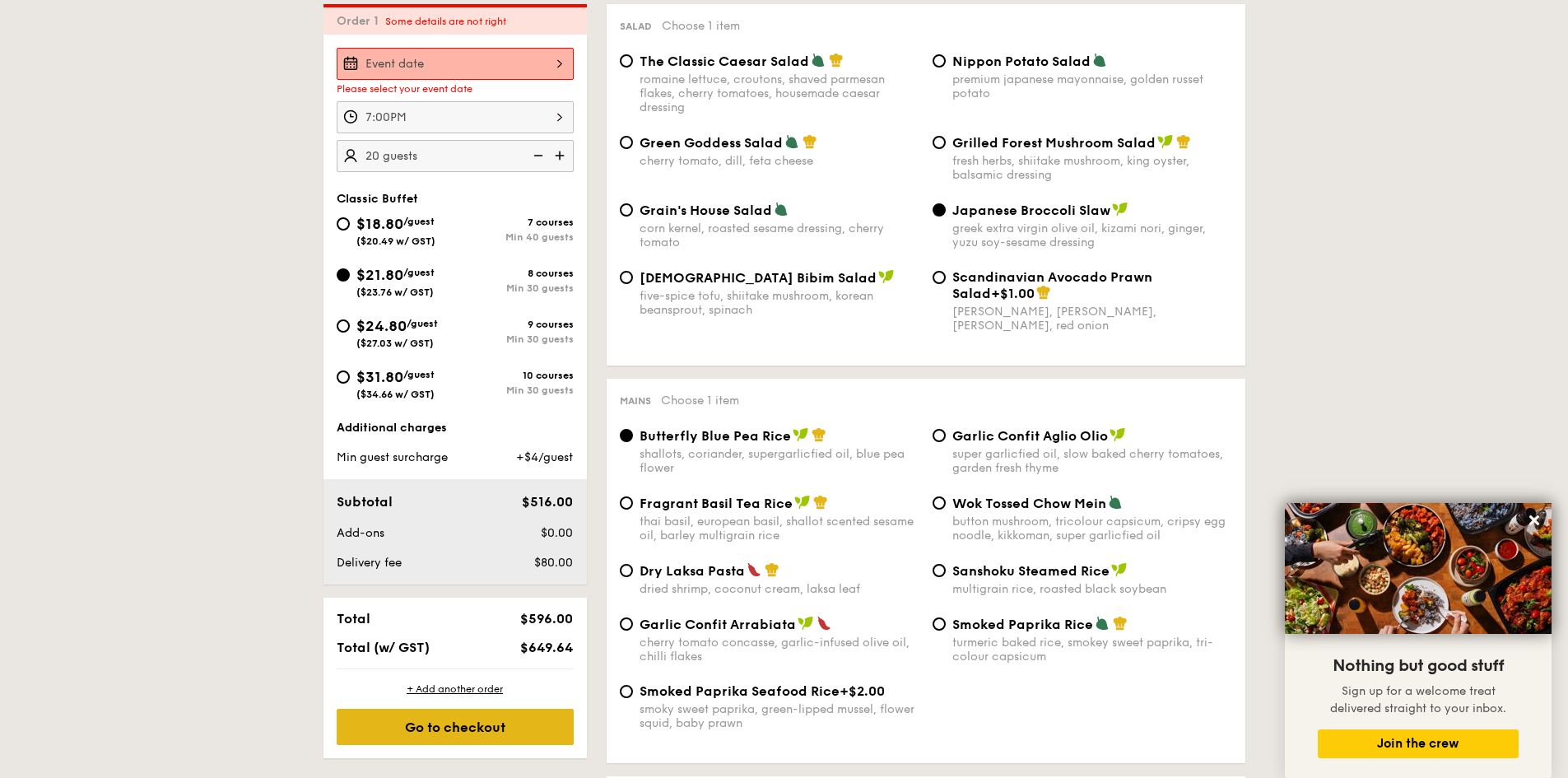
scroll to position [440, 0]
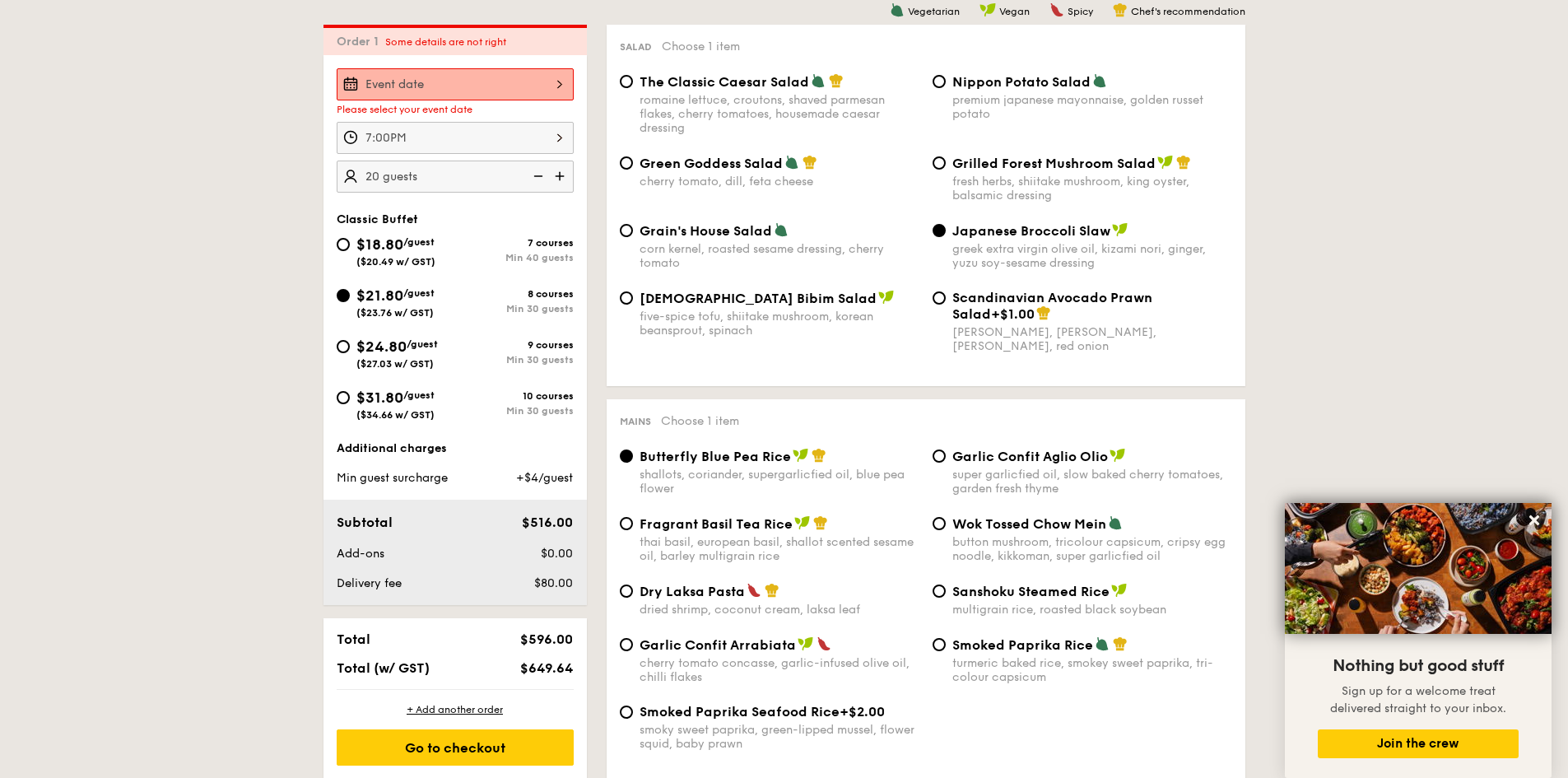
click at [518, 68] on div at bounding box center [455, 84] width 237 height 32
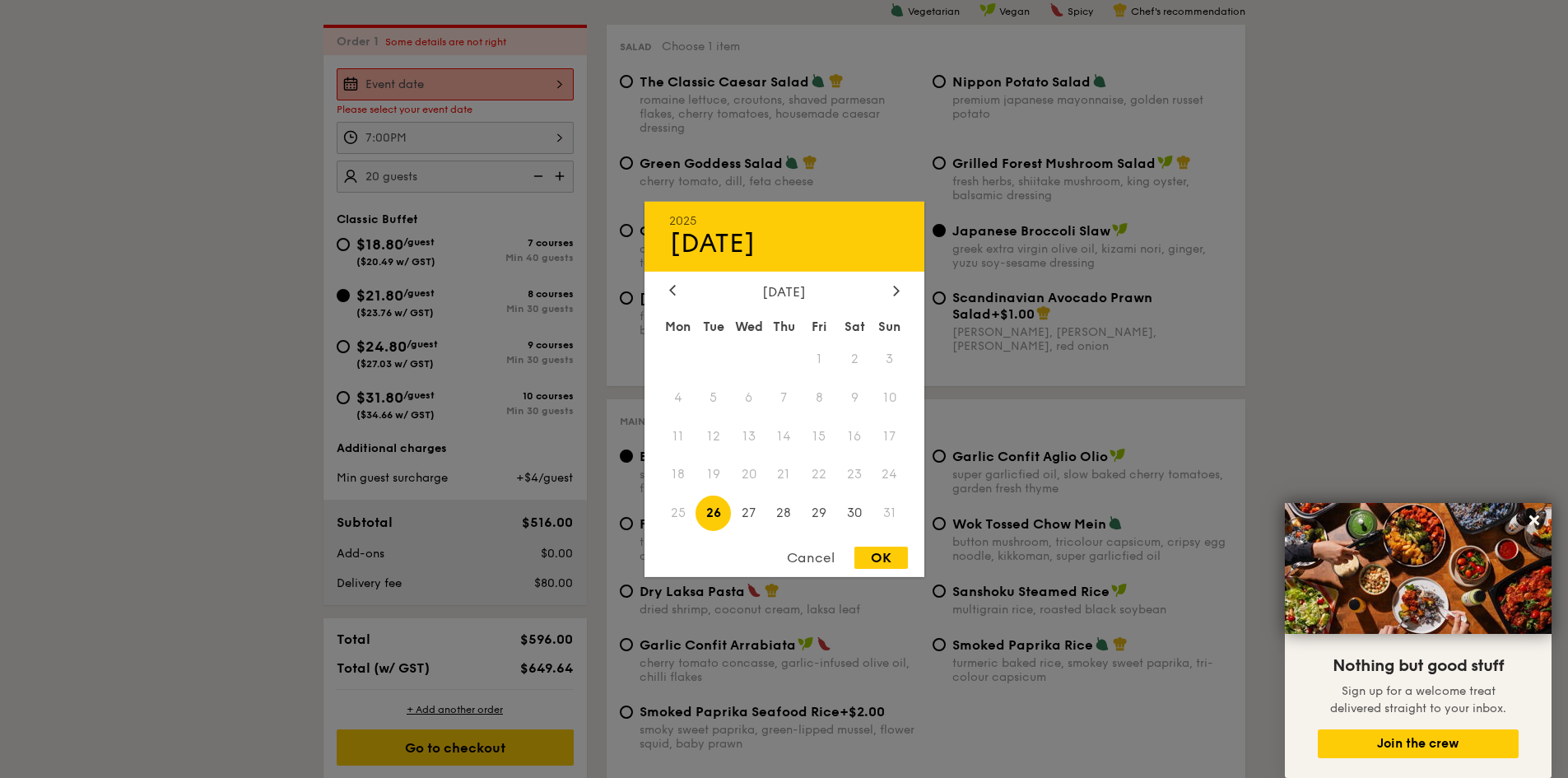
click at [812, 292] on div "August 2025" at bounding box center [784, 291] width 231 height 16
click at [813, 290] on div "August 2025" at bounding box center [784, 291] width 231 height 16
click at [907, 291] on div "August 2025" at bounding box center [784, 291] width 279 height 16
click at [902, 290] on div at bounding box center [896, 291] width 15 height 16
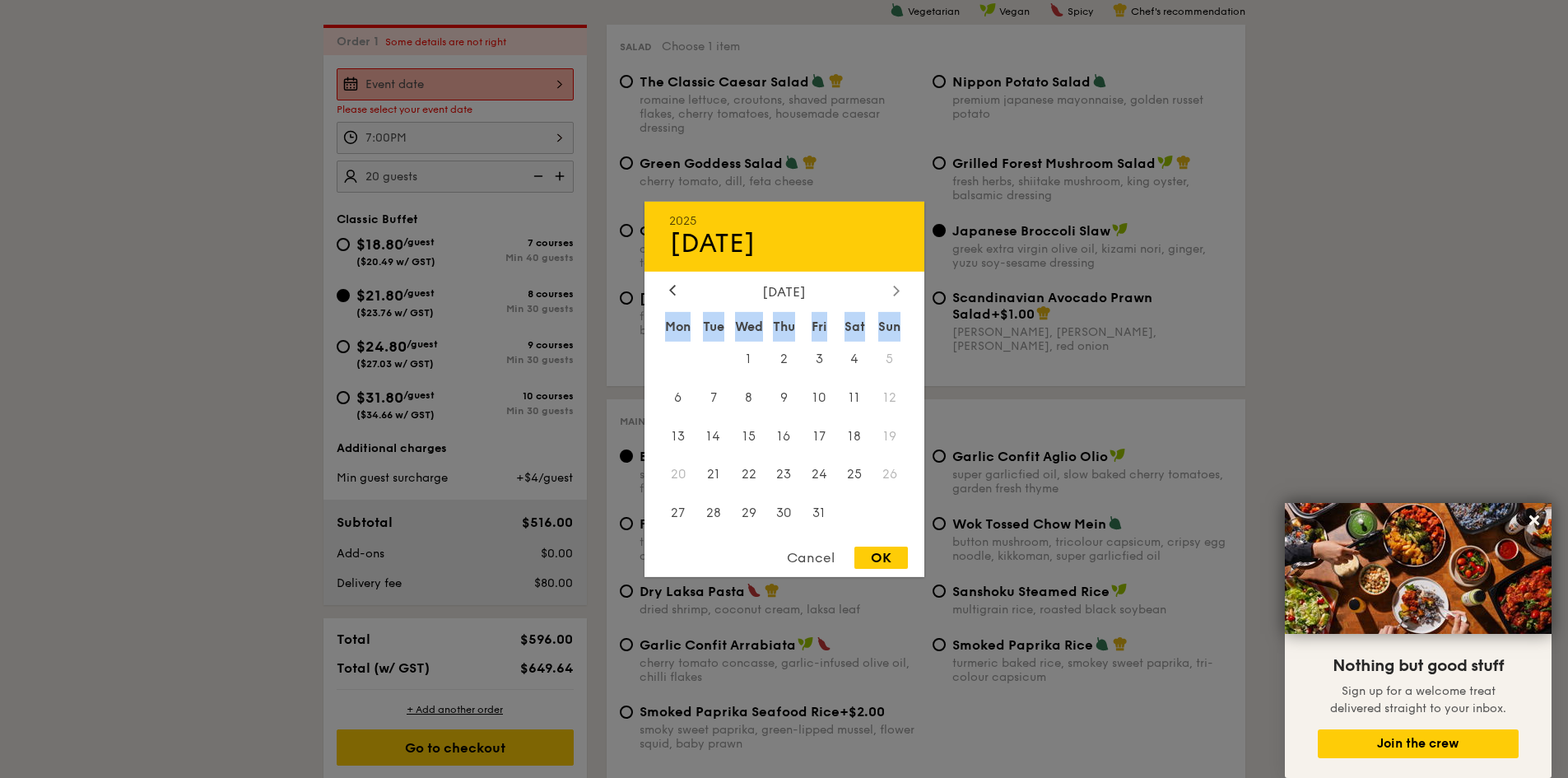
click at [902, 290] on div at bounding box center [896, 291] width 15 height 16
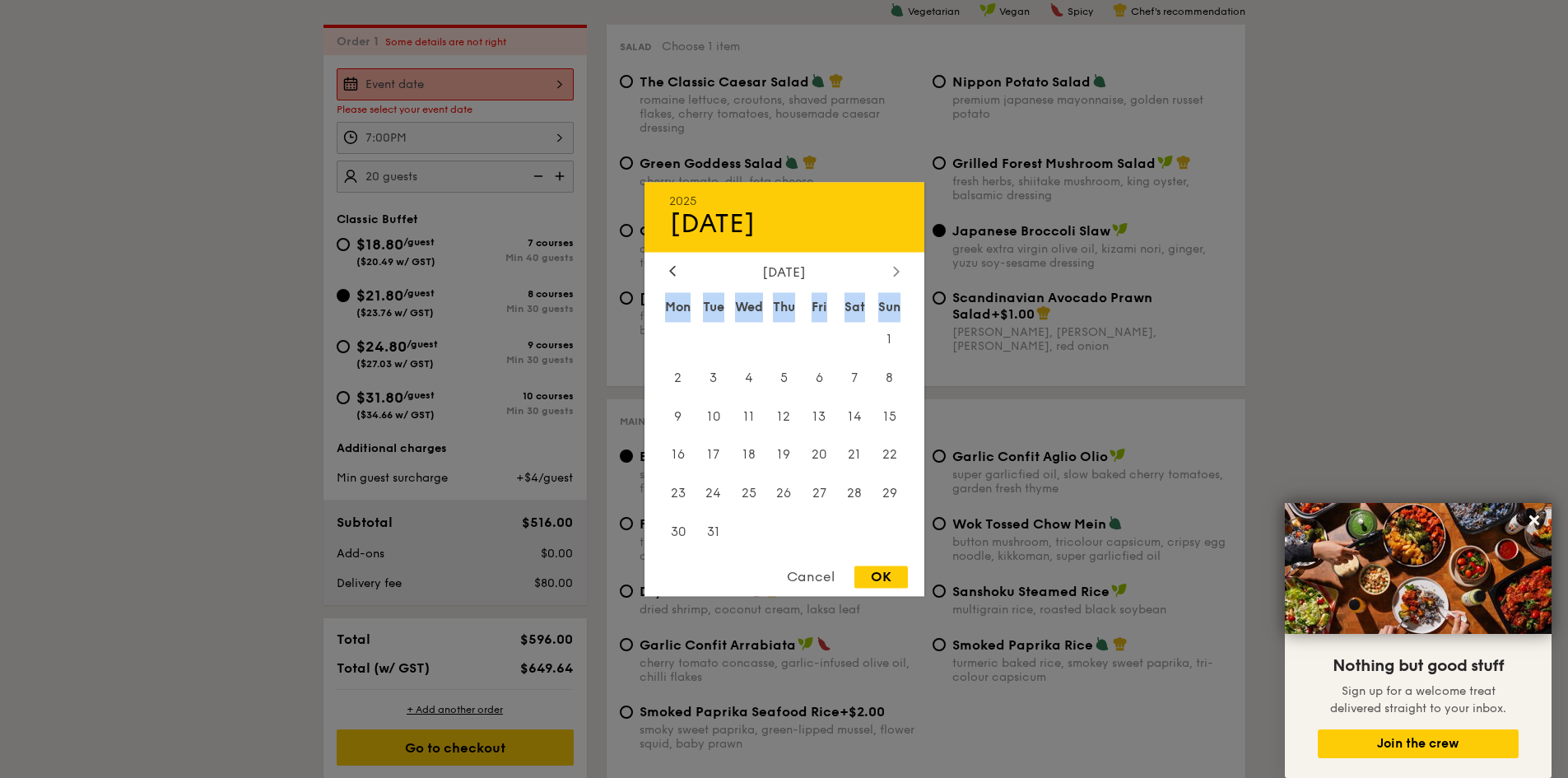
click at [902, 290] on div "March 2026 Mon Tue Wed Thu Fri Sat Sun 1 2 3 4 5 6 7 8 9 10 11 12 13 14 15 16 1…" at bounding box center [784, 408] width 279 height 289
click at [897, 276] on icon at bounding box center [895, 271] width 6 height 11
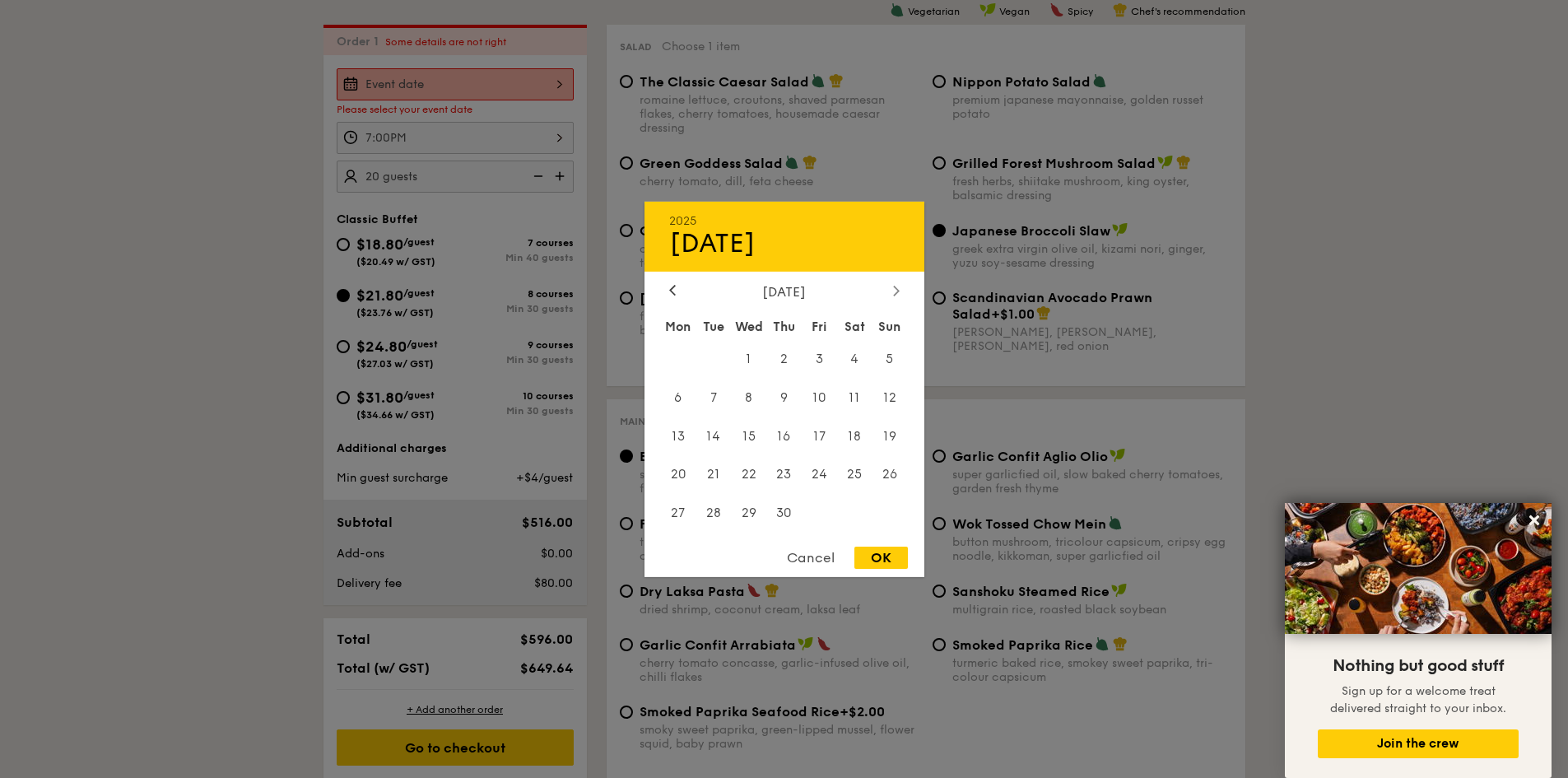
click at [897, 276] on div "2025 Aug 26 April 2026 Mon Tue Wed Thu Fri Sat Sun 1 2 3 4 5 6 7 8 9 10 11 12 1…" at bounding box center [784, 388] width 279 height 375
click at [893, 286] on icon at bounding box center [894, 291] width 5 height 10
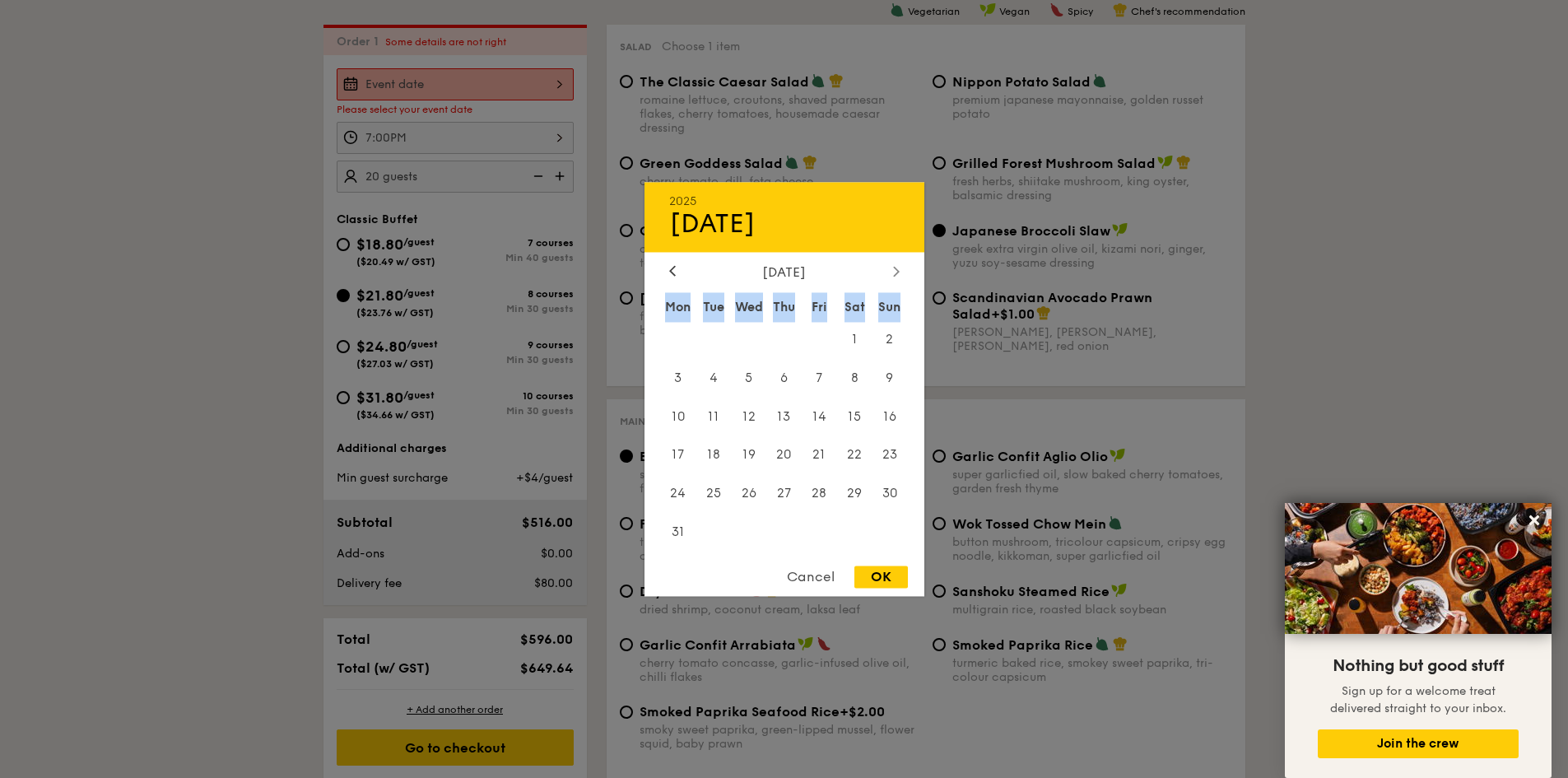
click at [893, 286] on div "August 2026 Mon Tue Wed Thu Fri Sat Sun 1 2 3 4 5 6 7 8 9 10 11 12 13 14 15 16 …" at bounding box center [784, 408] width 279 height 289
click at [892, 275] on div at bounding box center [896, 271] width 15 height 16
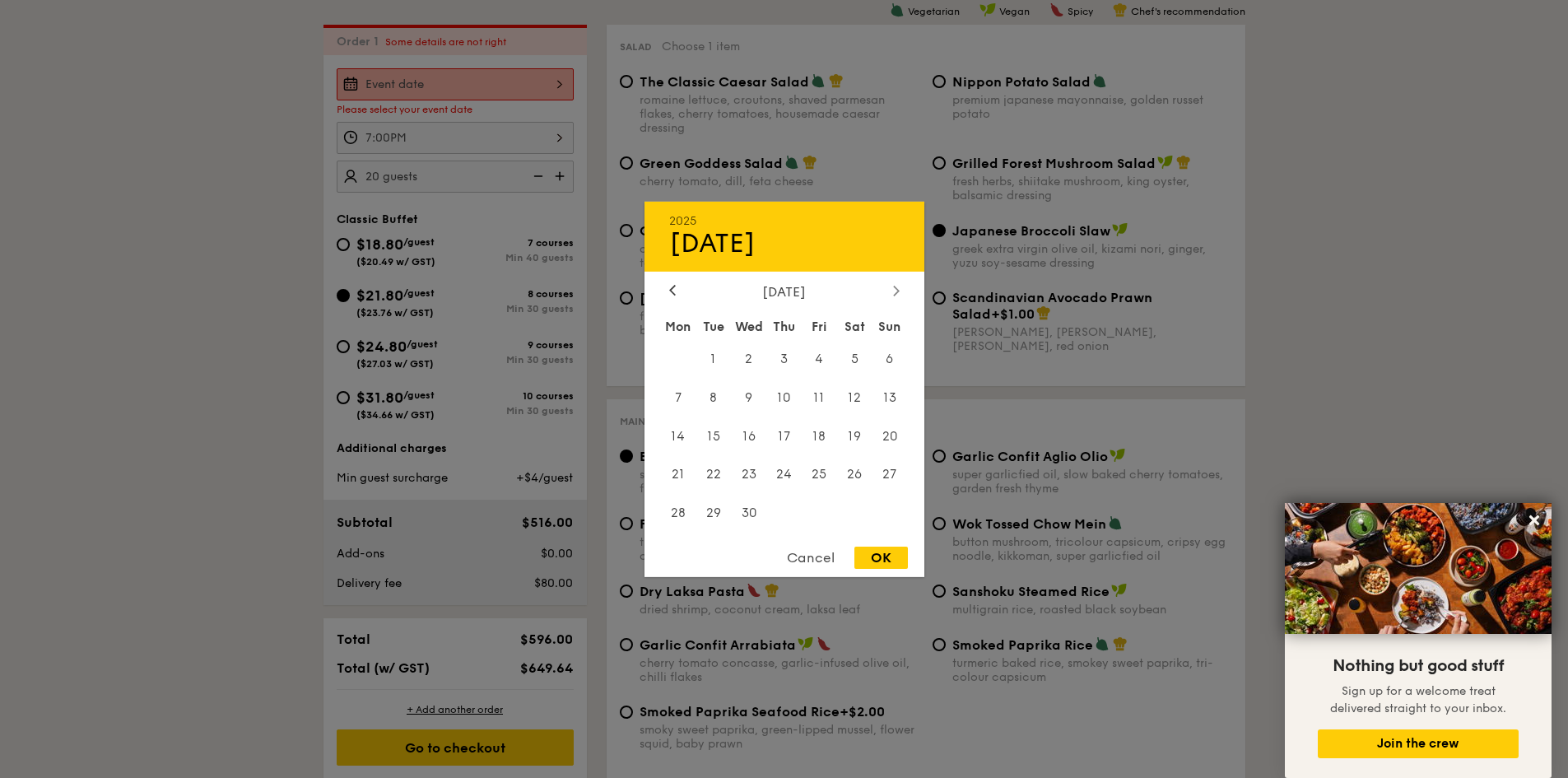
click at [894, 287] on icon at bounding box center [894, 291] width 5 height 10
click at [853, 436] on span "17" at bounding box center [855, 436] width 35 height 35
click at [892, 557] on div "OK" at bounding box center [881, 557] width 53 height 22
type input "Oct 17, 2026"
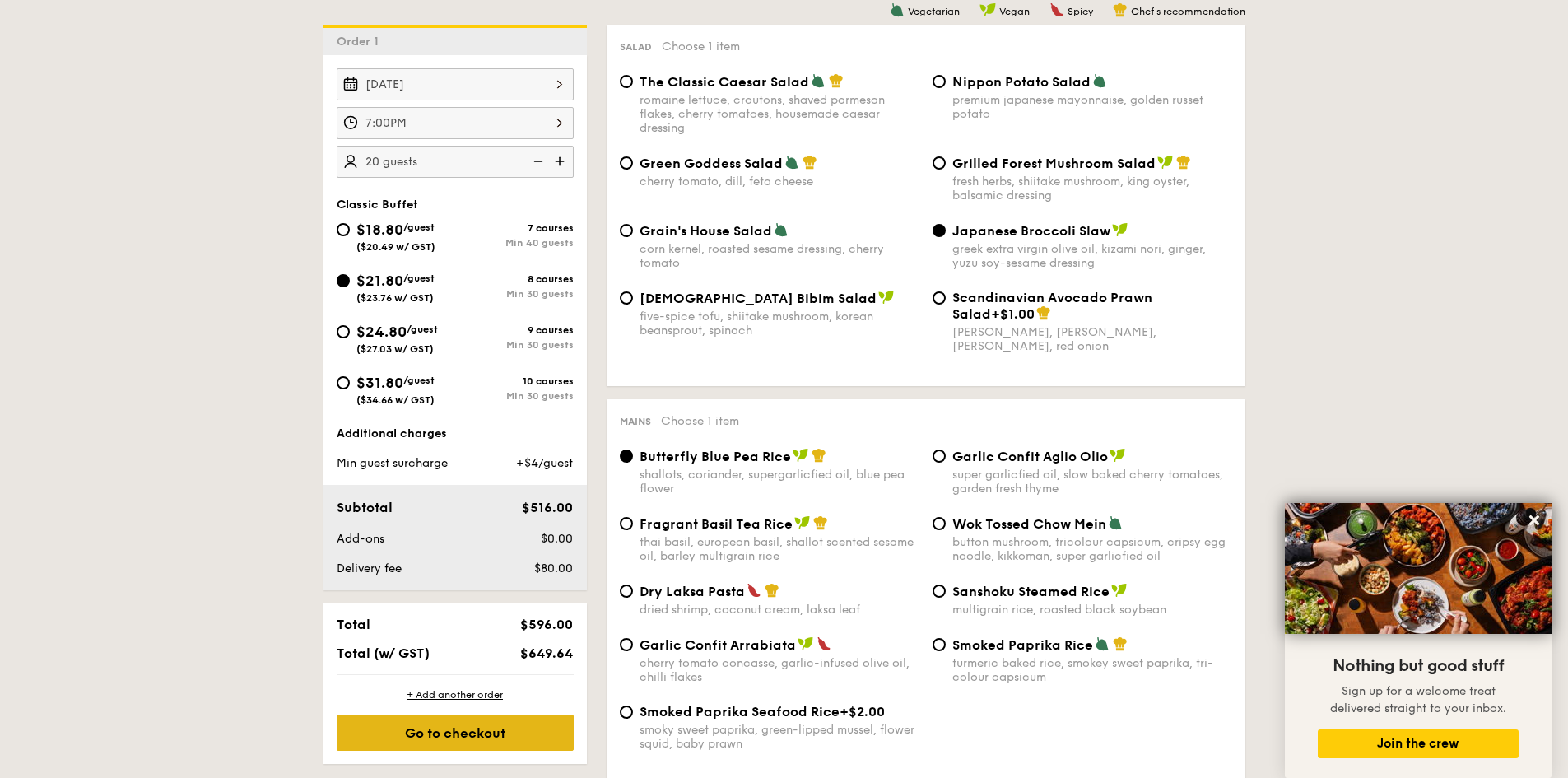
click at [472, 735] on div "Go to checkout" at bounding box center [455, 732] width 237 height 36
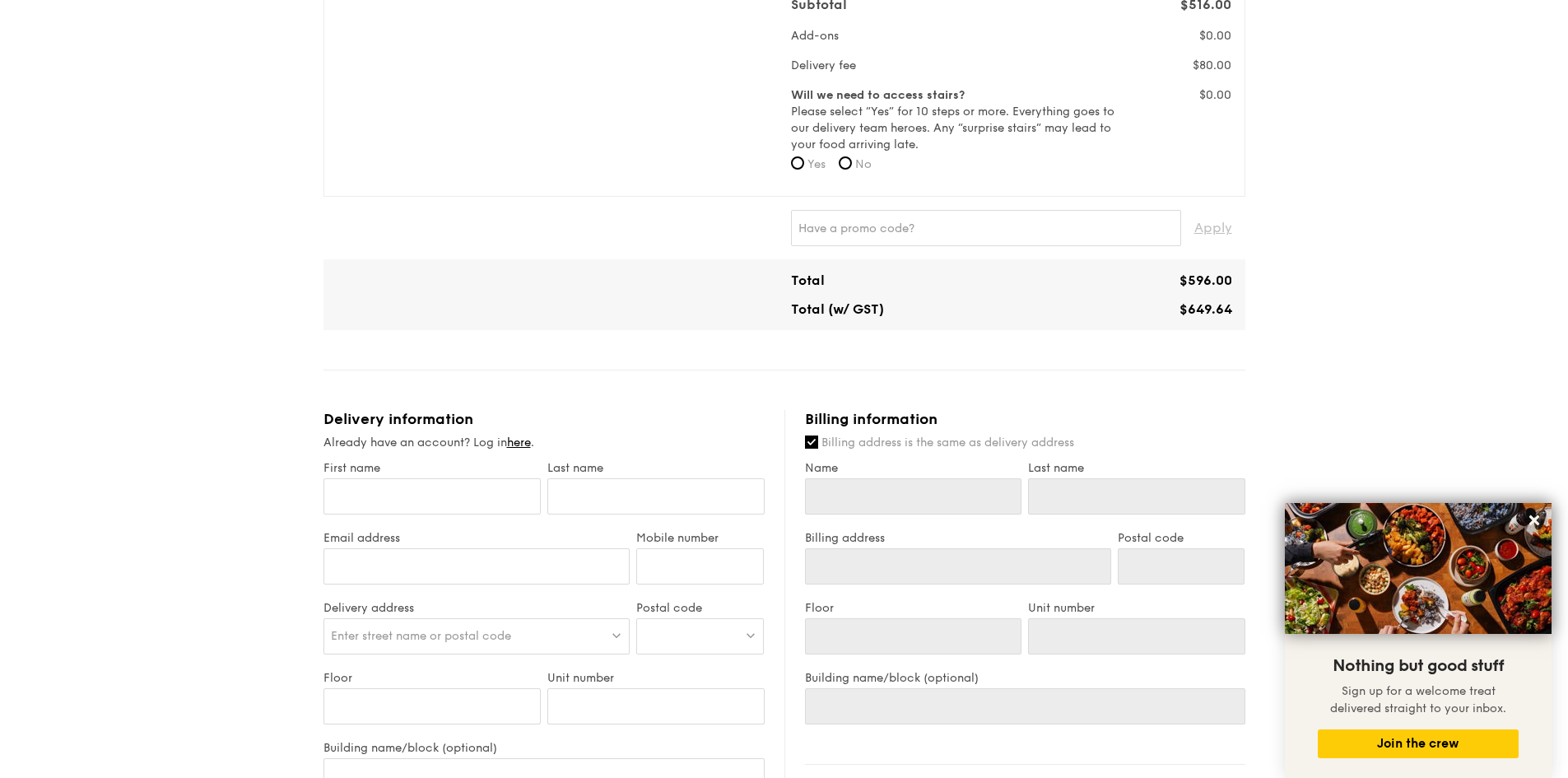
scroll to position [658, 0]
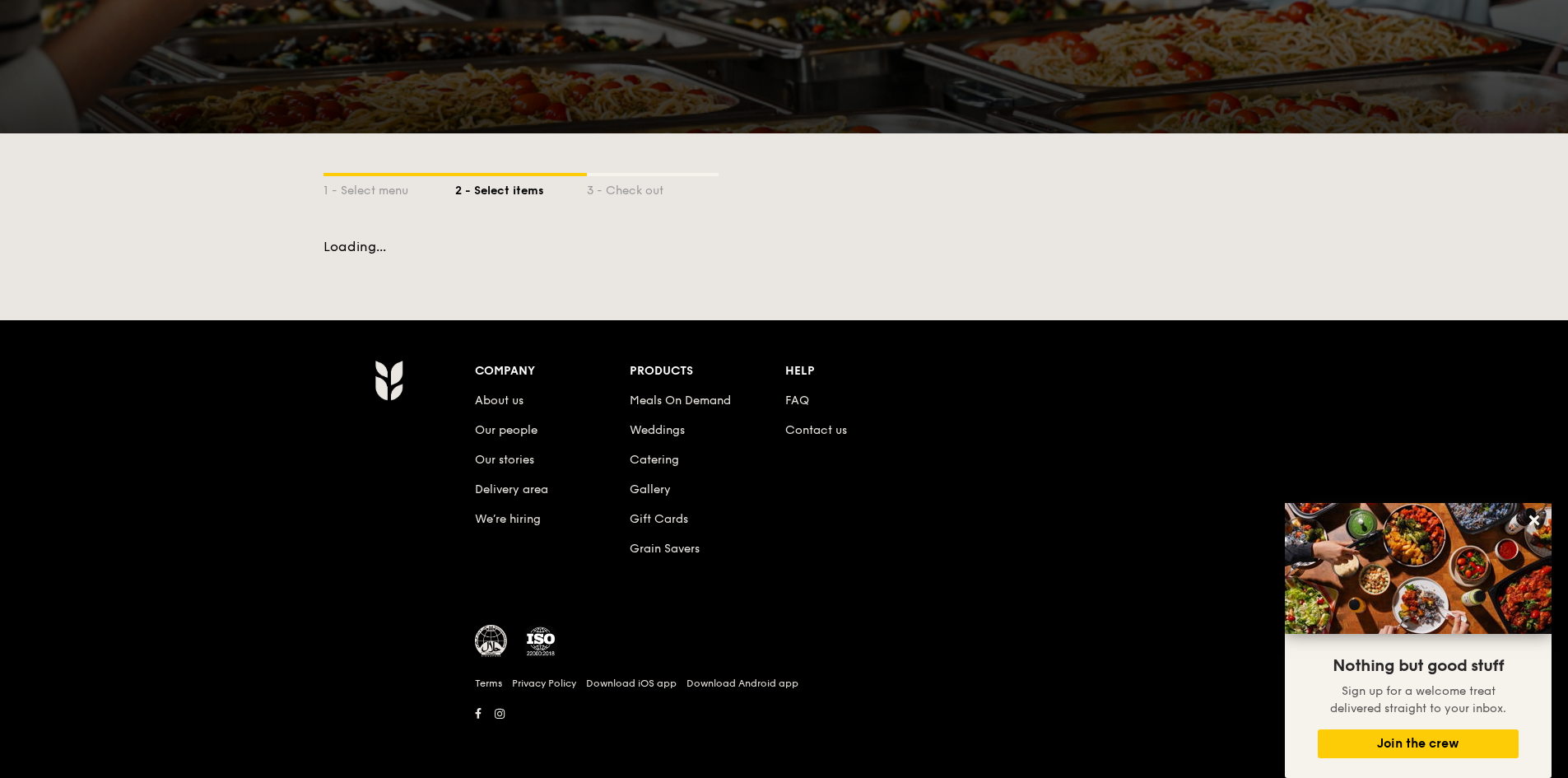
scroll to position [163, 0]
